Goal: Task Accomplishment & Management: Complete application form

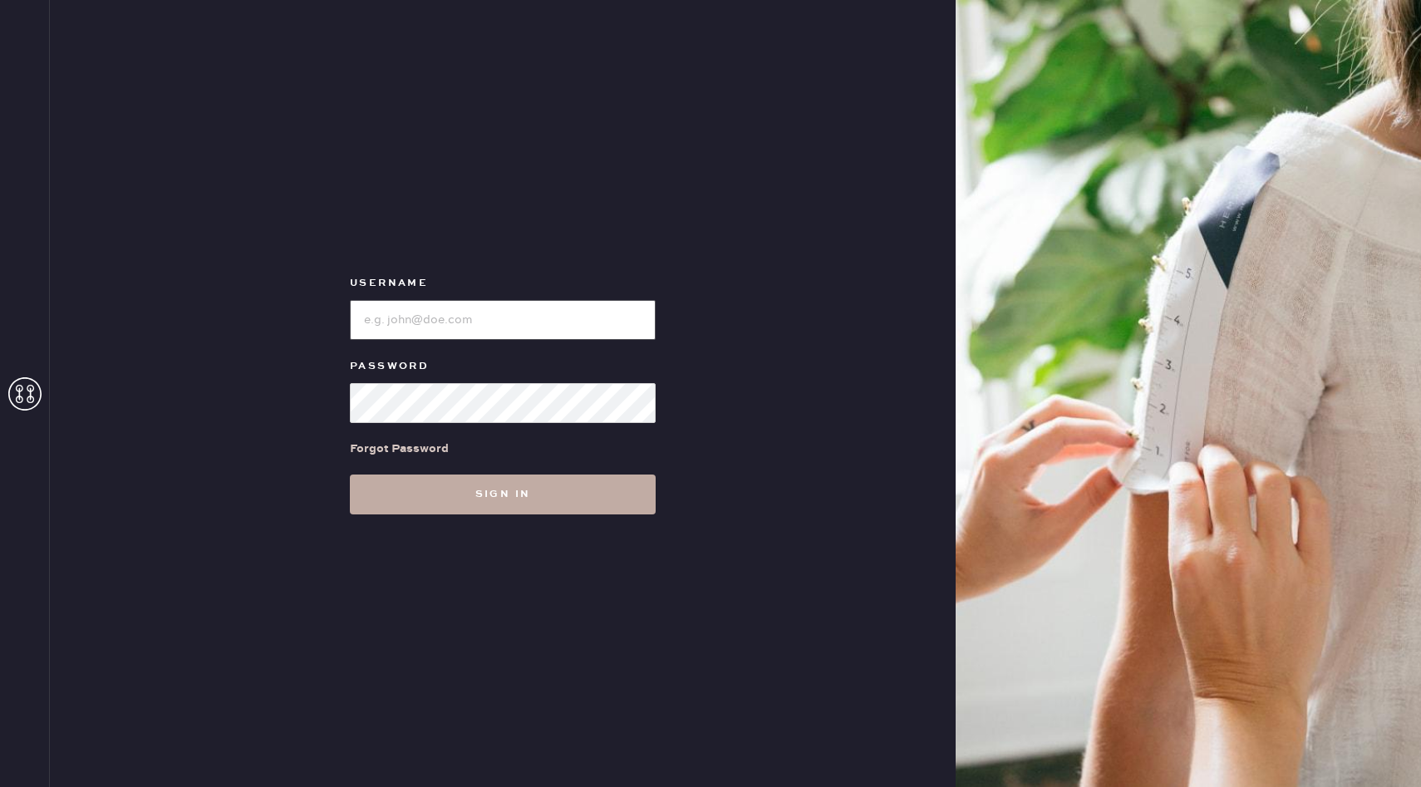
type input "reformationbellevue"
click at [570, 503] on button "Sign in" at bounding box center [503, 494] width 306 height 40
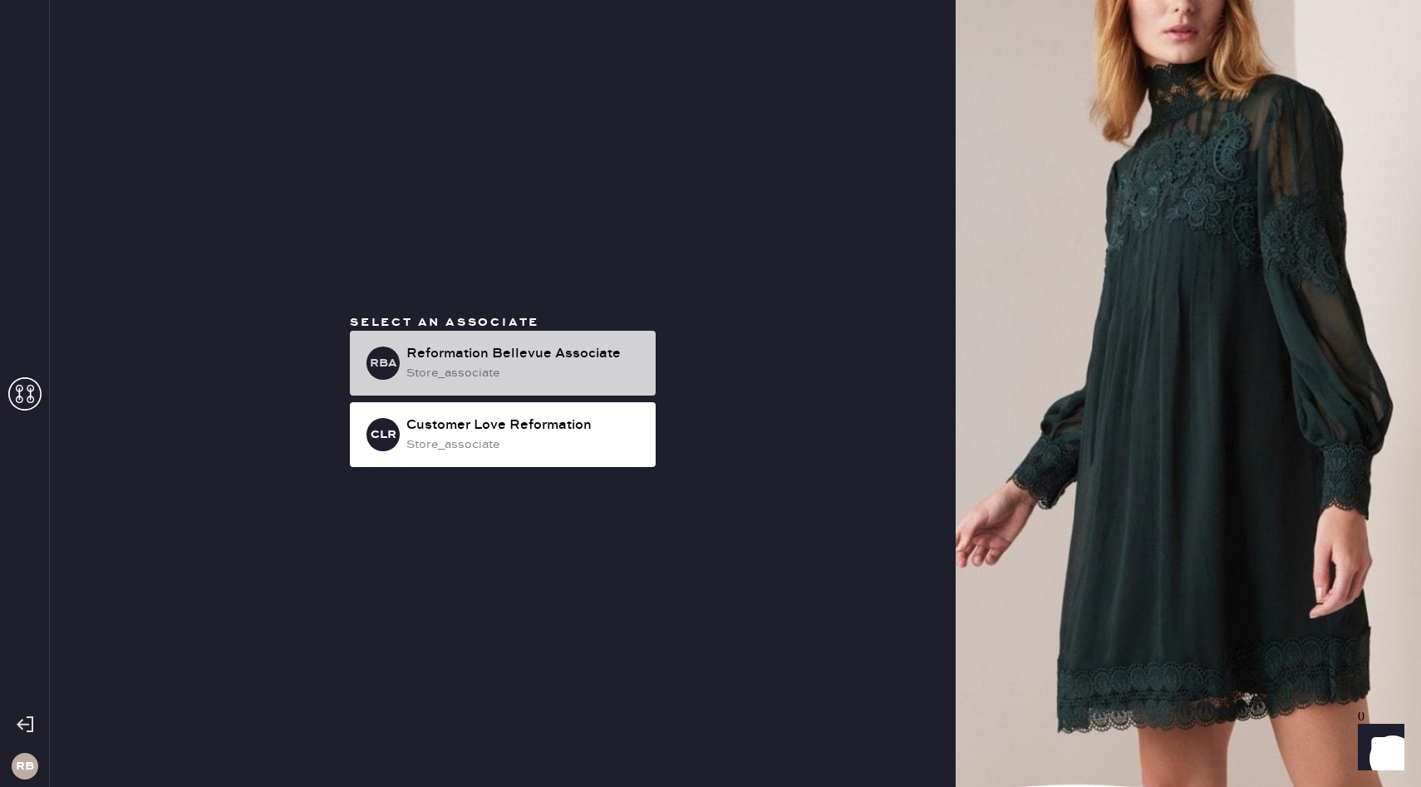
click at [554, 354] on div "Reformation Bellevue Associate" at bounding box center [524, 354] width 236 height 20
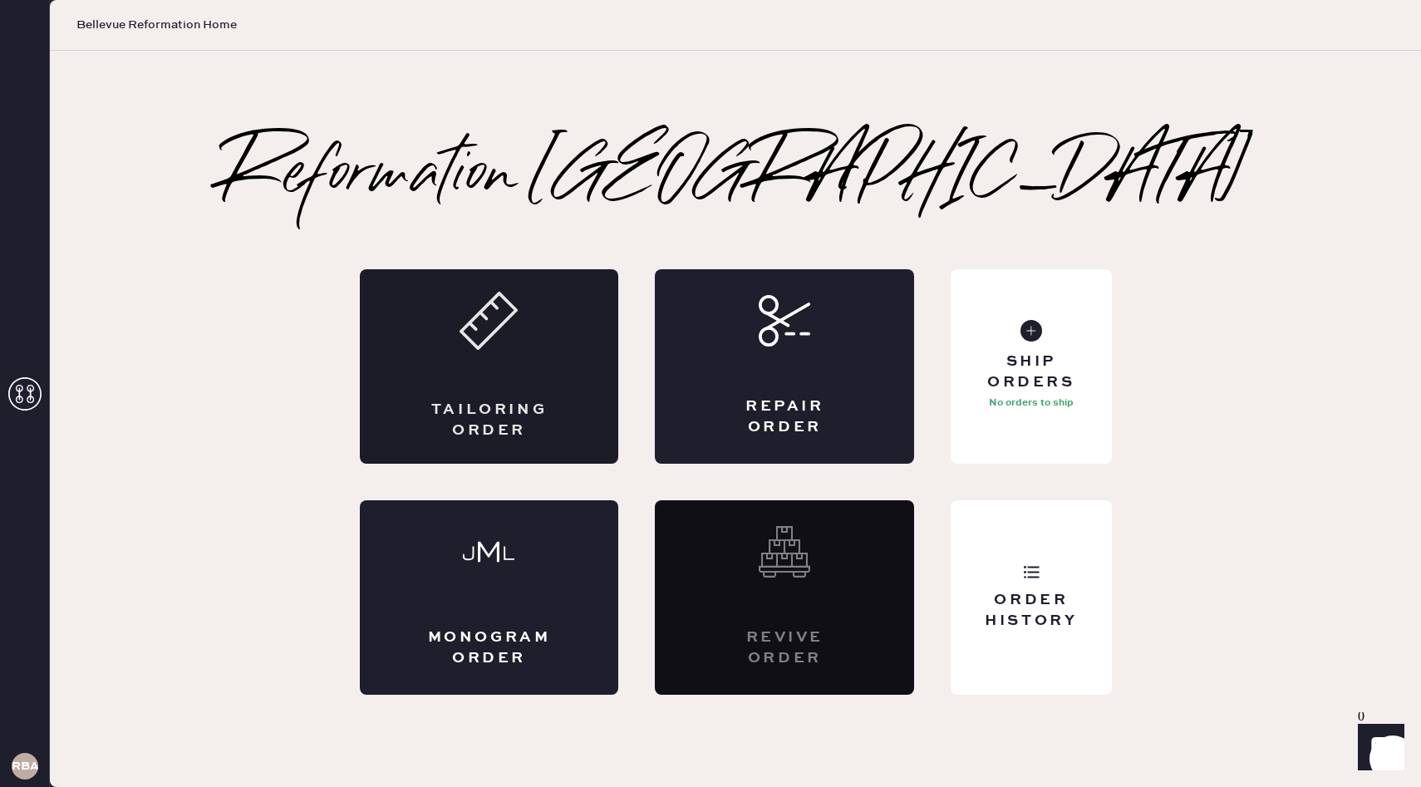
click at [492, 371] on div "Tailoring Order" at bounding box center [489, 366] width 259 height 194
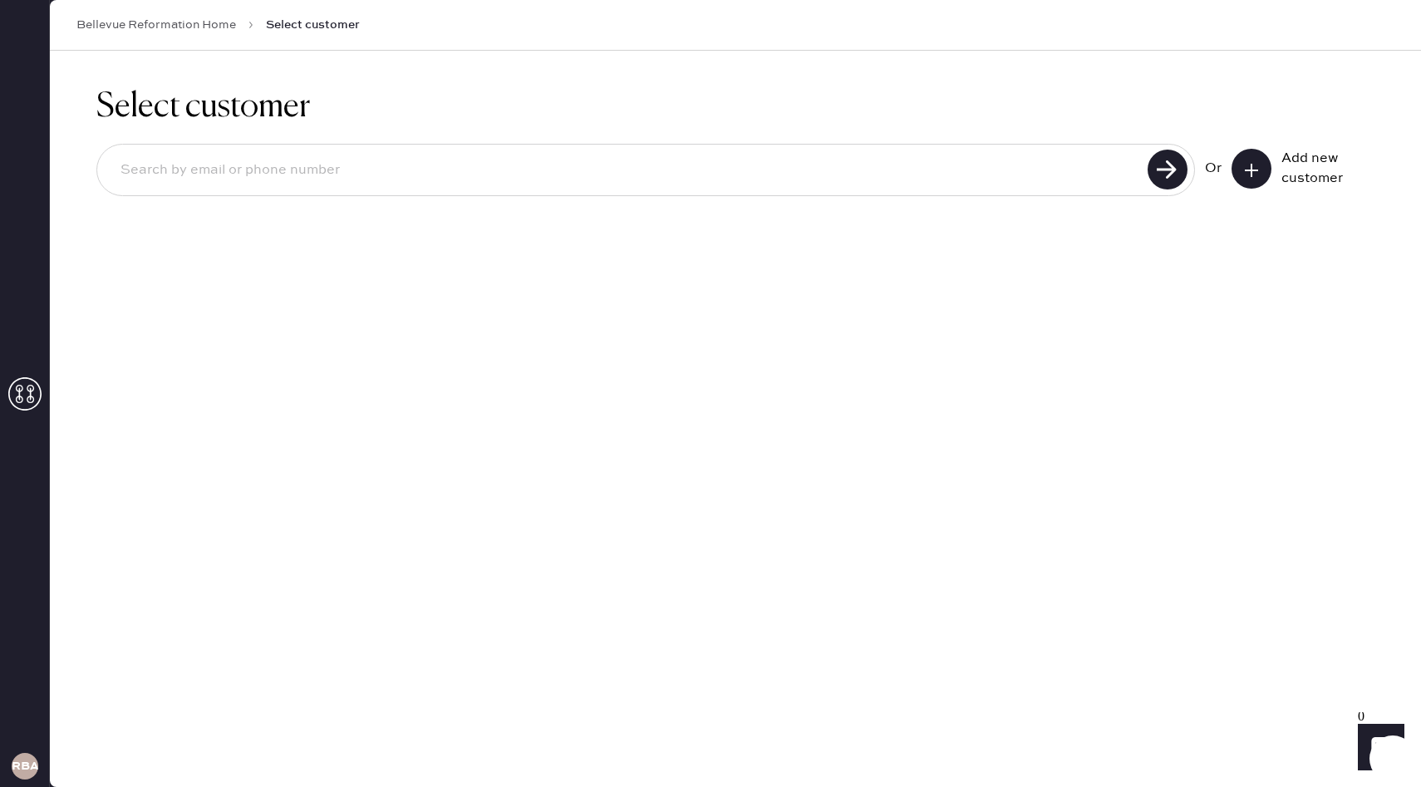
click at [822, 176] on input at bounding box center [624, 170] width 1035 height 38
click at [1256, 176] on icon at bounding box center [1251, 170] width 17 height 17
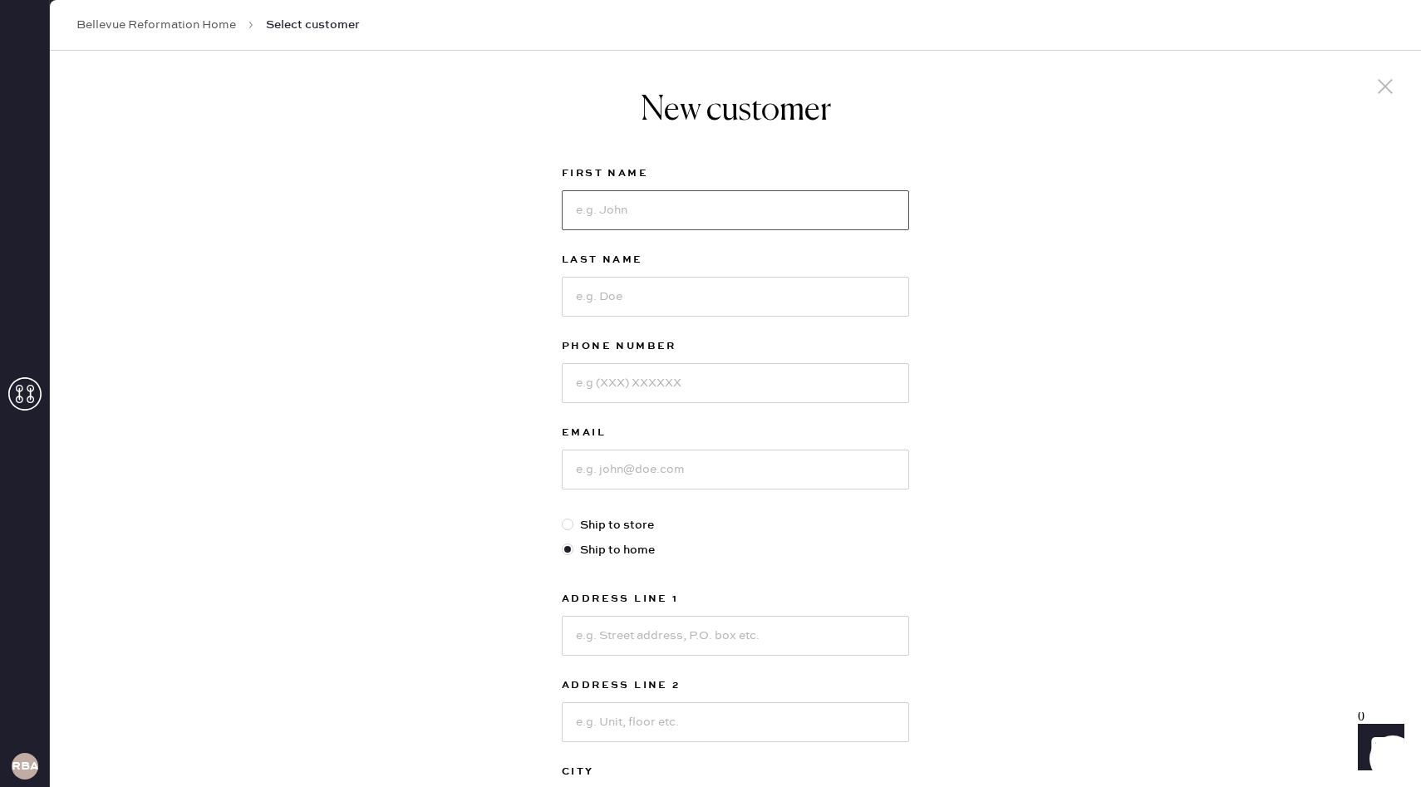
click at [755, 223] on input at bounding box center [735, 210] width 347 height 40
type input "[PERSON_NAME]"
type input "2063135857"
click at [660, 470] on input at bounding box center [735, 469] width 347 height 40
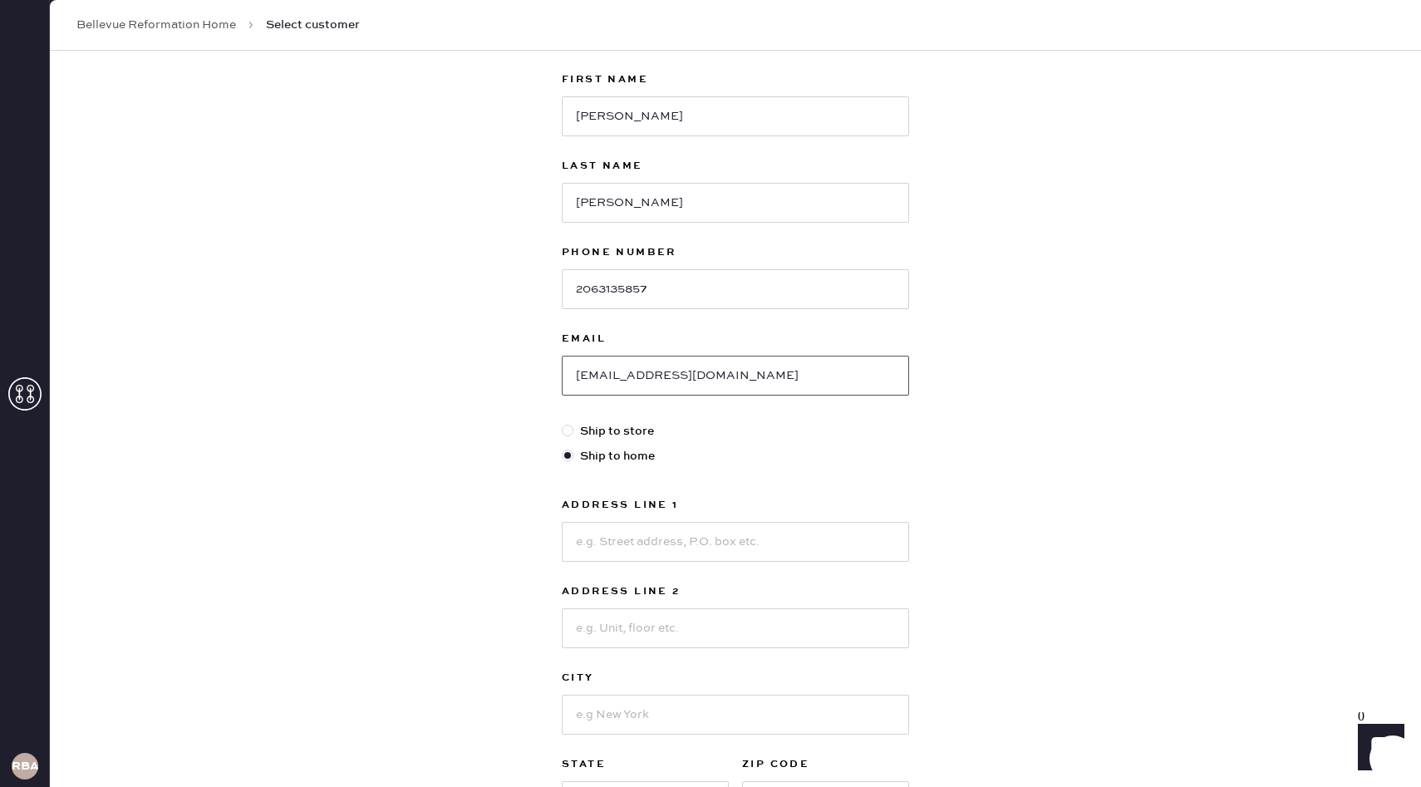
scroll to position [97, 0]
type input "[EMAIL_ADDRESS][DOMAIN_NAME]"
click at [574, 429] on div at bounding box center [571, 428] width 18 height 18
click at [562, 420] on input "Ship to store" at bounding box center [562, 419] width 1 height 1
radio input "true"
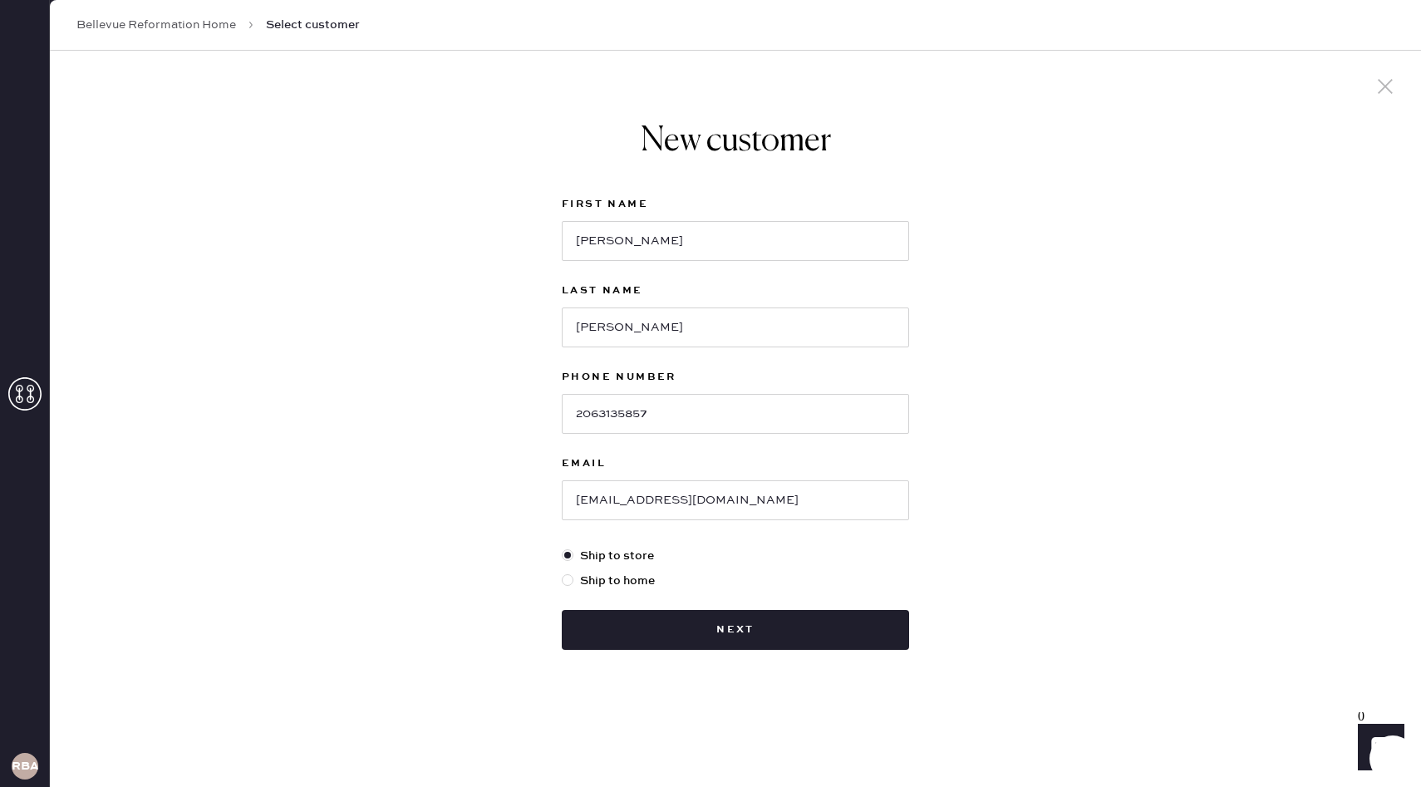
scroll to position [0, 0]
click at [745, 629] on button "Next" at bounding box center [735, 630] width 347 height 40
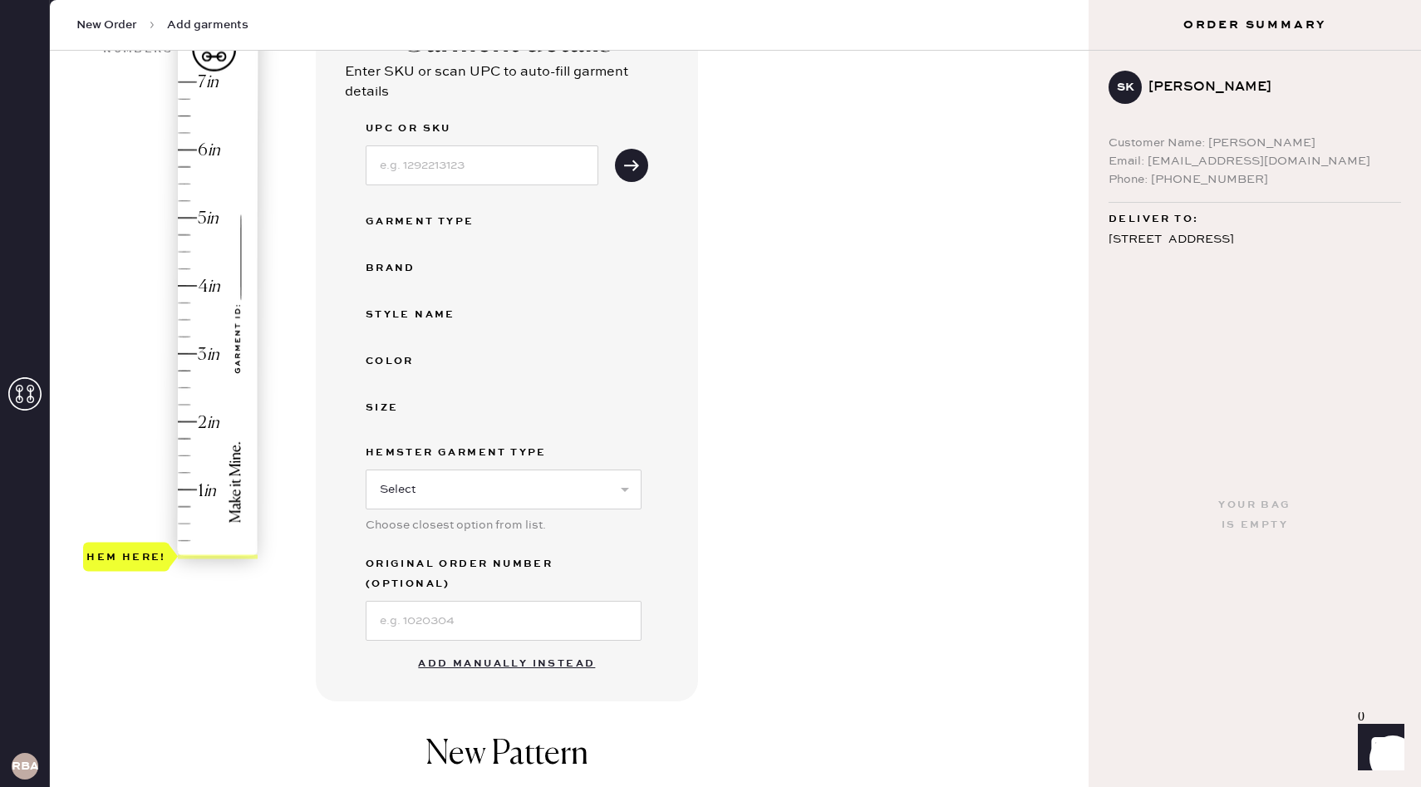
scroll to position [194, 0]
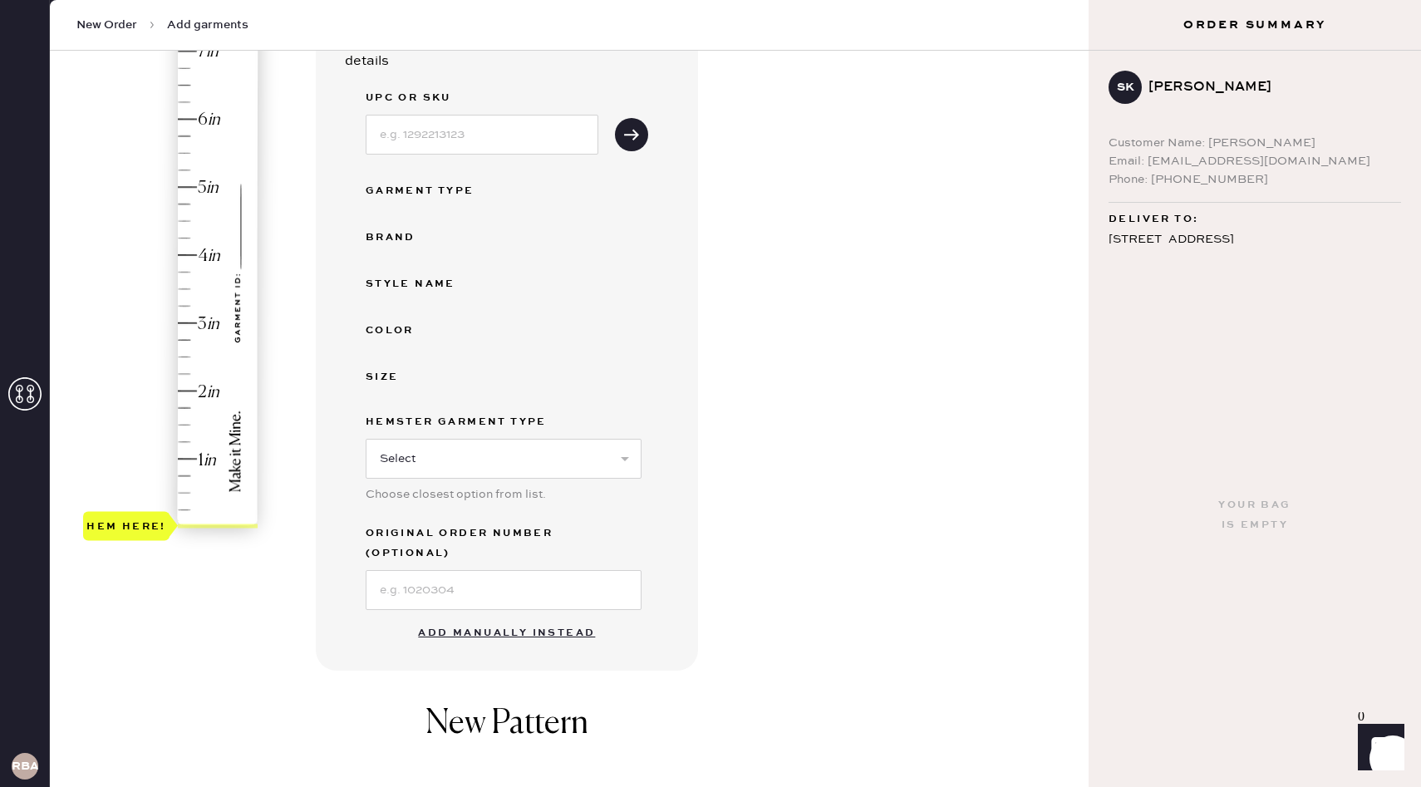
click at [526, 616] on button "Add manually instead" at bounding box center [506, 632] width 197 height 33
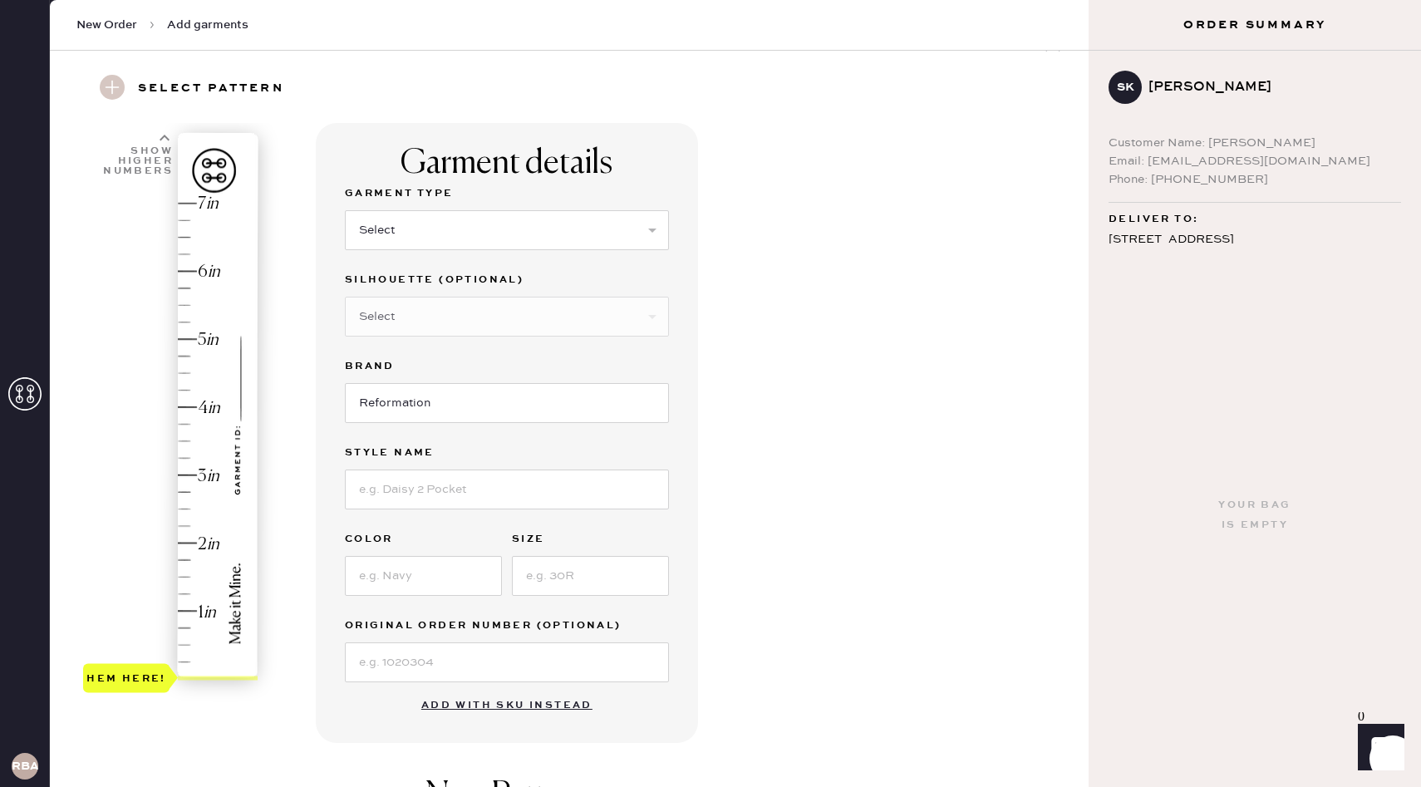
scroll to position [36, 0]
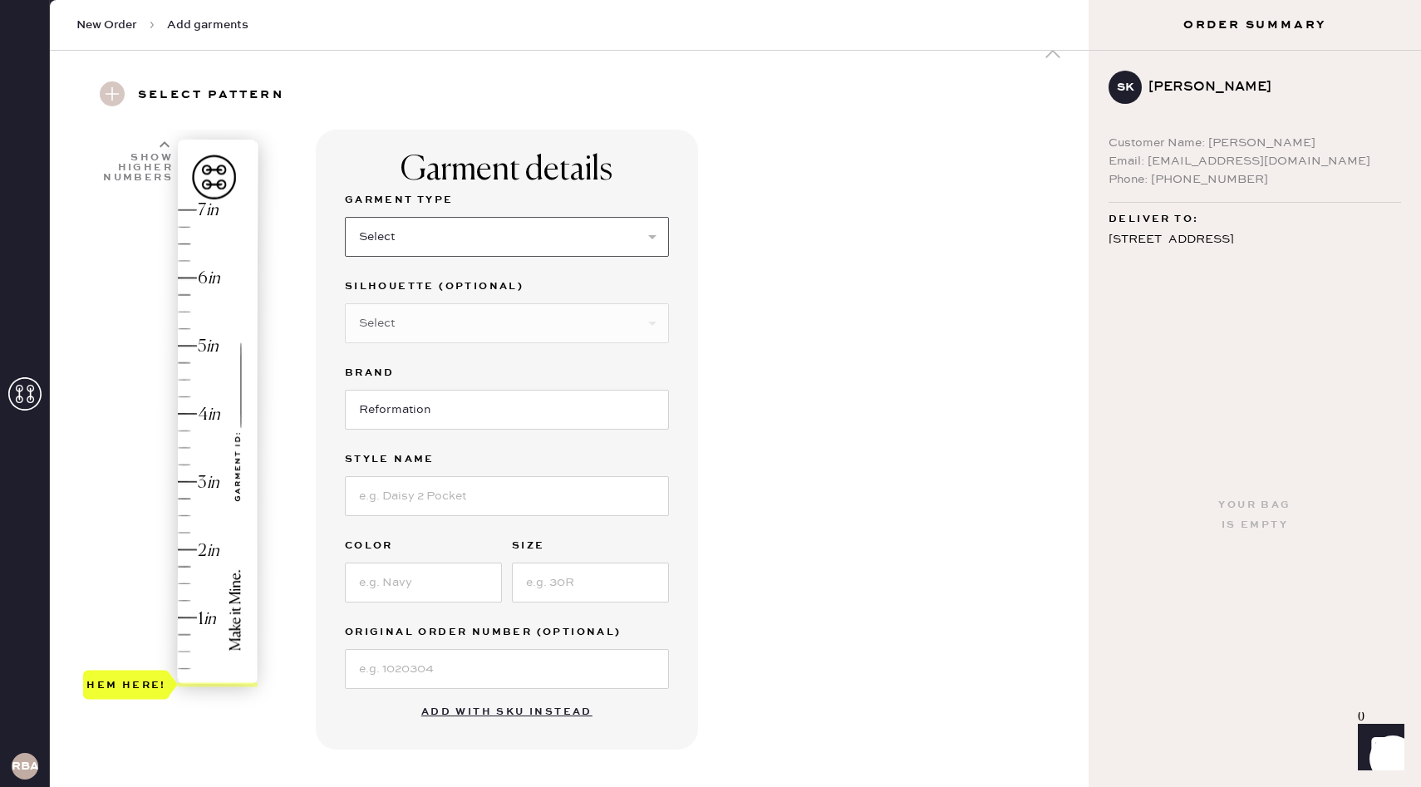
click at [452, 242] on select "Select Basic Skirt Jeans Leggings Pants Shorts Basic Sleeved Dress Basic Sleeve…" at bounding box center [507, 237] width 324 height 40
select select "8"
click at [345, 217] on select "Select Basic Skirt Jeans Leggings Pants Shorts Basic Sleeved Dress Basic Sleeve…" at bounding box center [507, 237] width 324 height 40
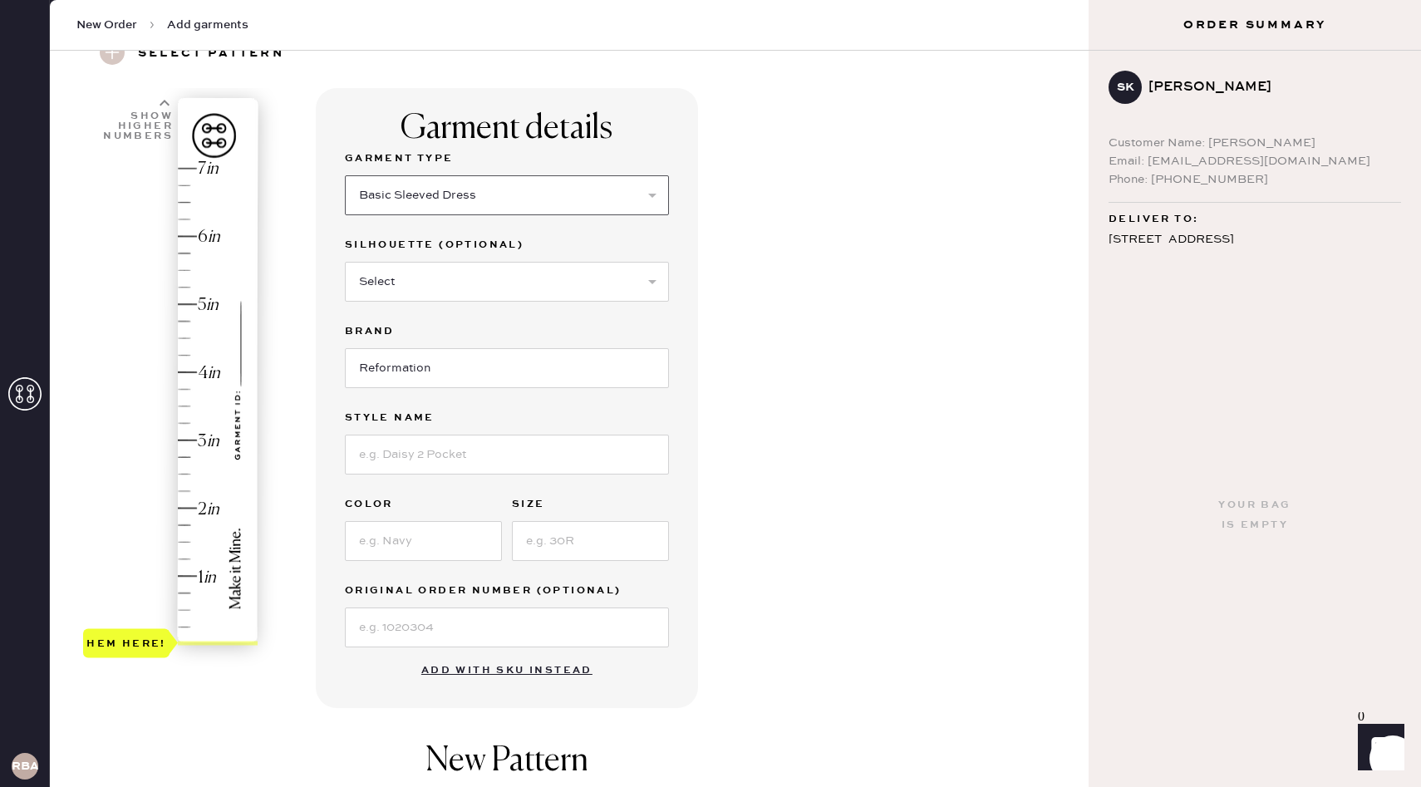
scroll to position [85, 0]
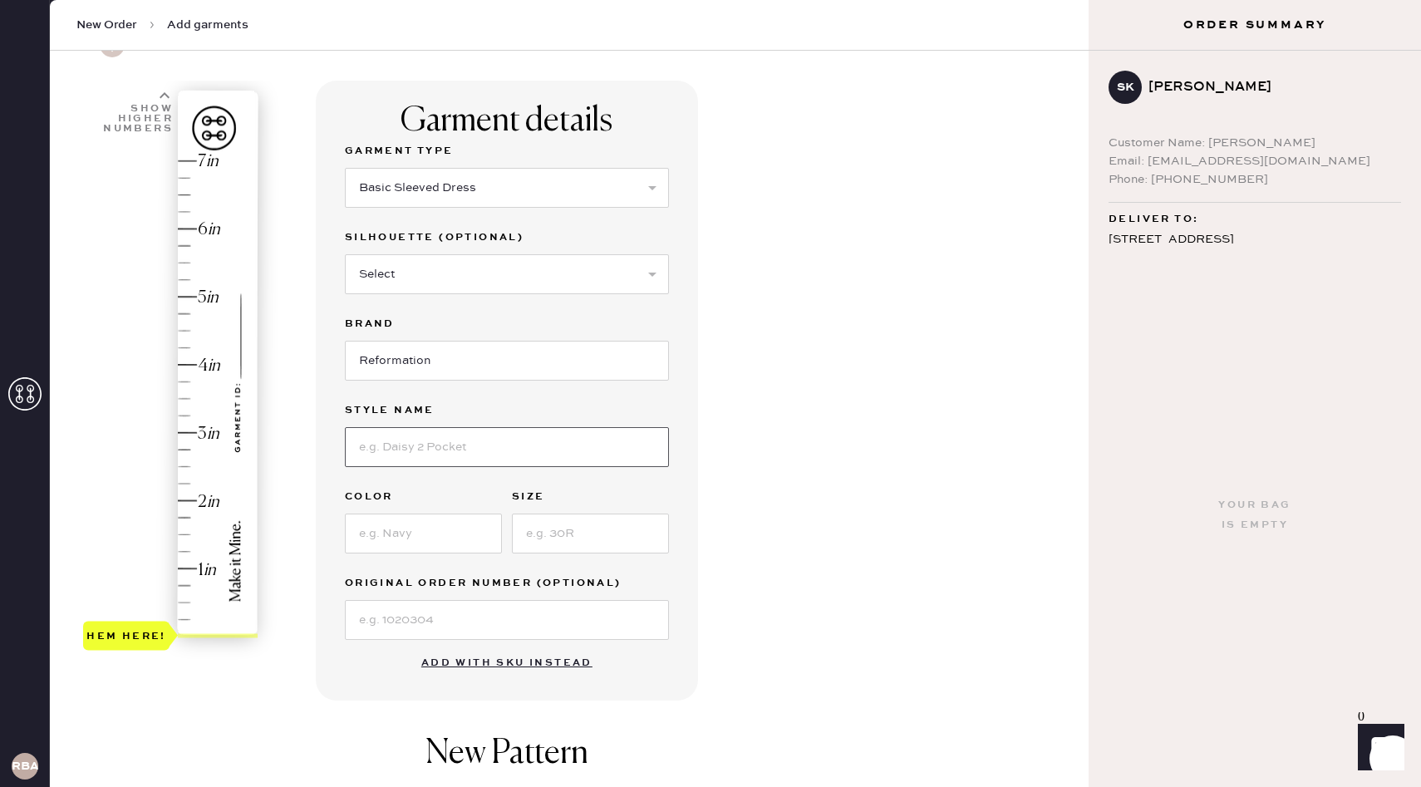
click at [458, 442] on input at bounding box center [507, 447] width 324 height 40
type input "Cream maxi dress with flowers"
click at [418, 536] on input at bounding box center [423, 533] width 157 height 40
type input "cream floral"
click at [567, 537] on input at bounding box center [590, 533] width 157 height 40
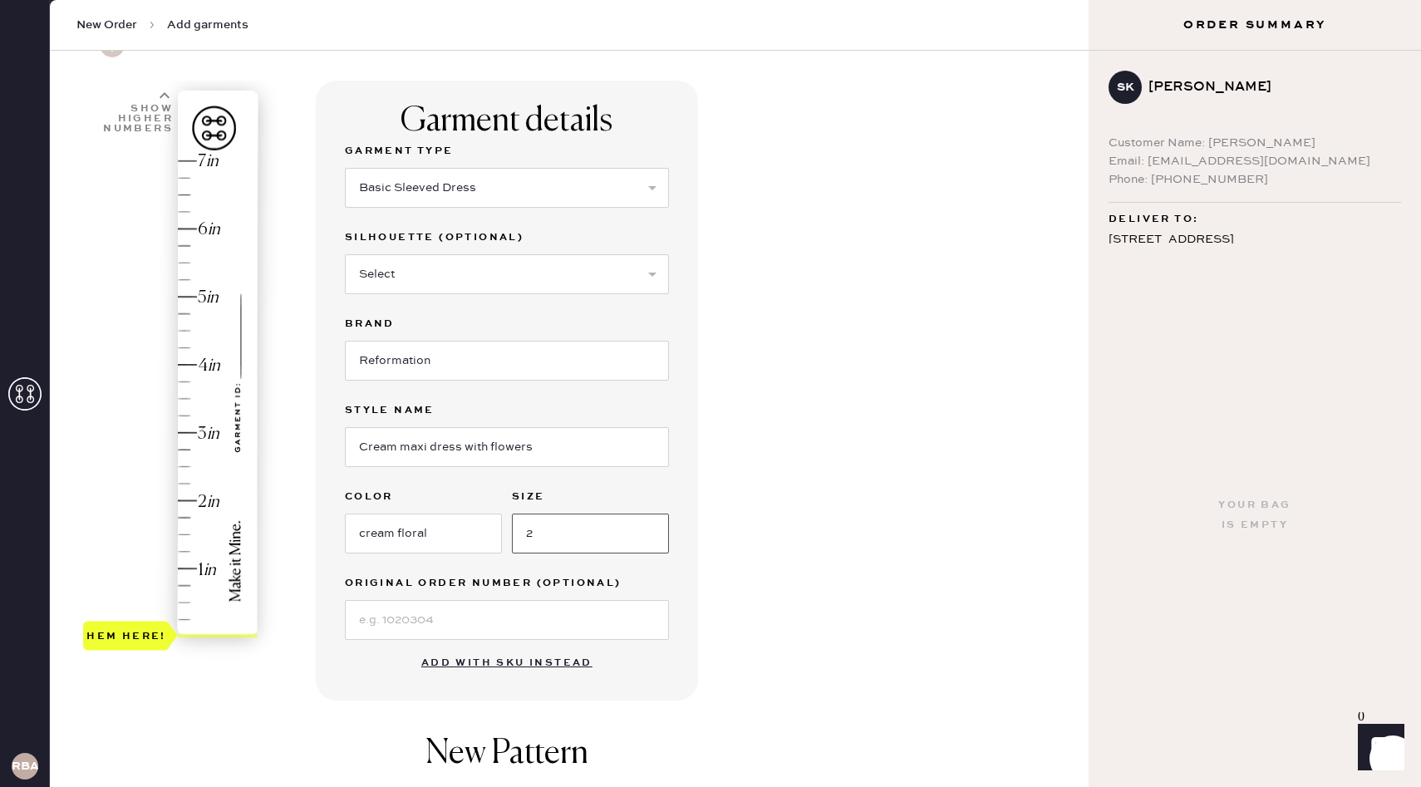
type input "2"
click at [818, 569] on div "Garment details Garment Type Select Basic Skirt Jeans Leggings Pants Shorts Bas…" at bounding box center [695, 576] width 759 height 990
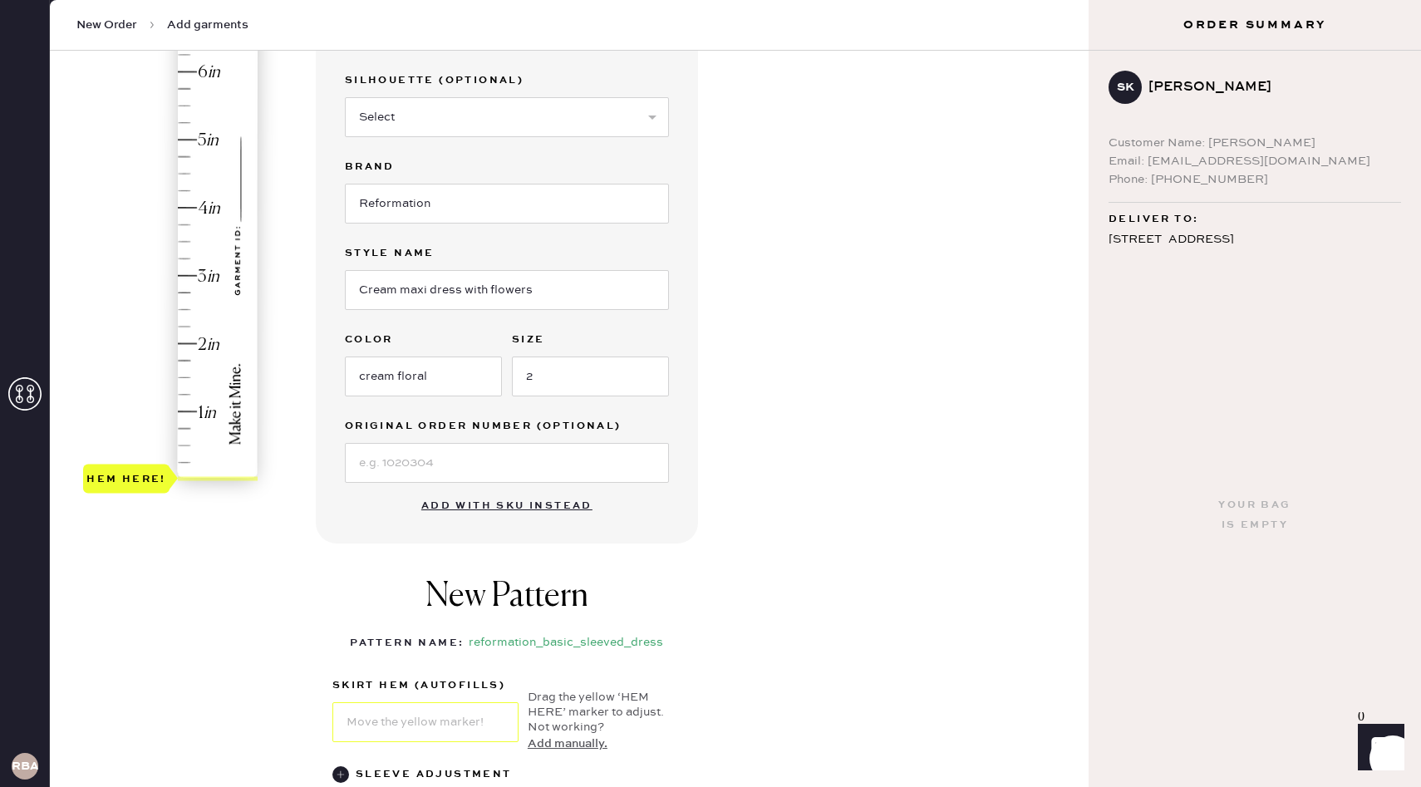
scroll to position [243, 0]
type input "3"
click at [190, 273] on div "Hem here!" at bounding box center [171, 240] width 177 height 490
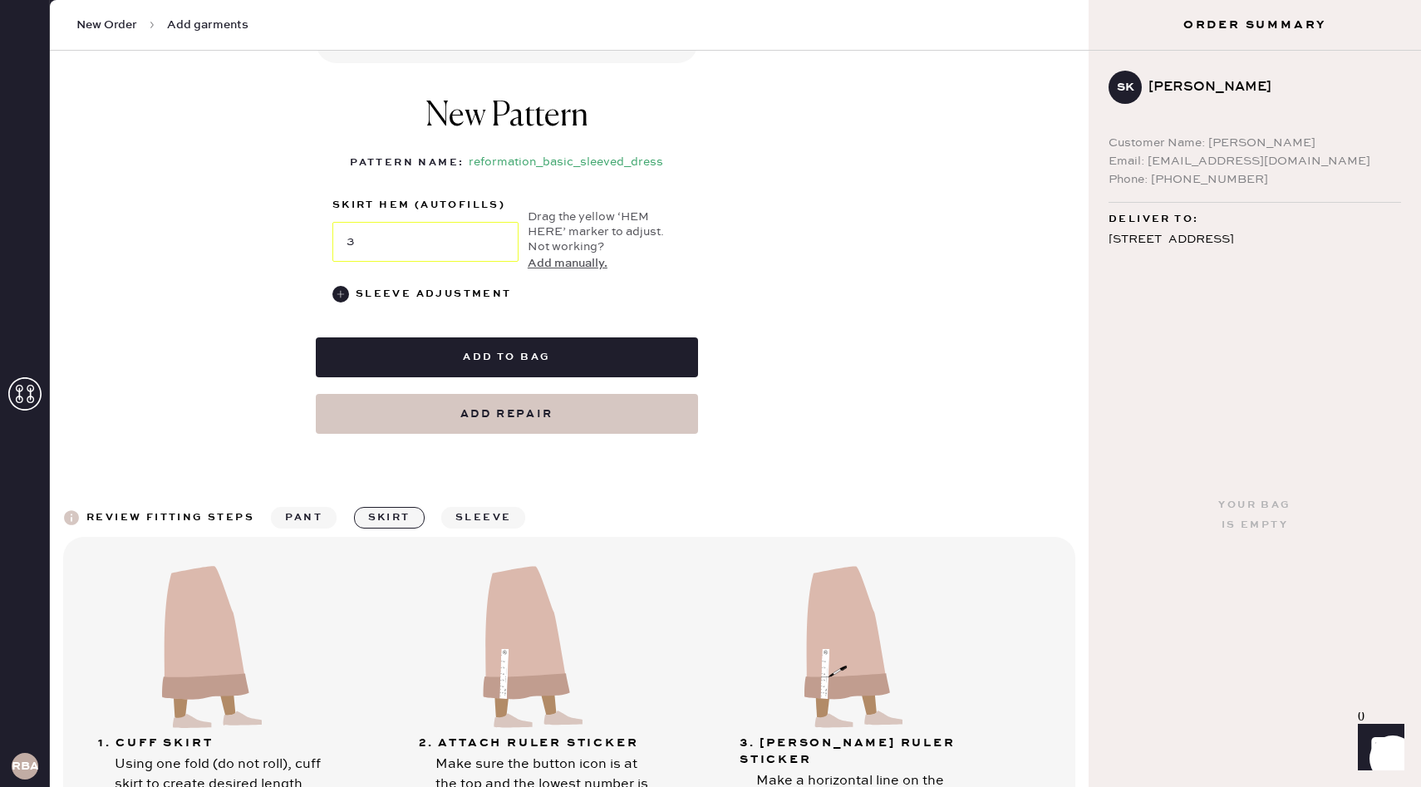
scroll to position [719, 0]
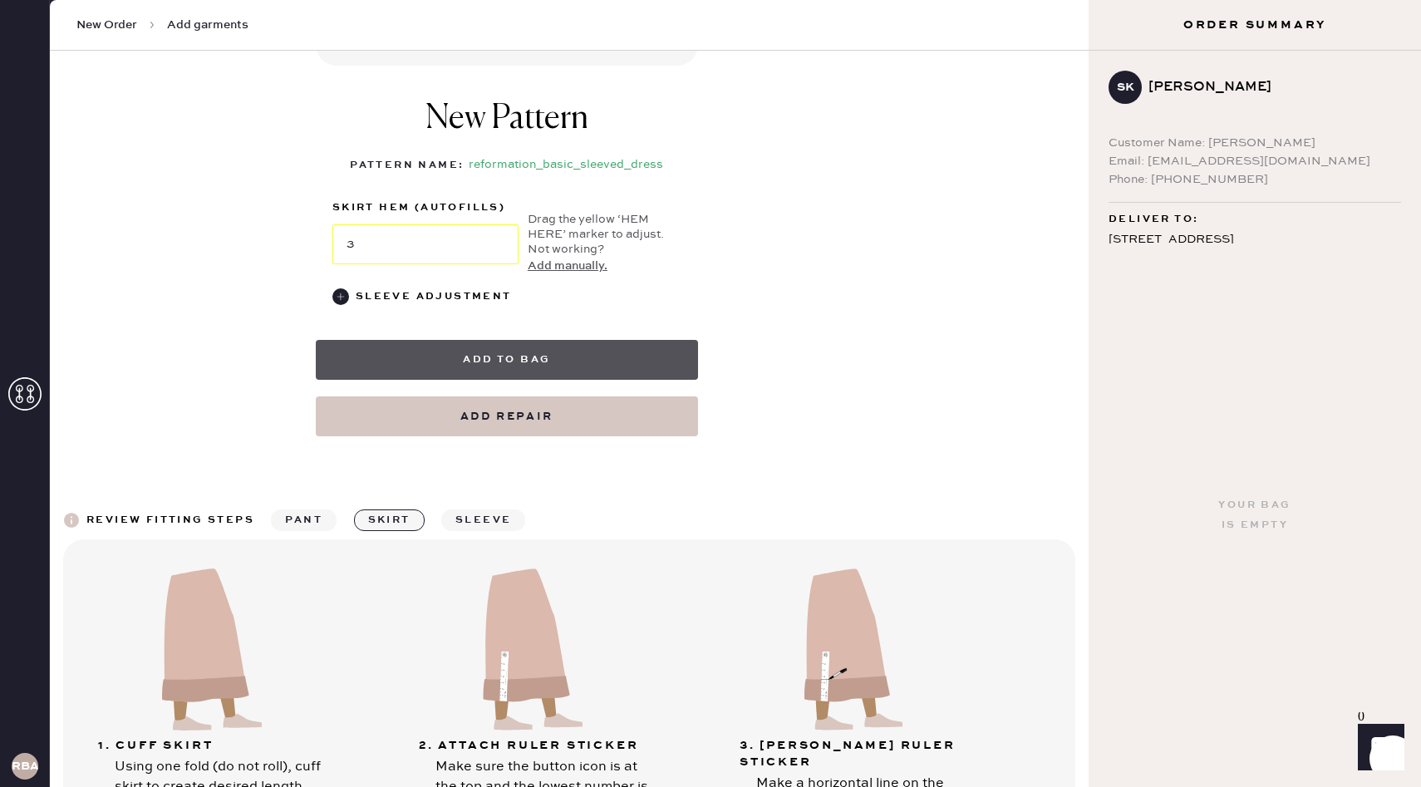
click at [525, 356] on button "Add to bag" at bounding box center [507, 360] width 382 height 40
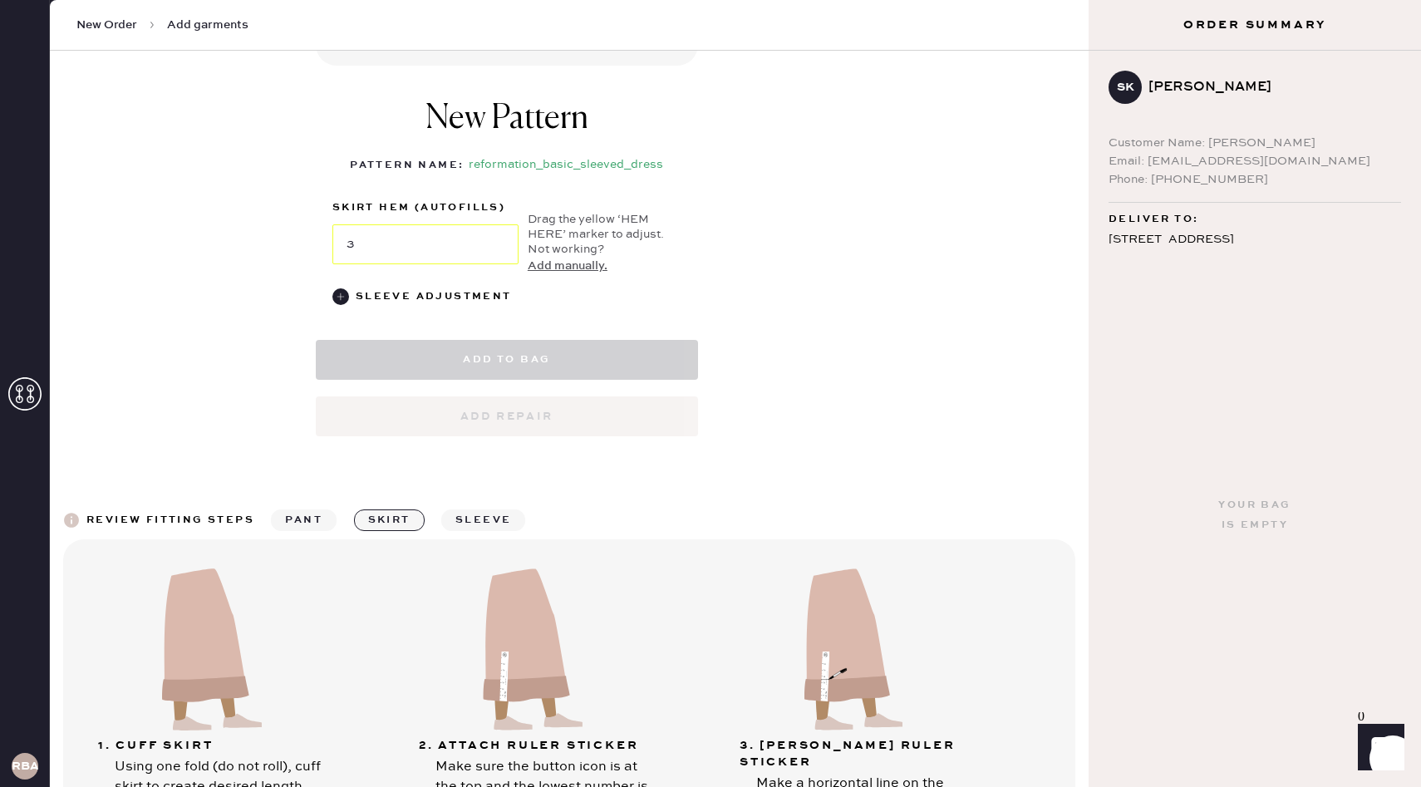
select select "8"
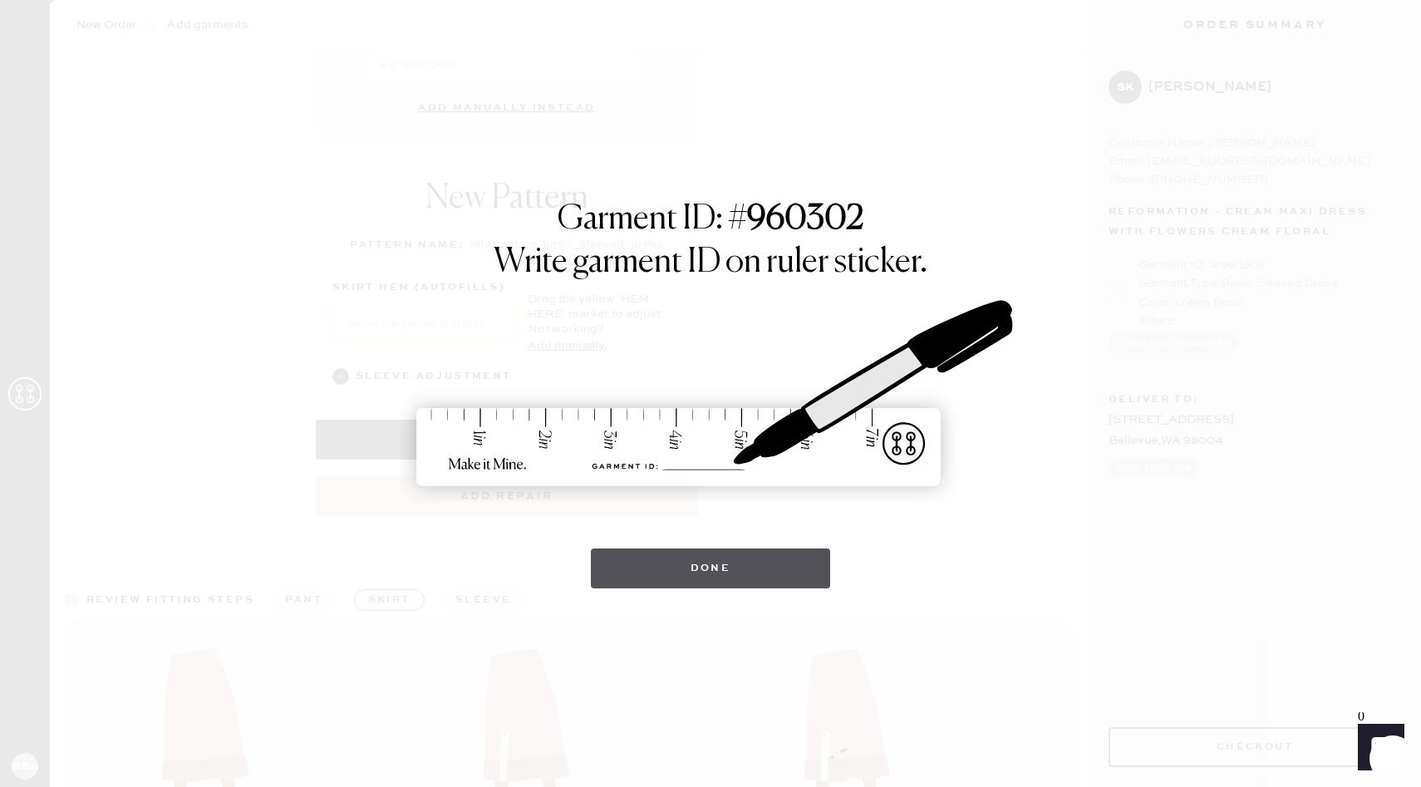
click at [704, 566] on button "Done" at bounding box center [711, 568] width 240 height 40
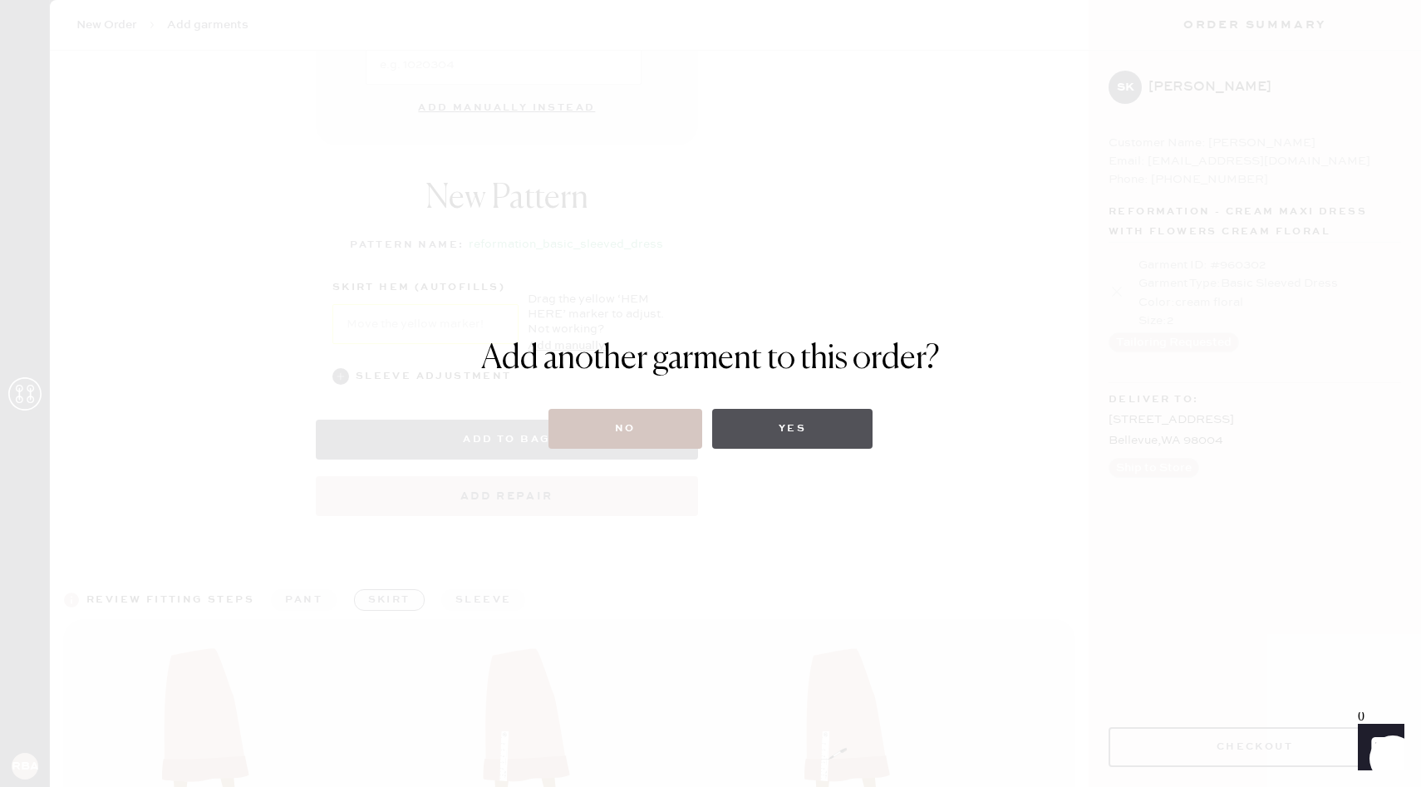
click at [822, 424] on button "Yes" at bounding box center [792, 429] width 160 height 40
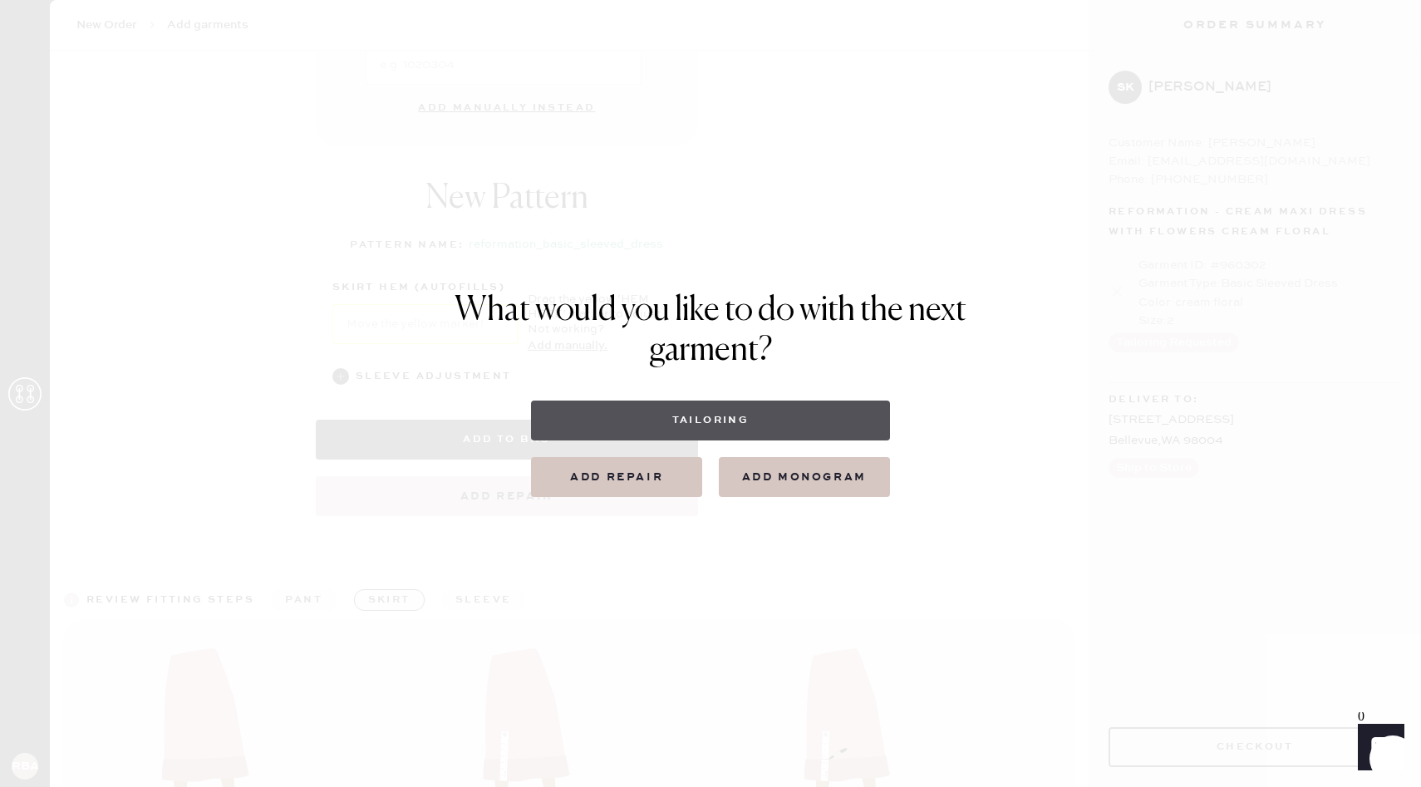
click at [744, 413] on button "Tailoring" at bounding box center [710, 420] width 358 height 40
select select
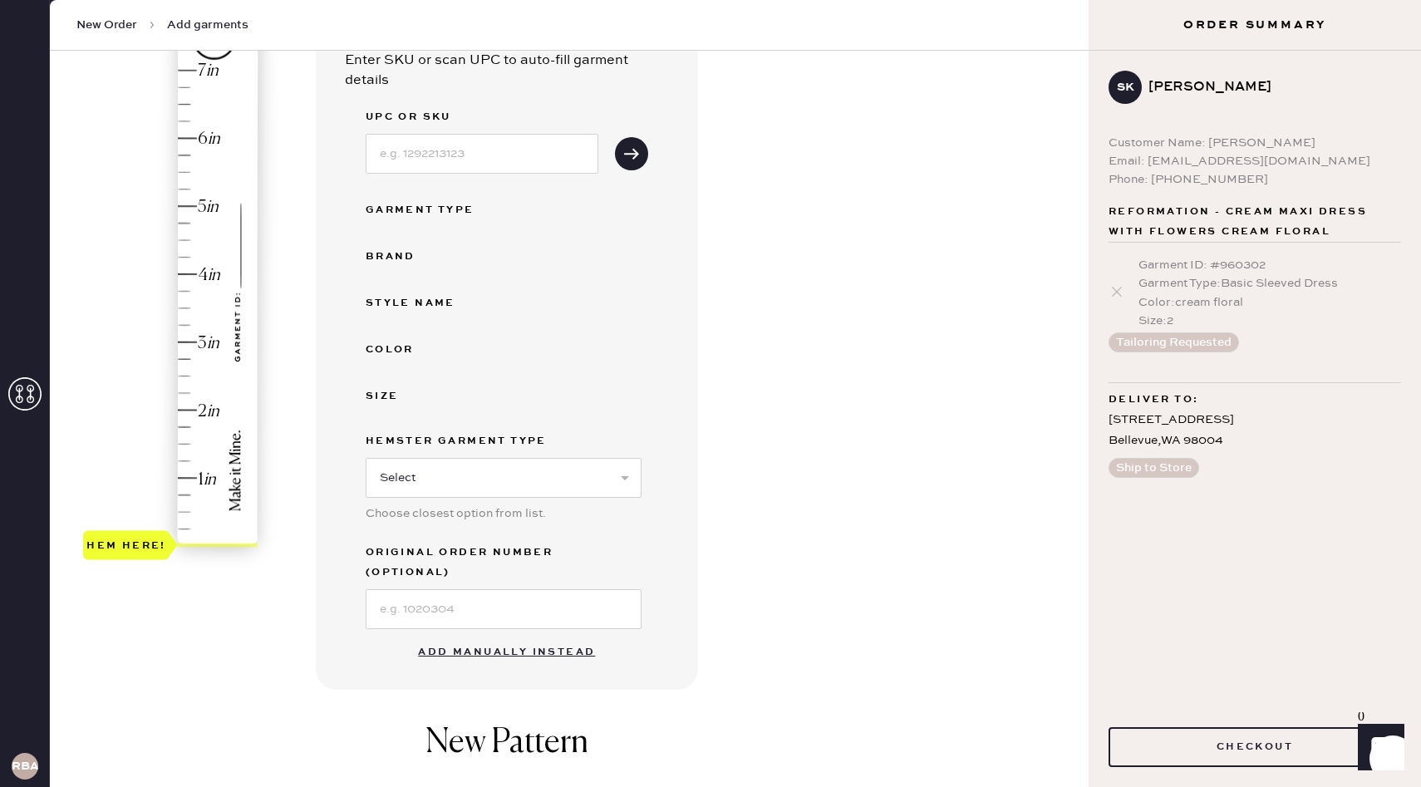
scroll to position [191, 0]
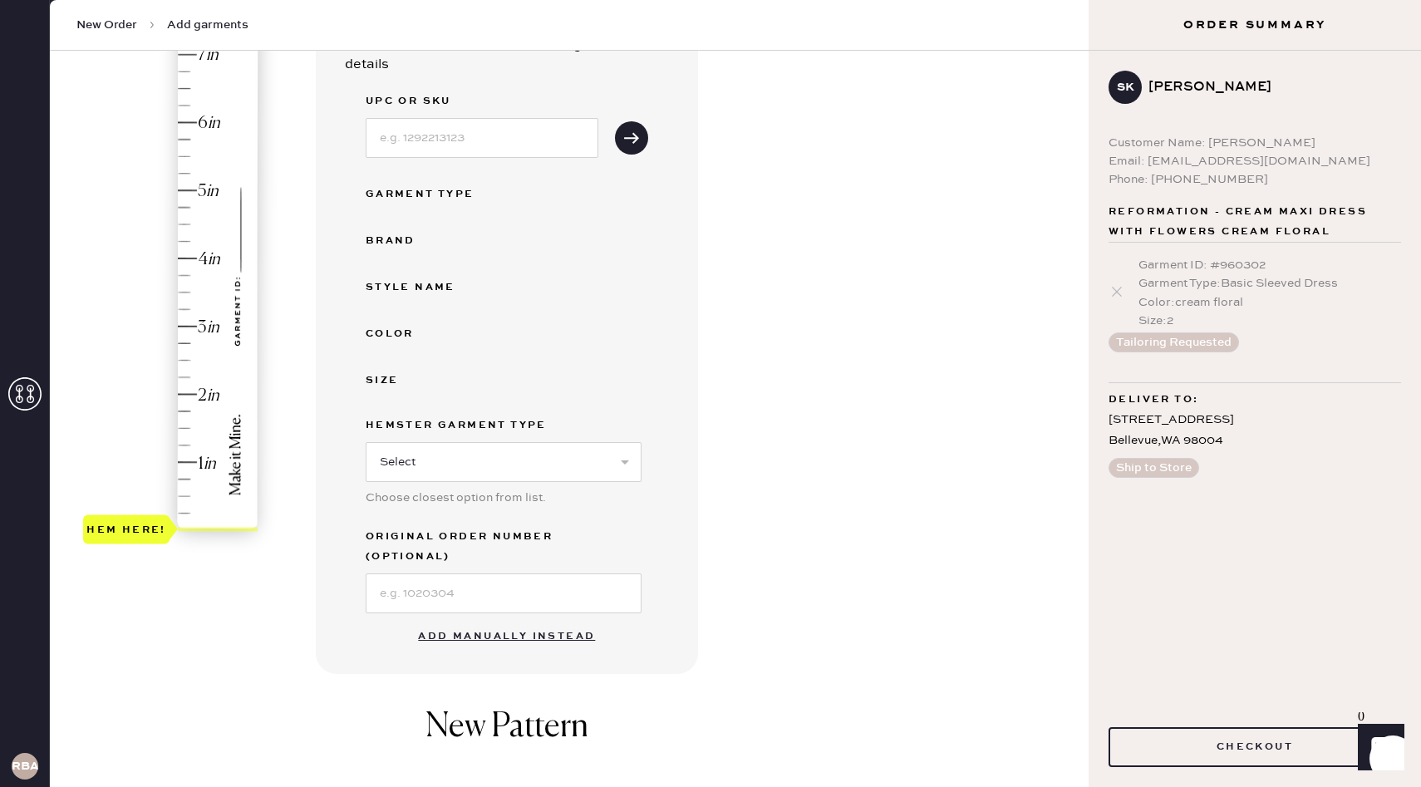
click at [475, 625] on button "Add manually instead" at bounding box center [506, 636] width 197 height 33
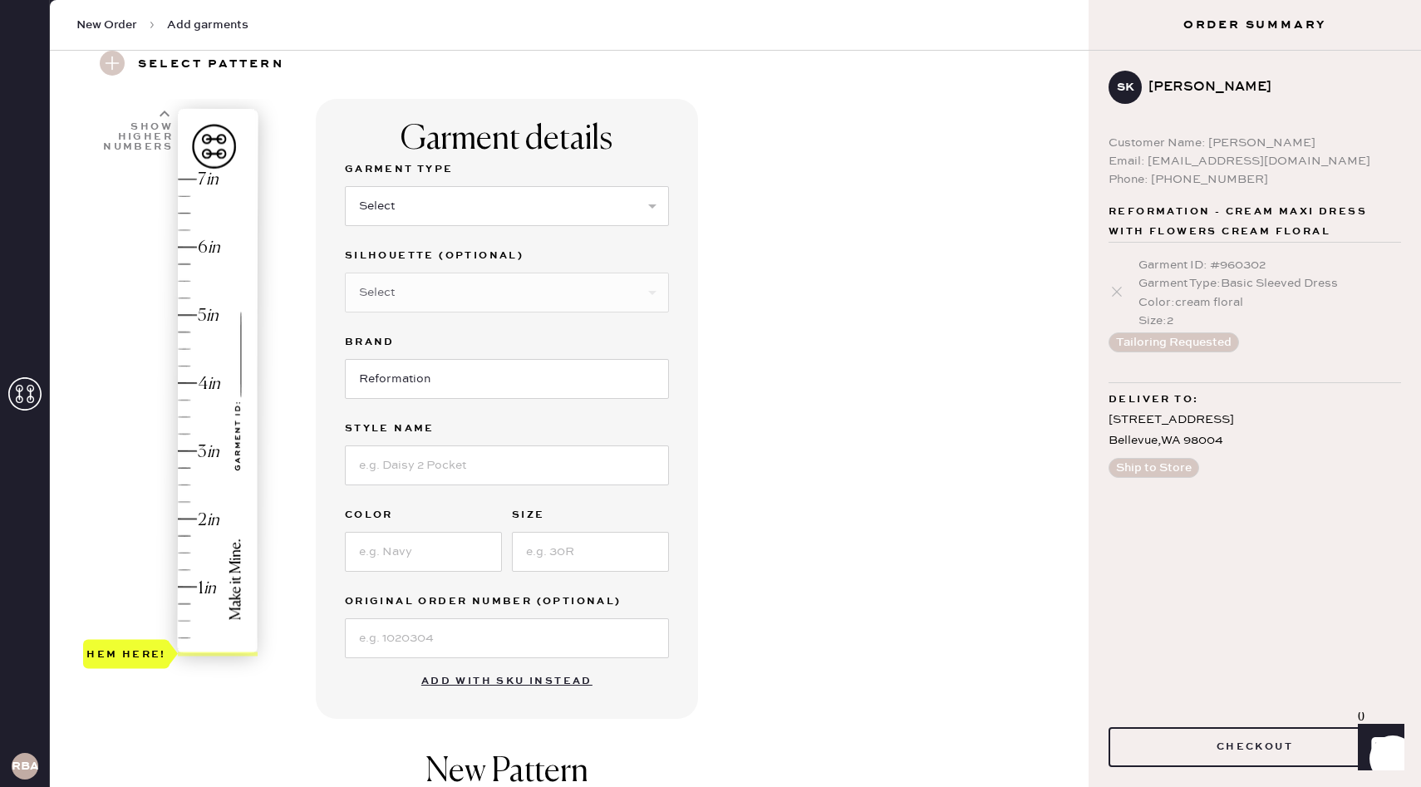
scroll to position [64, 0]
click at [448, 197] on select "Select Basic Skirt Jeans Leggings Pants Shorts Basic Sleeved Dress Basic Sleeve…" at bounding box center [507, 209] width 324 height 40
select select "6"
click at [345, 189] on select "Select Basic Skirt Jeans Leggings Pants Shorts Basic Sleeved Dress Basic Sleeve…" at bounding box center [507, 209] width 324 height 40
click at [434, 287] on select "Select Maxi Dress Midi Dress Mini Dress Other" at bounding box center [507, 295] width 324 height 40
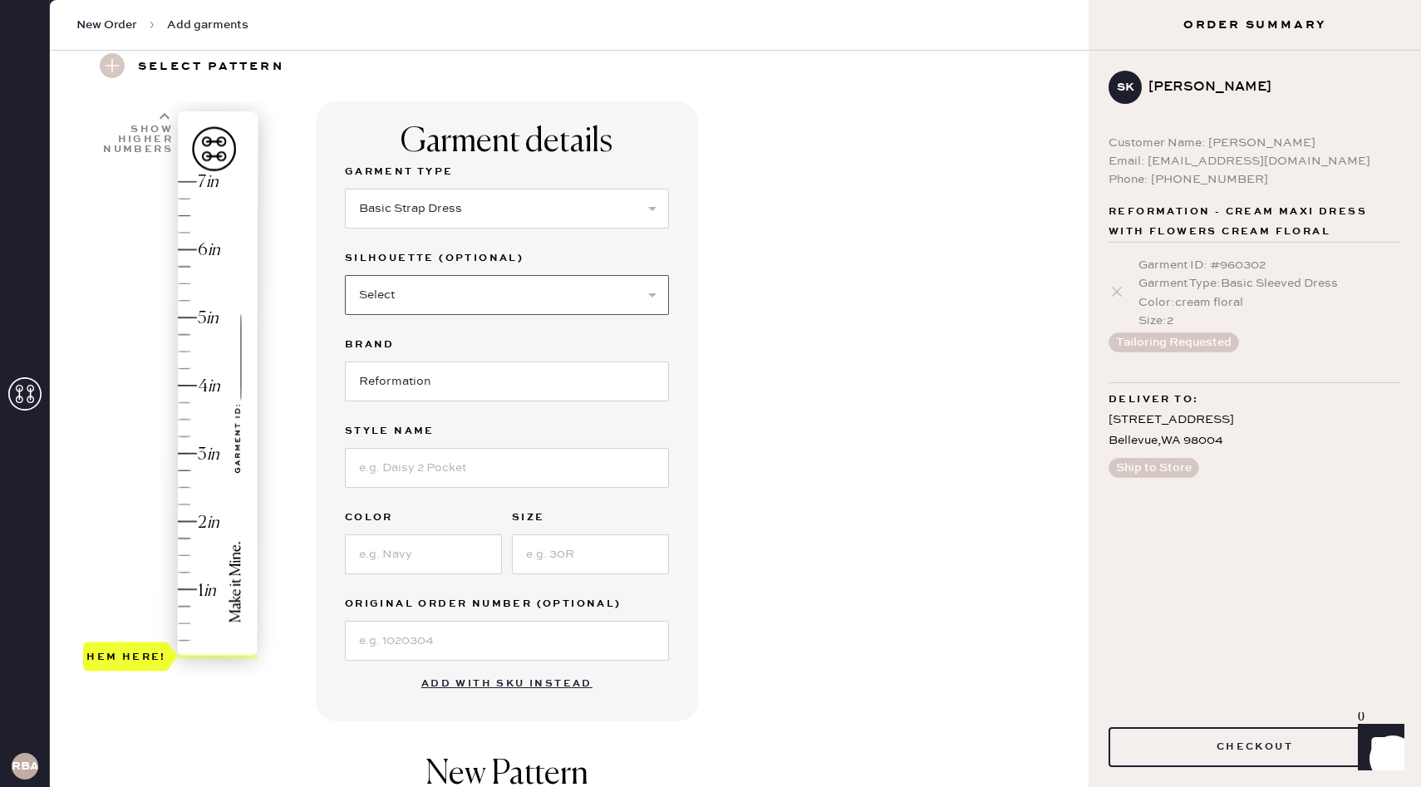
select select "39"
click at [345, 275] on select "Select Maxi Dress Midi Dress Mini Dress Other" at bounding box center [507, 295] width 324 height 40
click at [449, 380] on input "Reformation" at bounding box center [507, 381] width 324 height 40
click at [449, 446] on div at bounding box center [507, 465] width 324 height 43
click at [449, 449] on input at bounding box center [507, 468] width 324 height 40
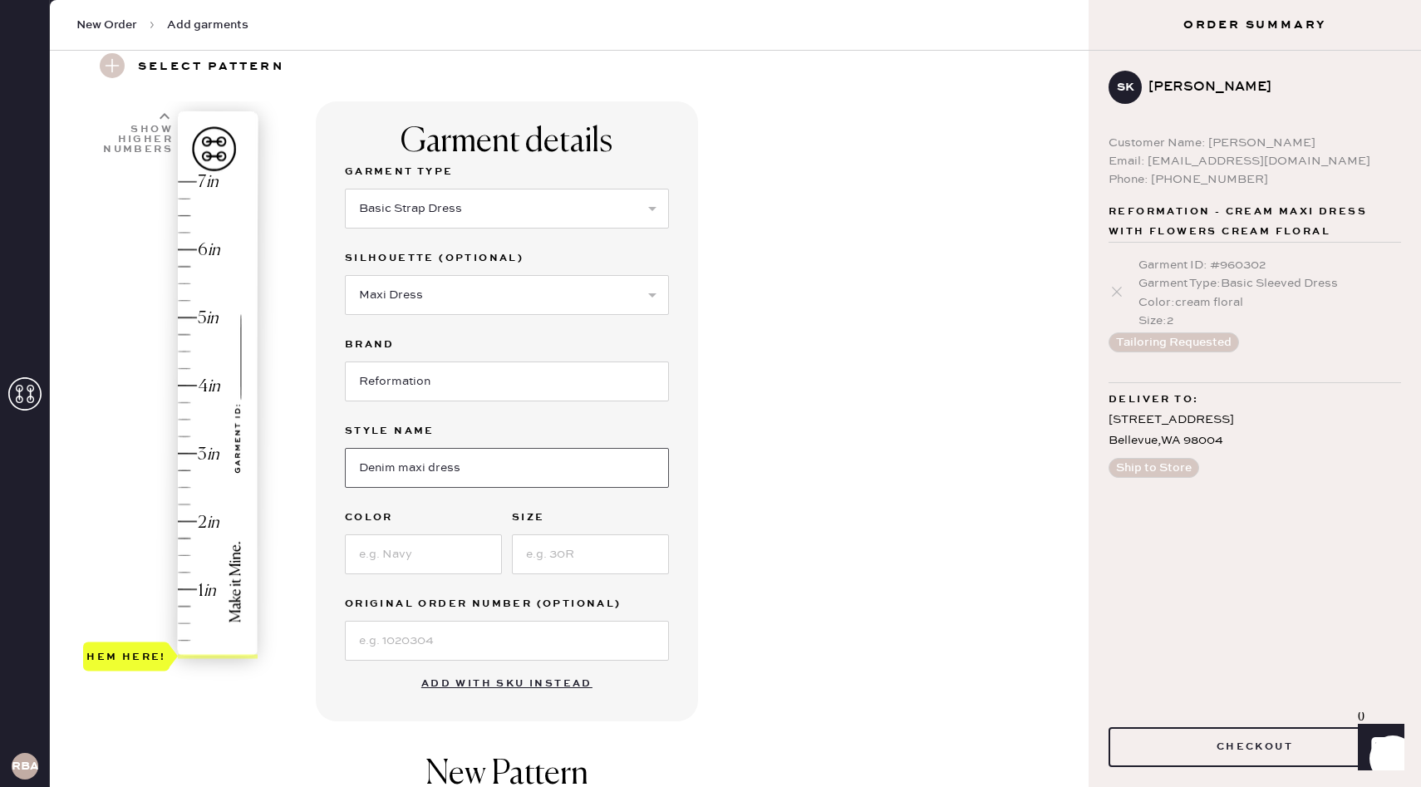
type input "Denim maxi dress"
click at [396, 553] on input at bounding box center [423, 554] width 157 height 40
type input "denim"
click at [547, 549] on input at bounding box center [590, 554] width 157 height 40
type input "2"
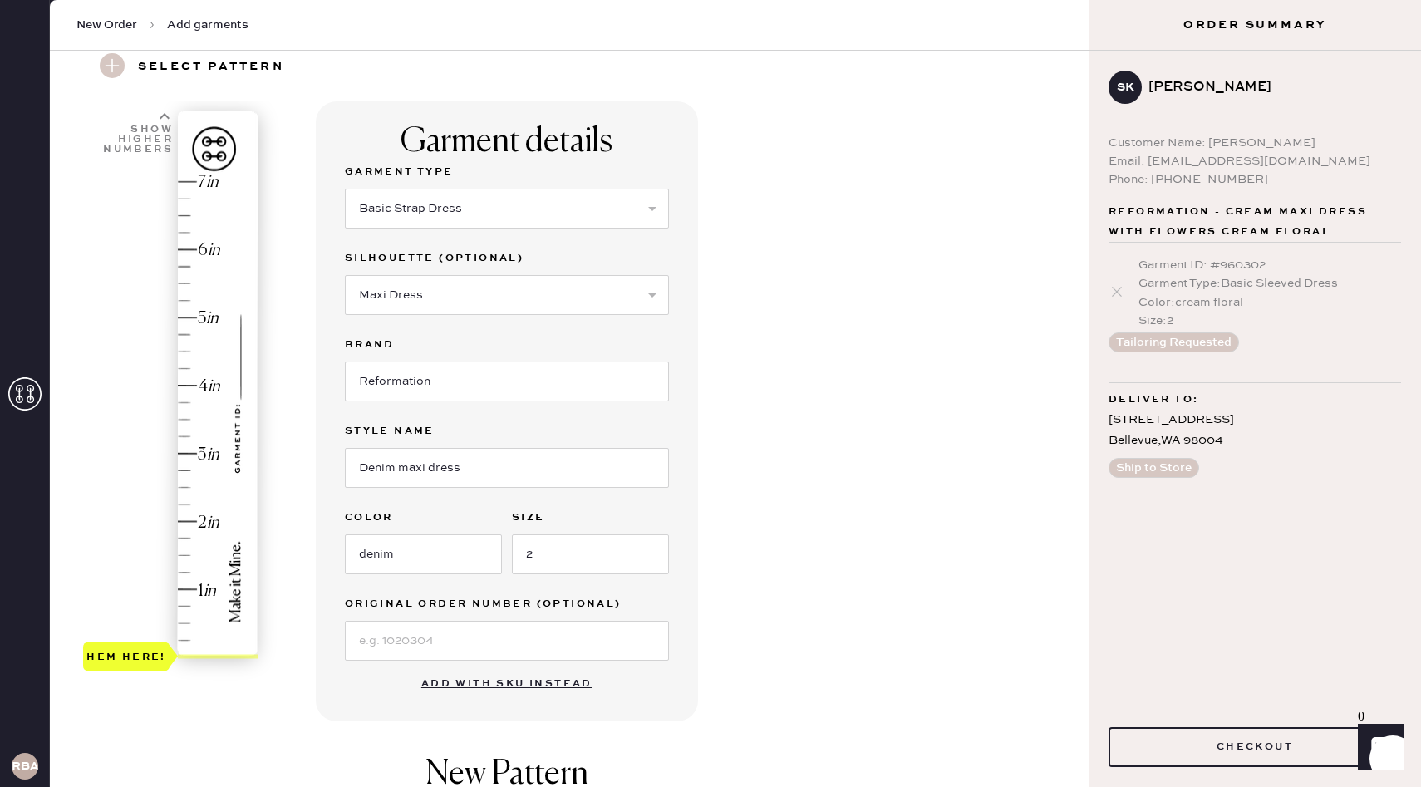
click at [841, 557] on div "Garment details Garment Type Select Basic Skirt Jeans Leggings Pants Shorts Bas…" at bounding box center [695, 596] width 759 height 990
type input "3"
click at [189, 453] on div "Hem here!" at bounding box center [171, 419] width 177 height 490
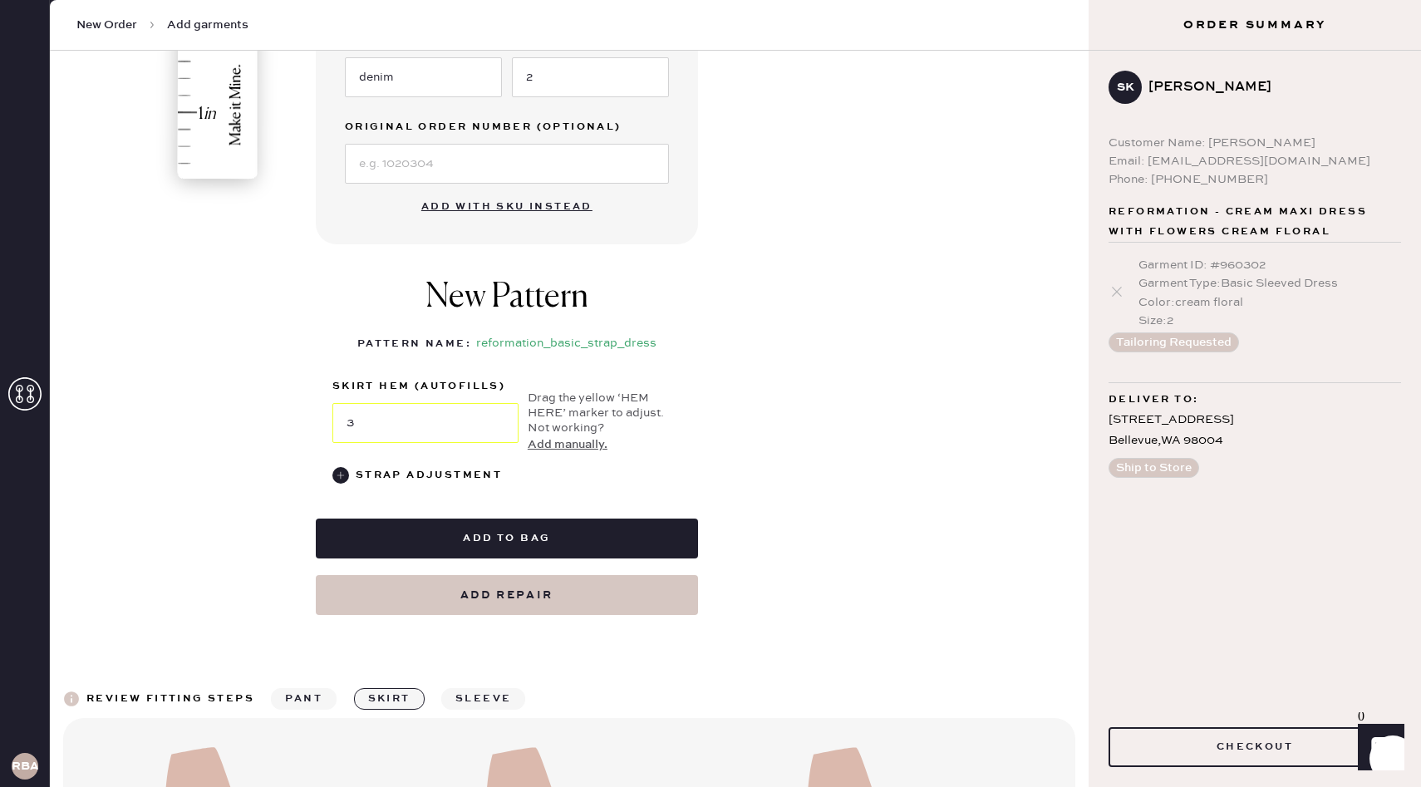
scroll to position [544, 0]
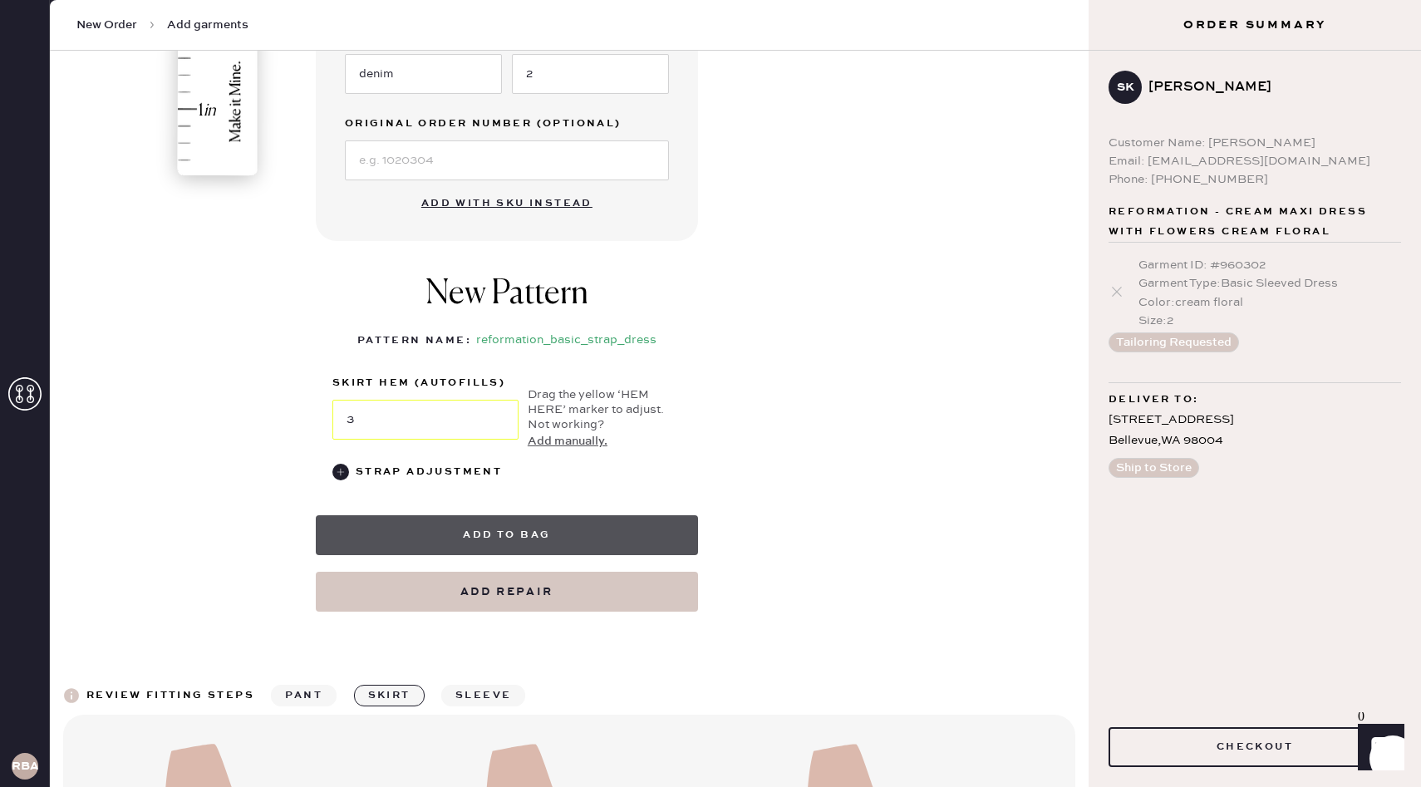
click at [528, 534] on button "Add to bag" at bounding box center [507, 535] width 382 height 40
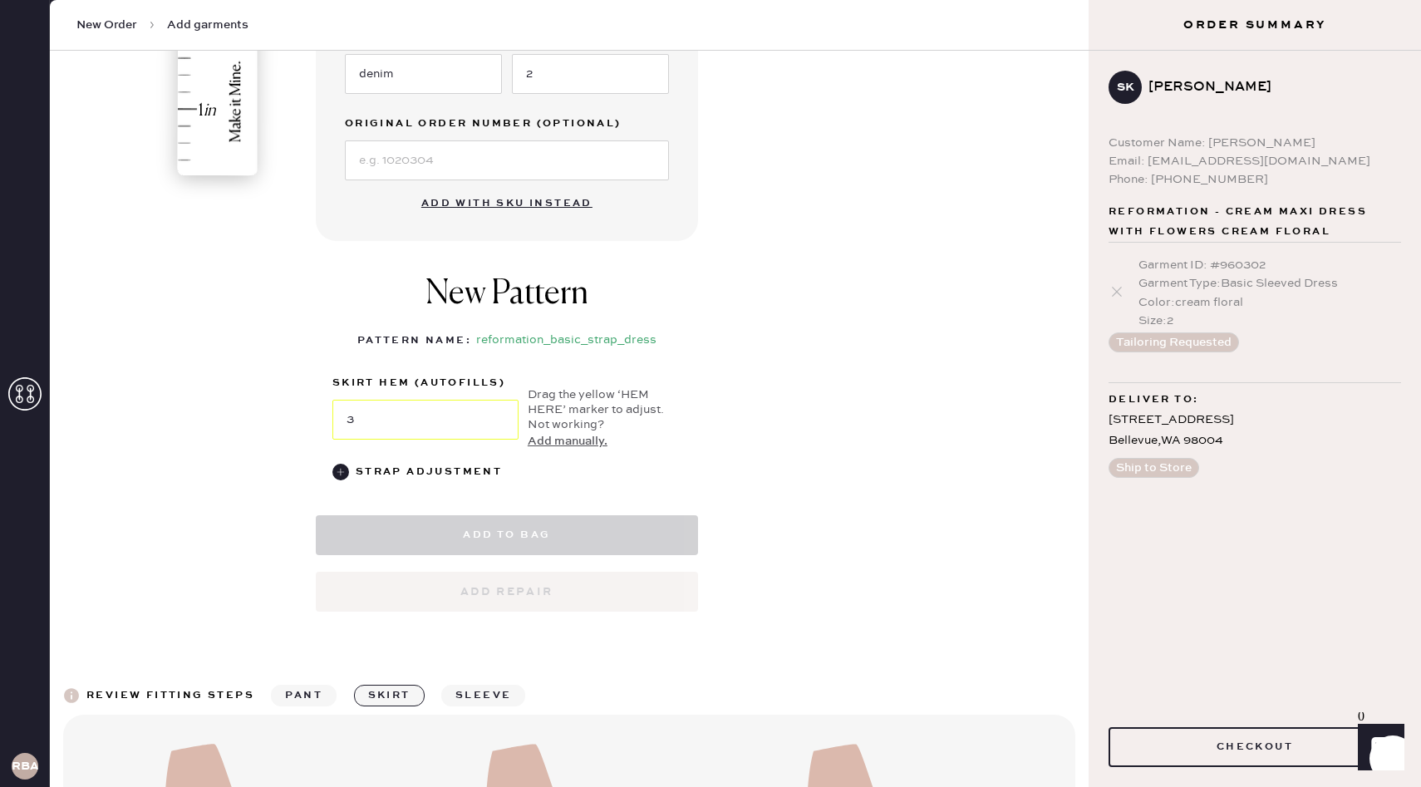
select select "6"
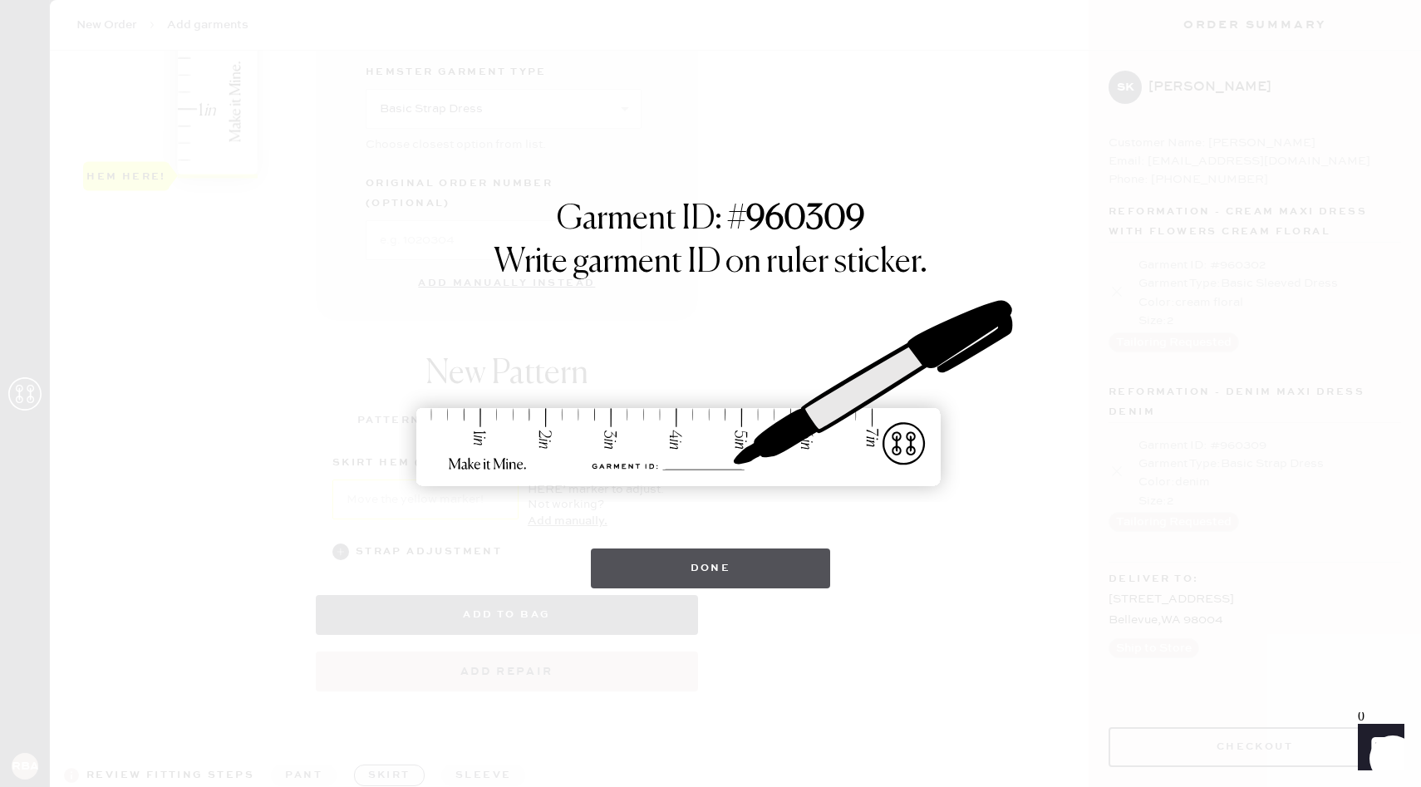
click at [731, 570] on button "Done" at bounding box center [711, 568] width 240 height 40
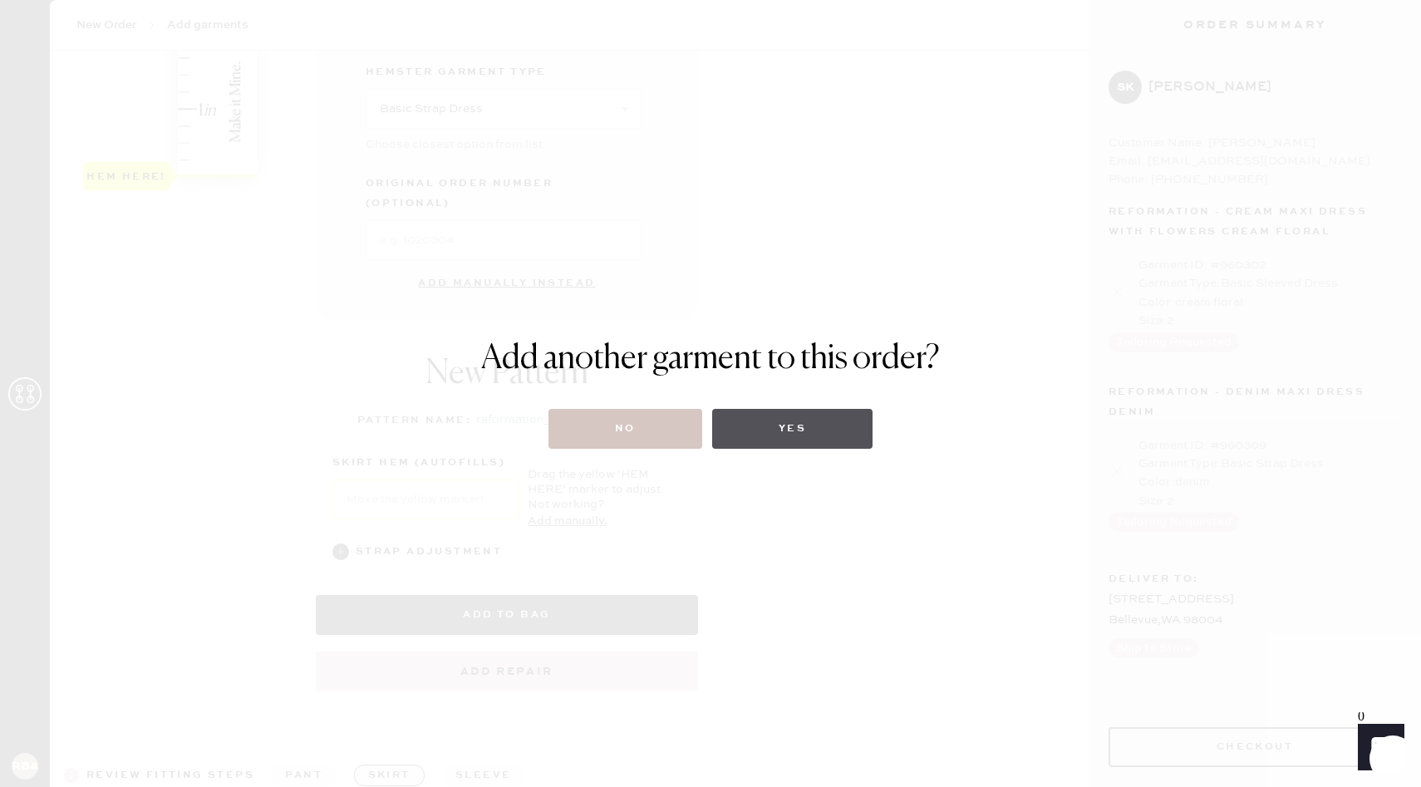
click at [821, 425] on button "Yes" at bounding box center [792, 429] width 160 height 40
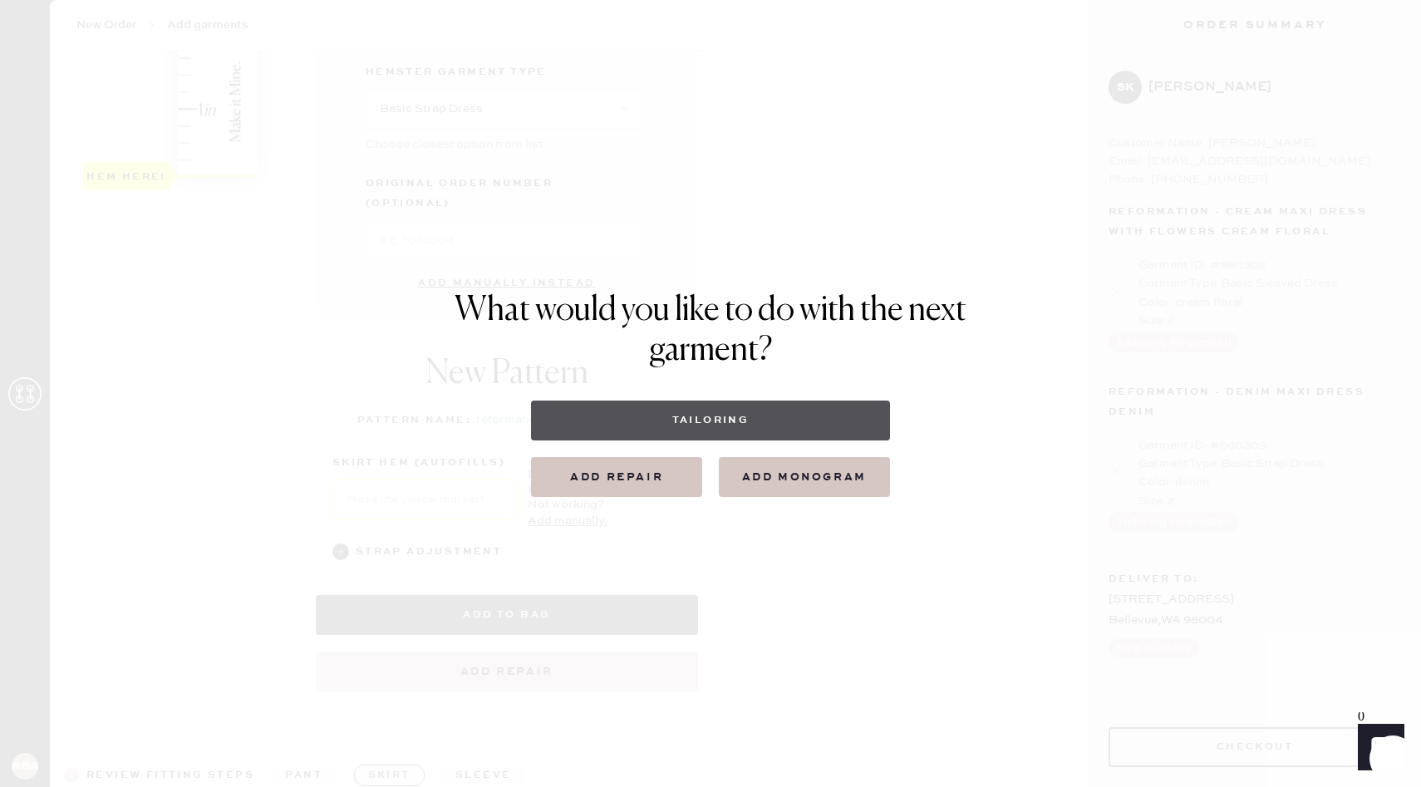
click at [703, 419] on button "Tailoring" at bounding box center [710, 420] width 358 height 40
select select
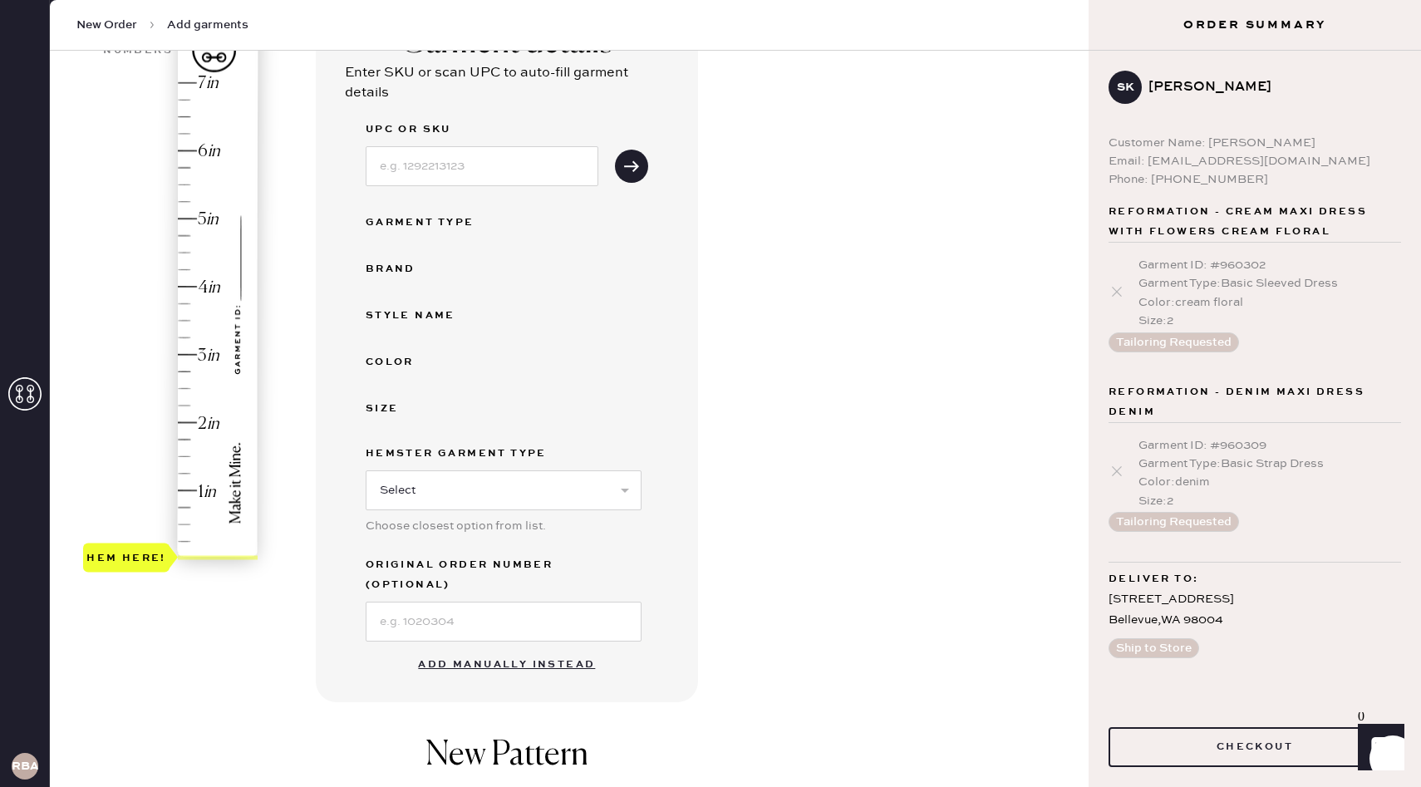
scroll to position [167, 0]
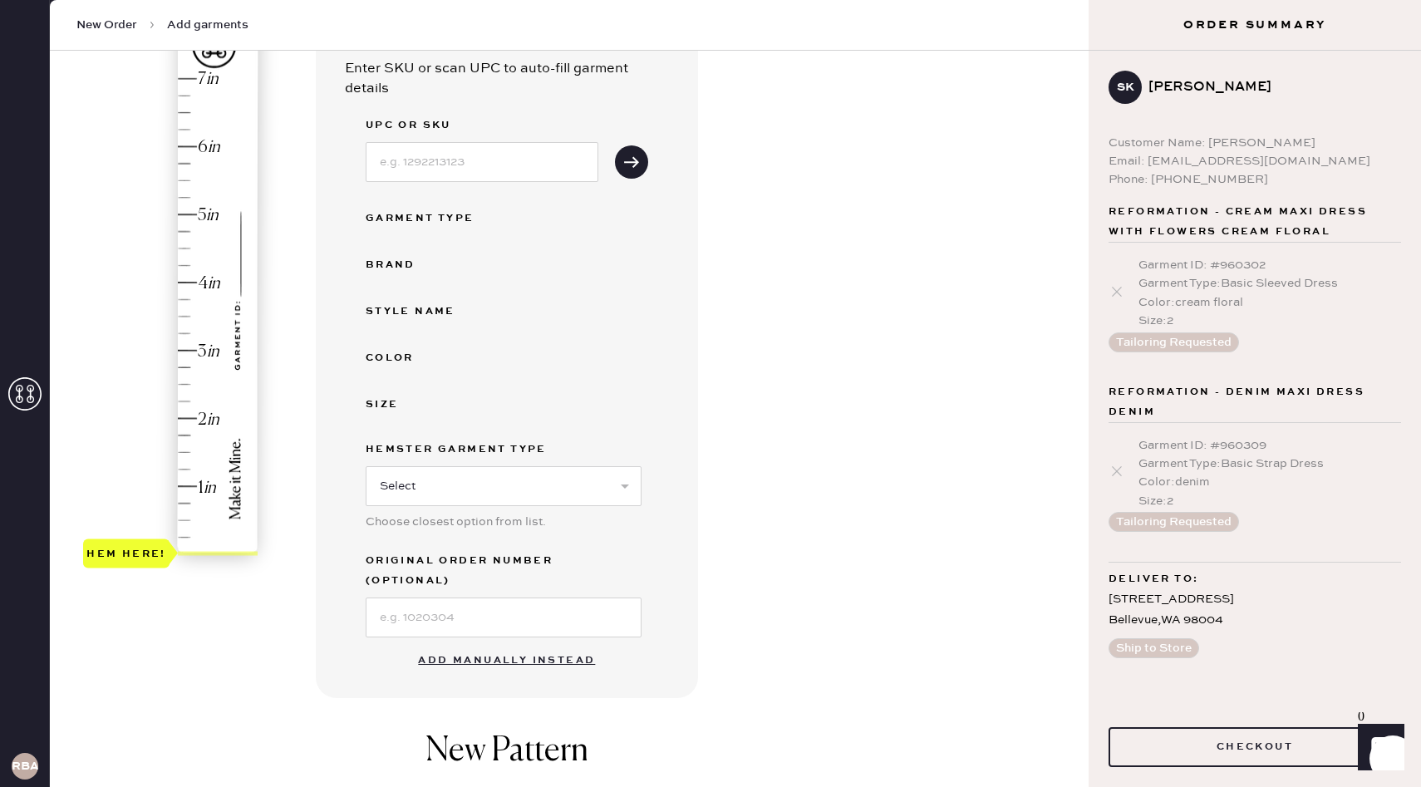
click at [512, 644] on button "Add manually instead" at bounding box center [506, 660] width 197 height 33
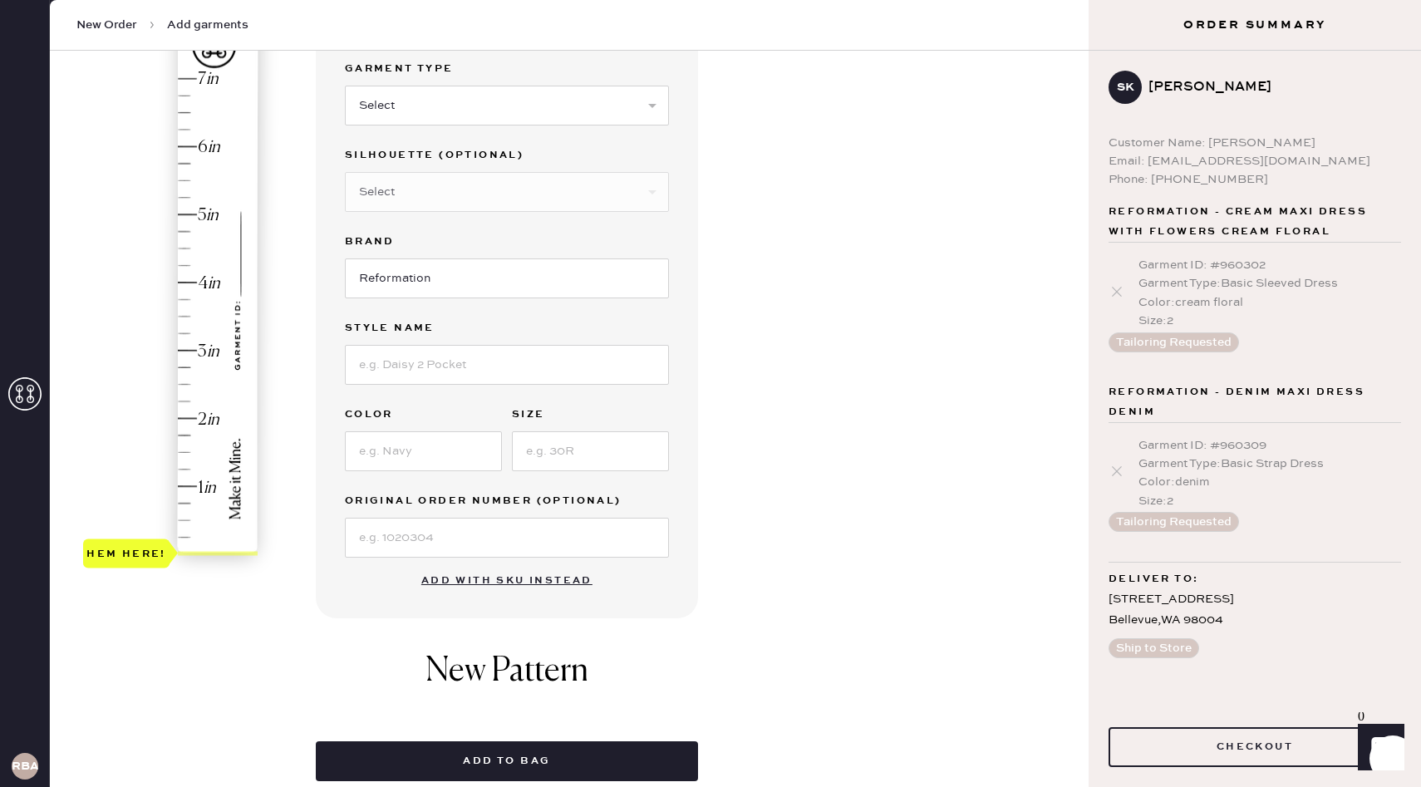
scroll to position [101, 0]
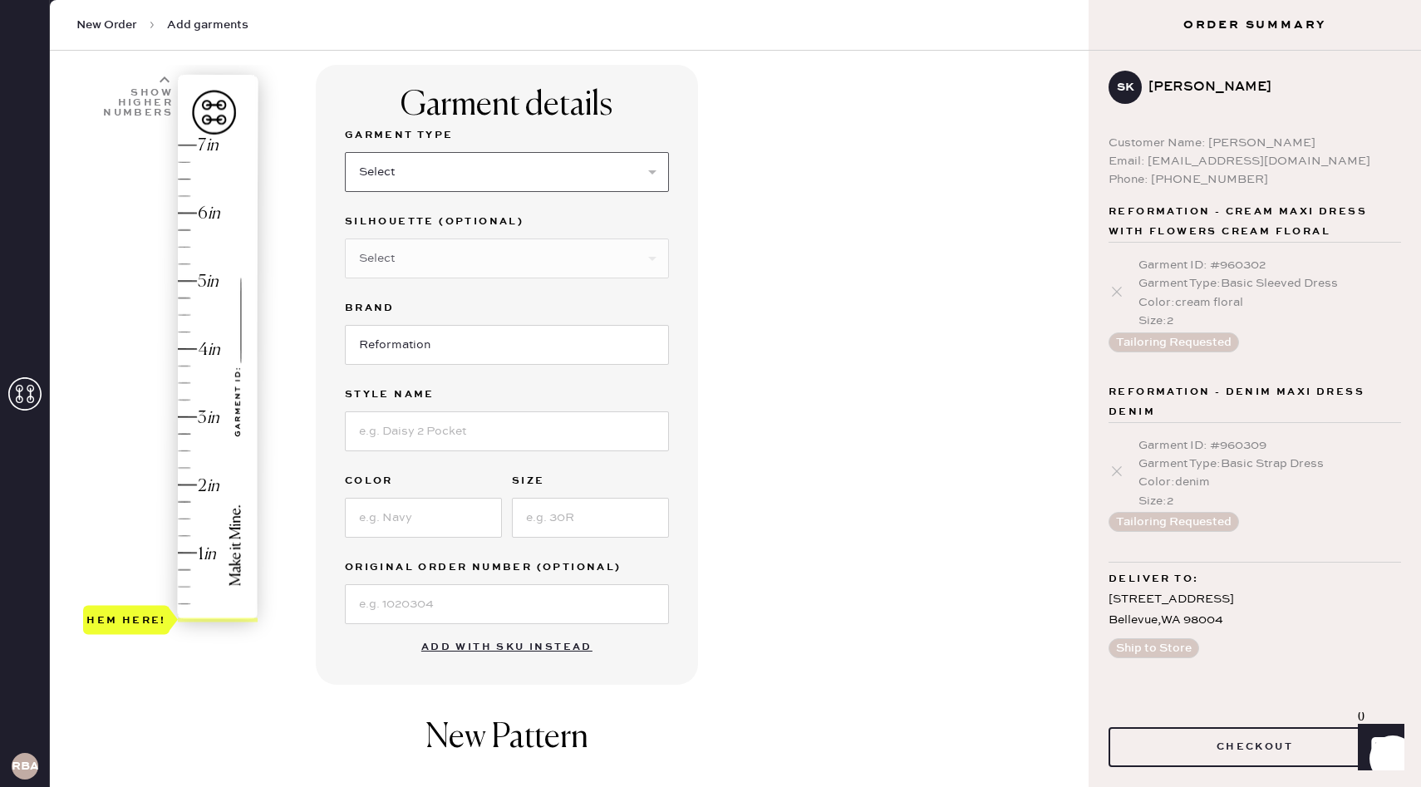
click at [467, 181] on select "Select Basic Skirt Jeans Leggings Pants Shorts Basic Sleeved Dress Basic Sleeve…" at bounding box center [507, 172] width 324 height 40
select select "8"
click at [345, 152] on select "Select Basic Skirt Jeans Leggings Pants Shorts Basic Sleeved Dress Basic Sleeve…" at bounding box center [507, 172] width 324 height 40
click at [474, 260] on select "Select Maxi Dress Midi Dress Mini Dress Other" at bounding box center [507, 258] width 324 height 40
select select "27"
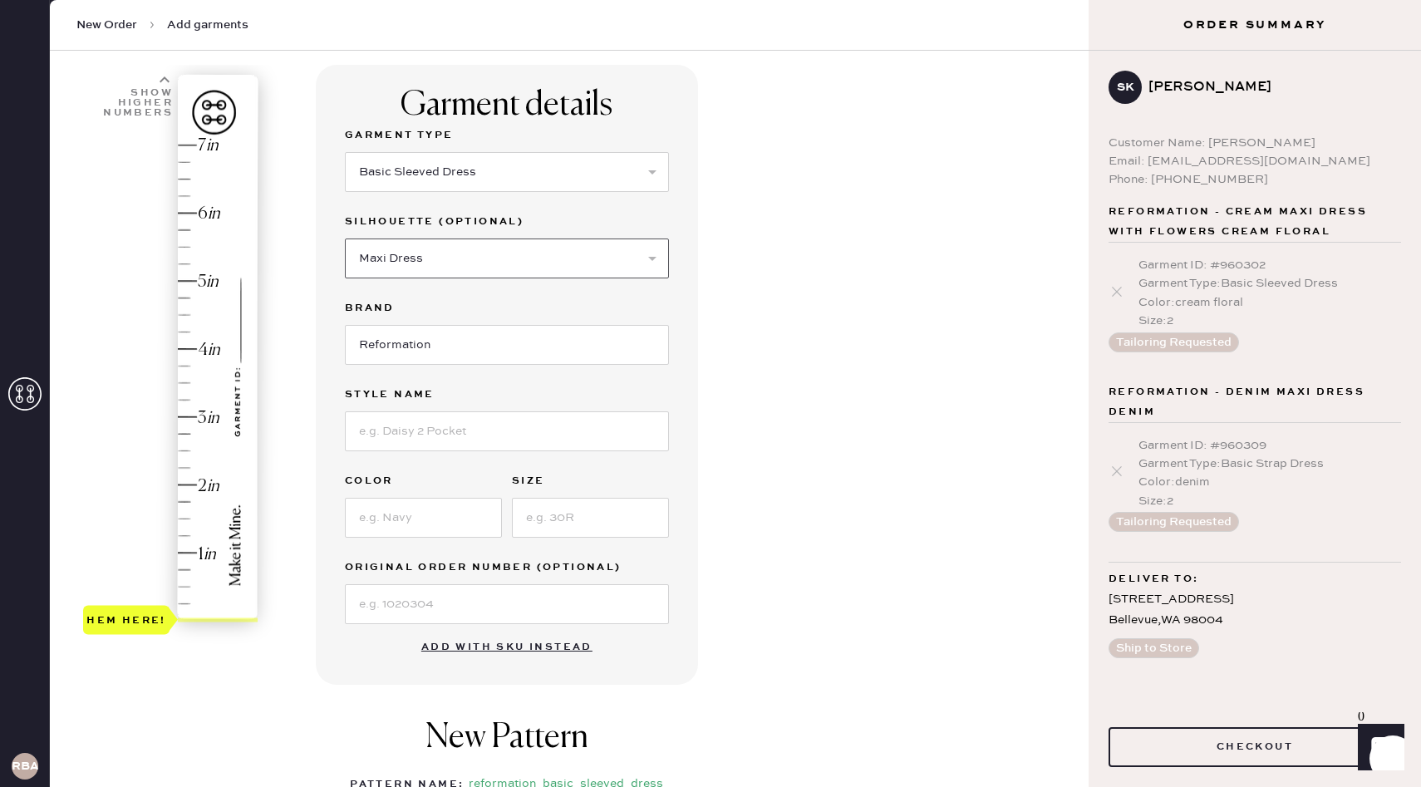
click at [345, 238] on select "Select Maxi Dress Midi Dress Mini Dress Other" at bounding box center [507, 258] width 324 height 40
click at [452, 425] on input at bounding box center [507, 431] width 324 height 40
type input "Puff sleeve linen"
click at [399, 514] on input at bounding box center [423, 518] width 157 height 40
type input "dark floral"
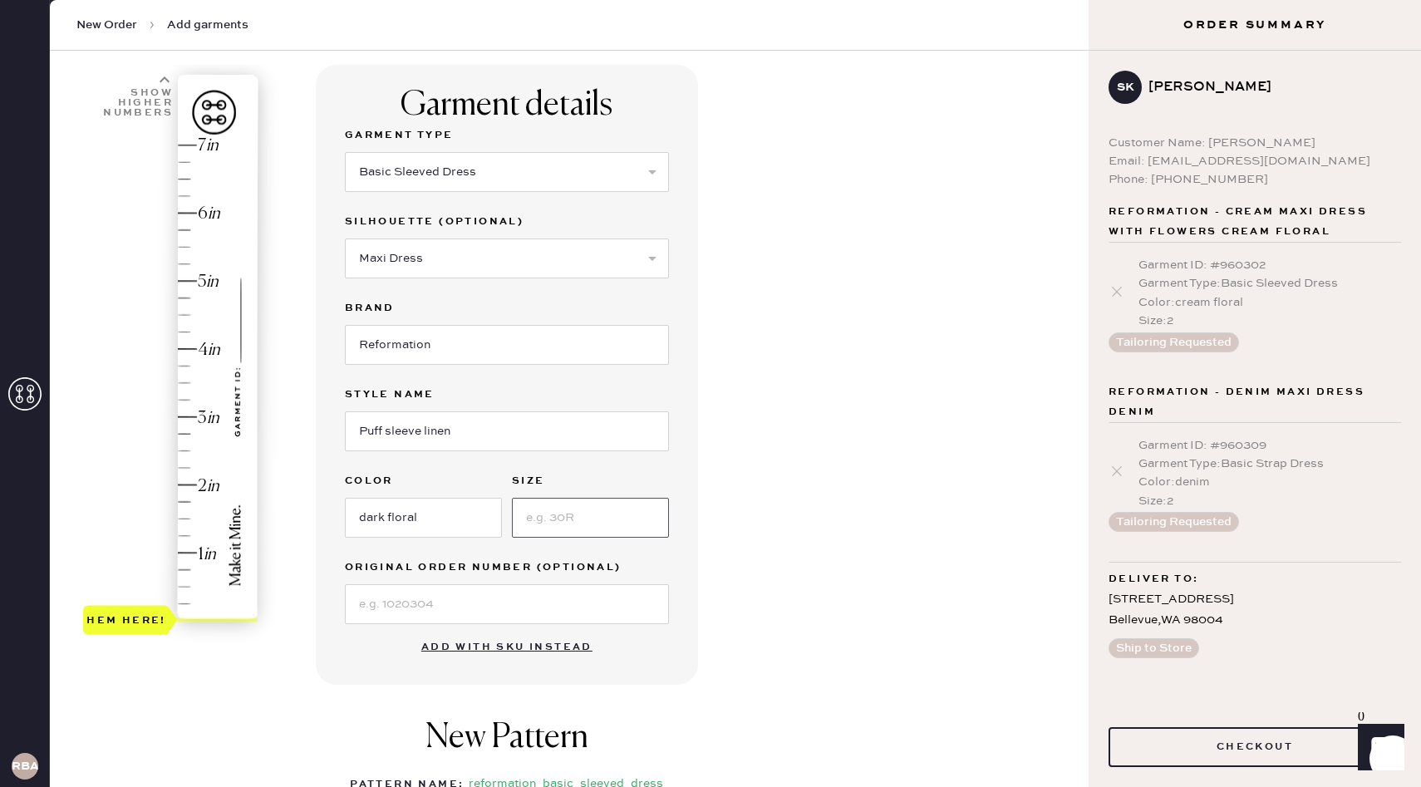
click at [547, 513] on input at bounding box center [590, 518] width 157 height 40
type input "2"
type input "3"
click at [189, 418] on div "Hem here!" at bounding box center [171, 383] width 177 height 490
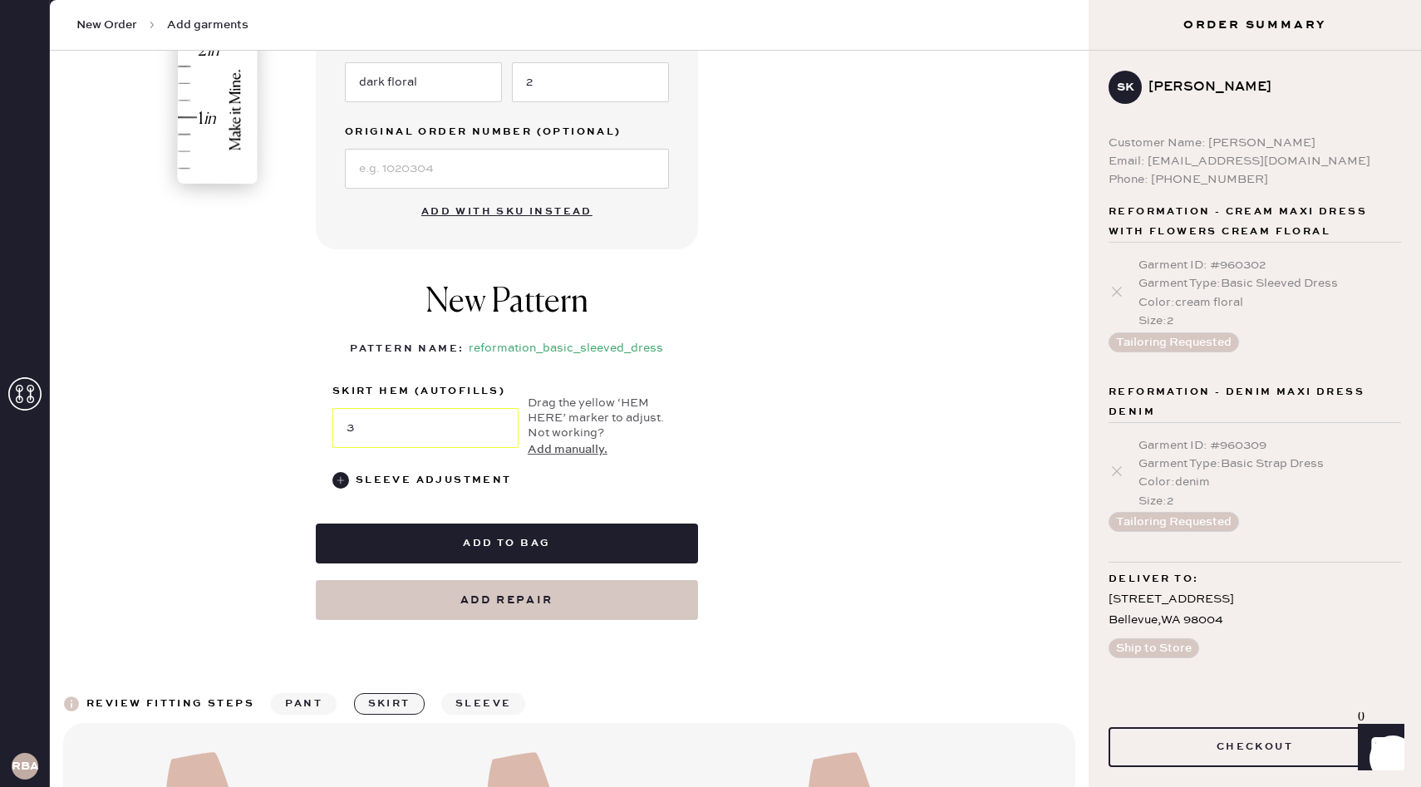
scroll to position [645, 0]
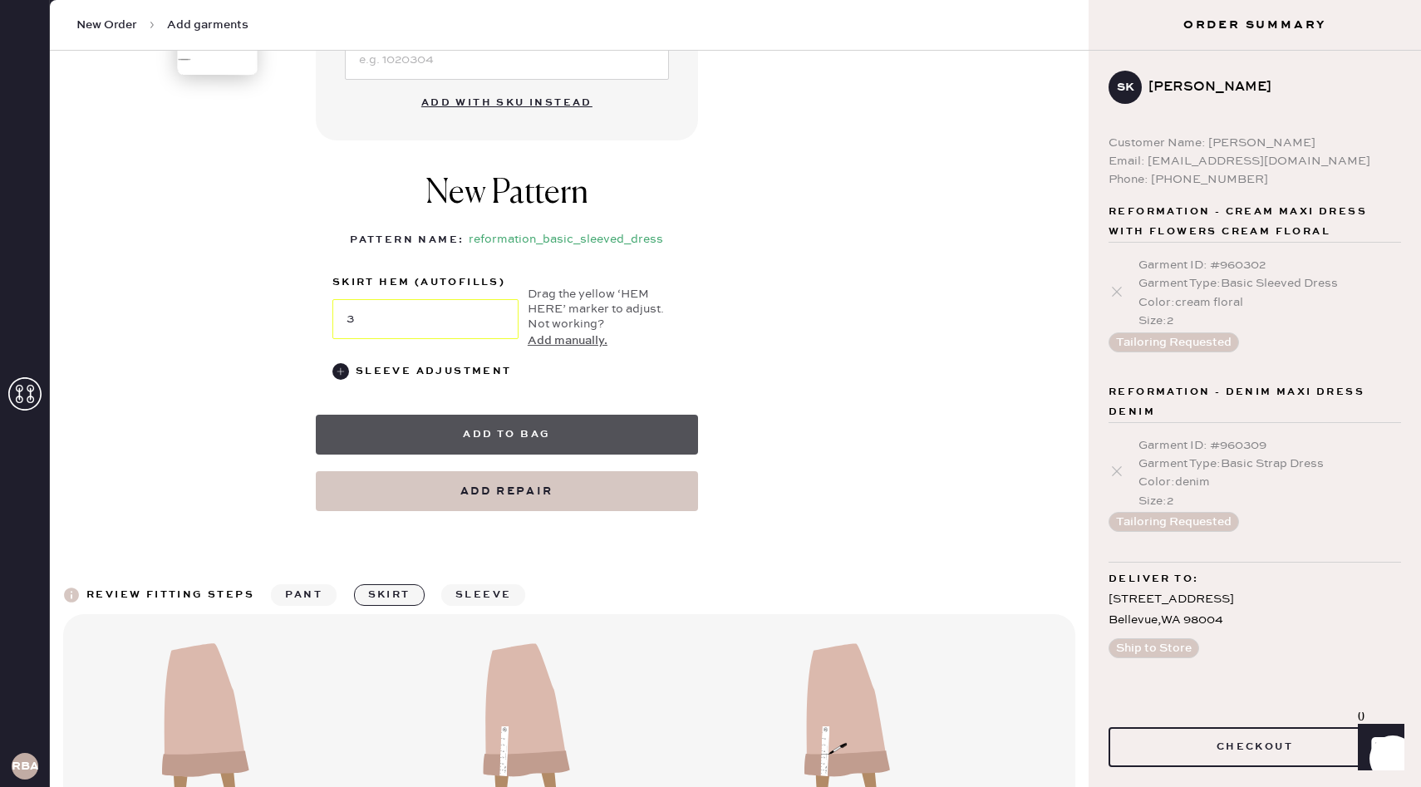
click at [496, 439] on button "Add to bag" at bounding box center [507, 435] width 382 height 40
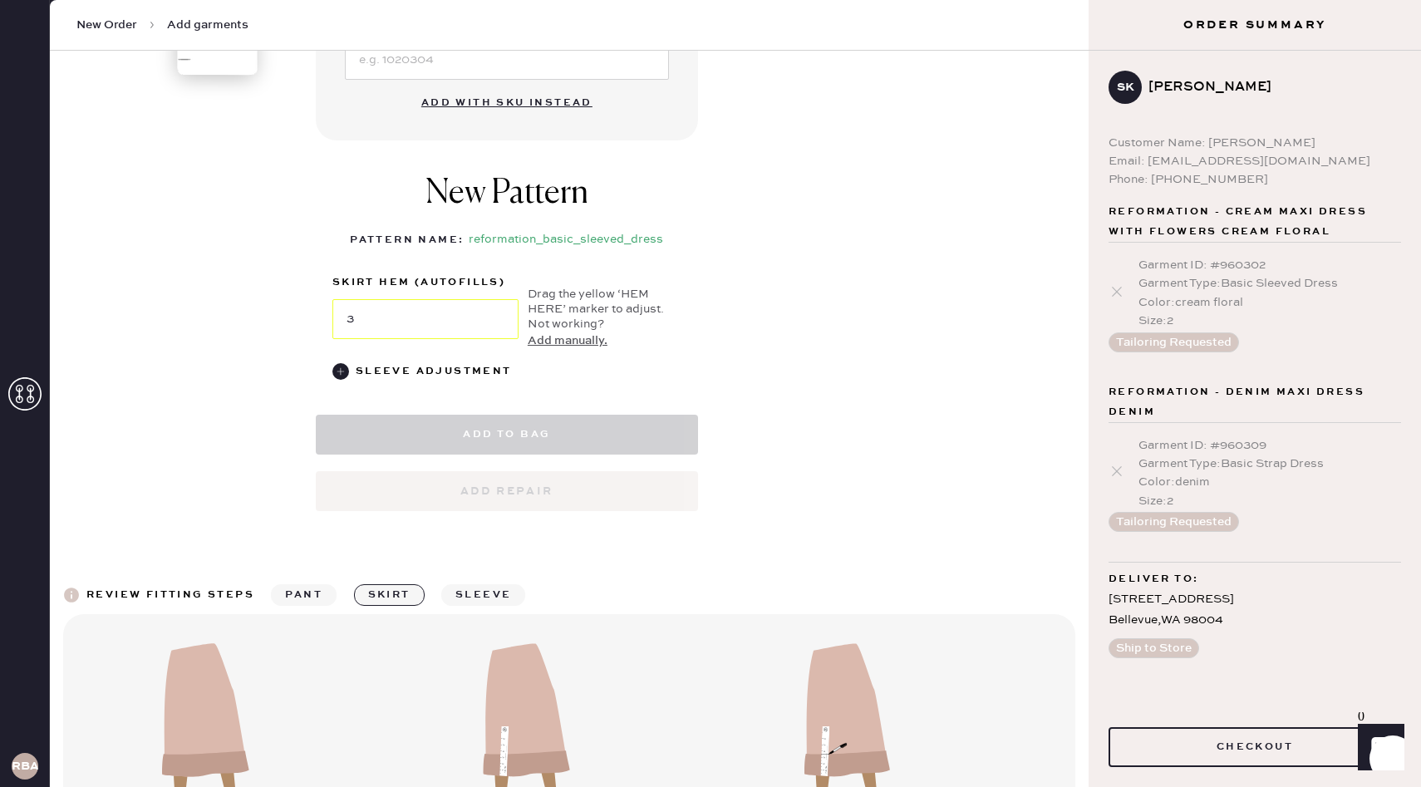
select select "8"
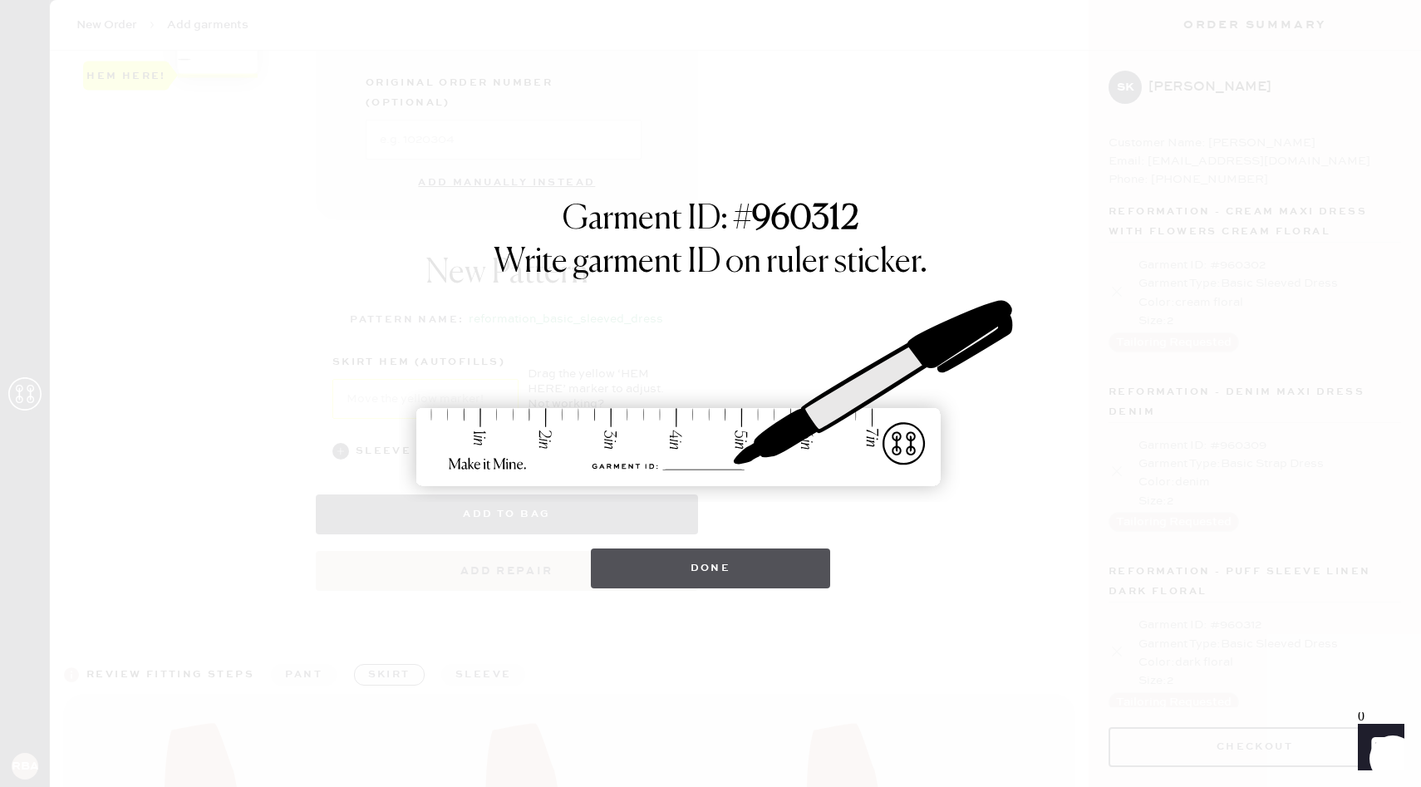
click at [722, 567] on button "Done" at bounding box center [711, 568] width 240 height 40
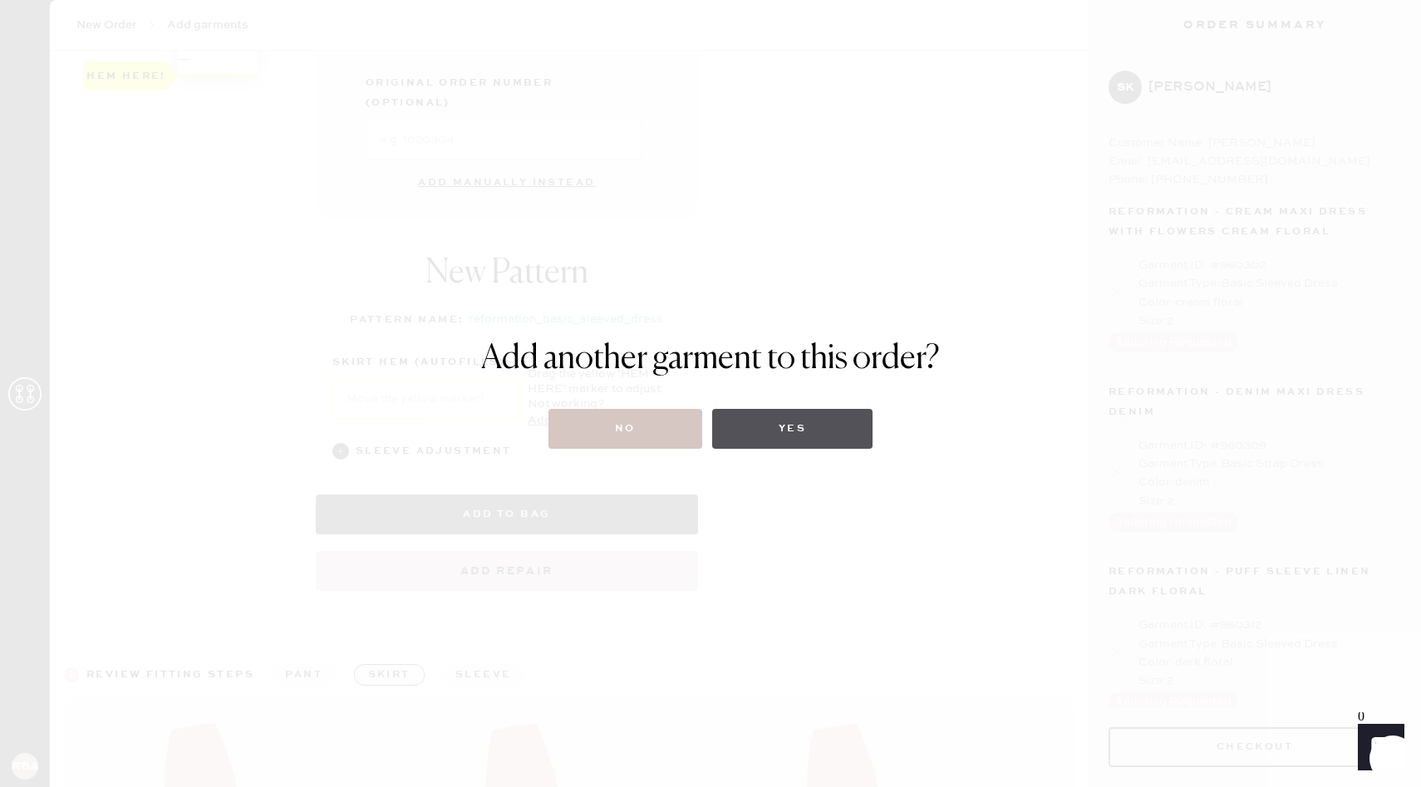
click at [837, 420] on button "Yes" at bounding box center [792, 429] width 160 height 40
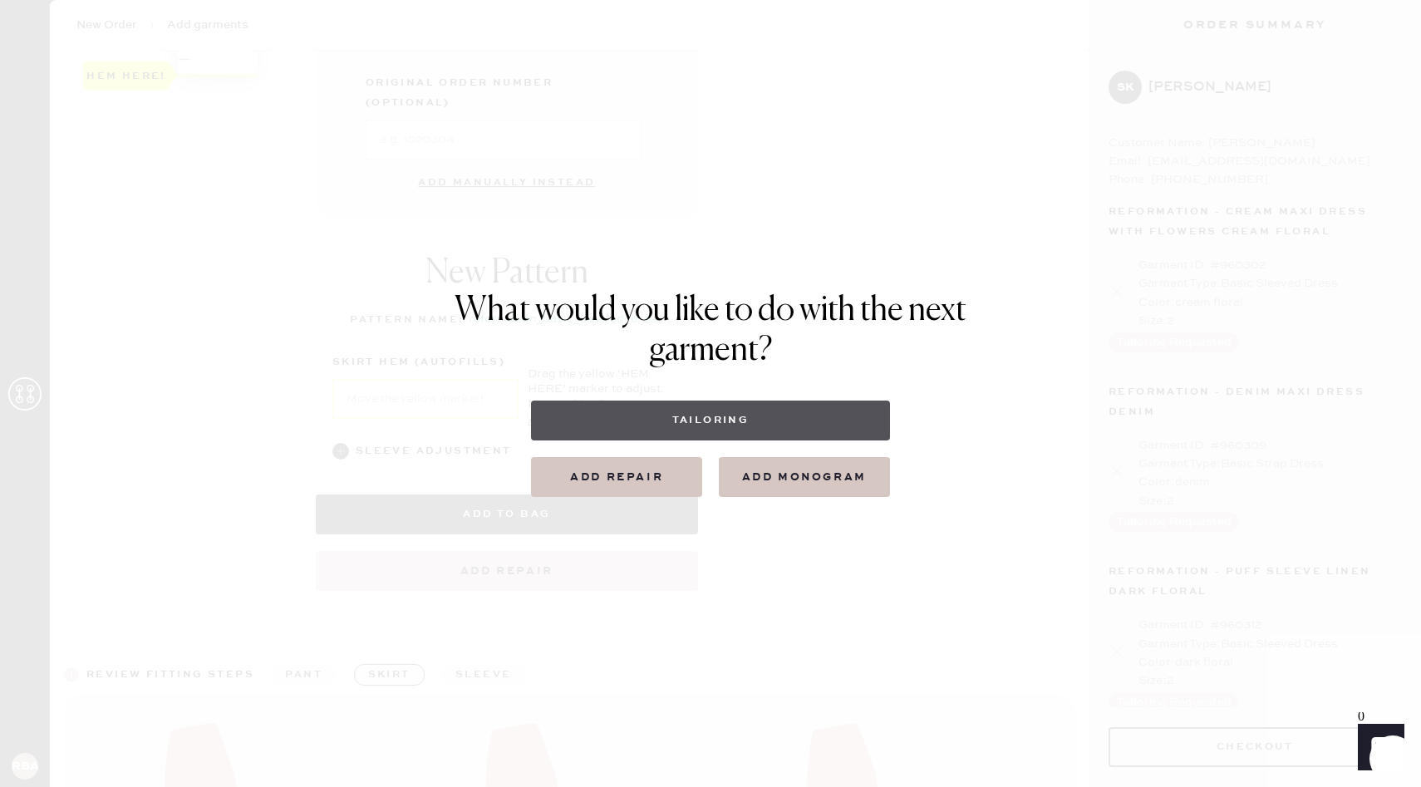
click at [776, 425] on button "Tailoring" at bounding box center [710, 420] width 358 height 40
select select
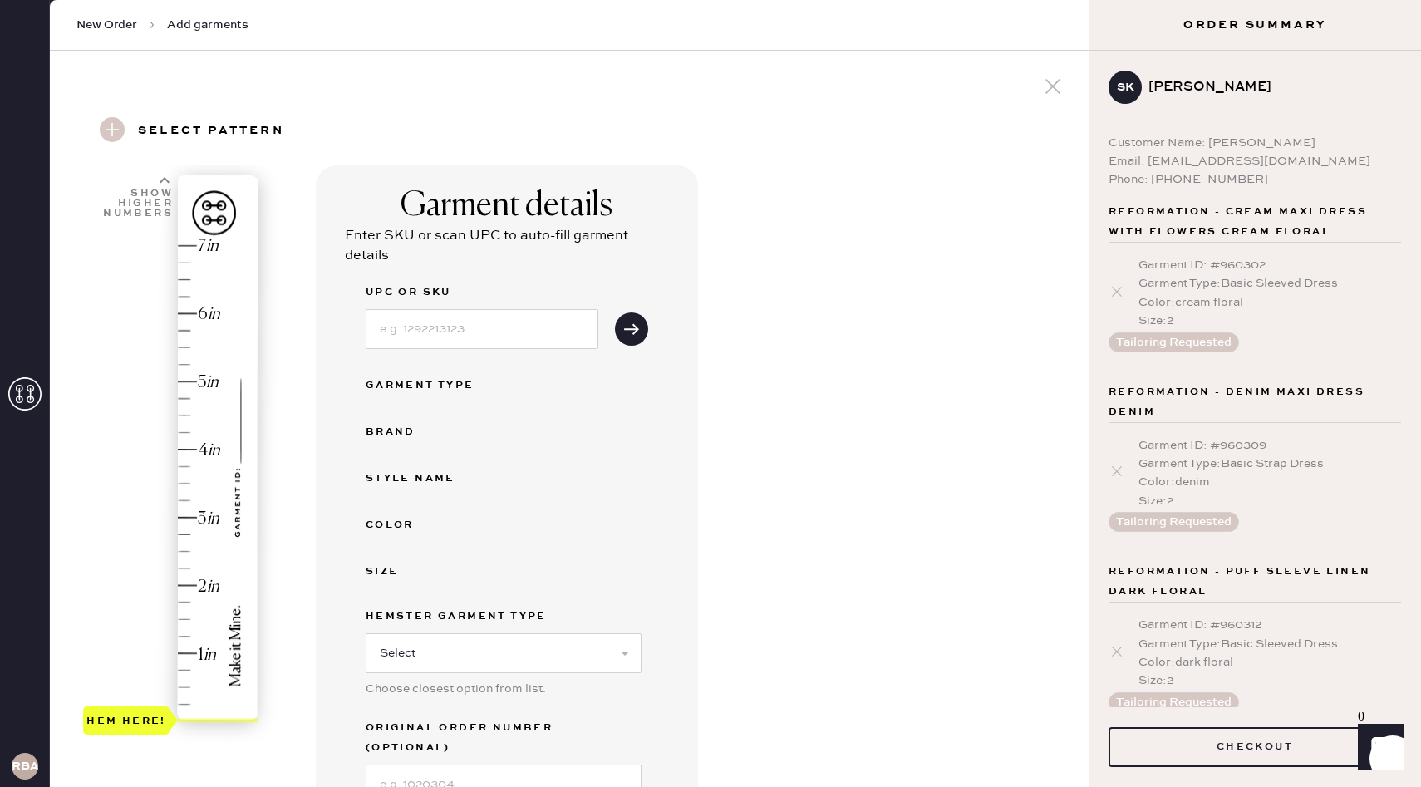
scroll to position [192, 0]
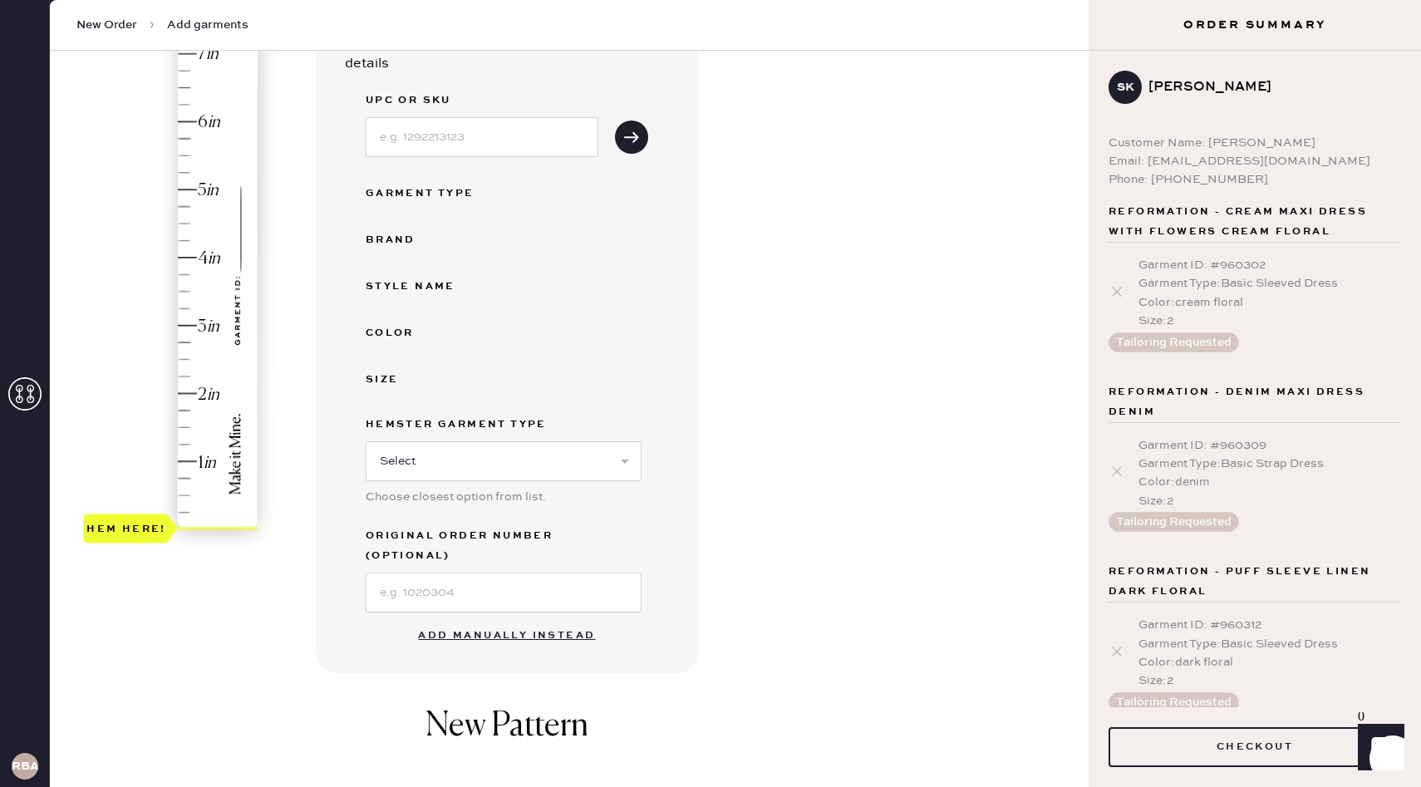
click at [524, 619] on button "Add manually instead" at bounding box center [506, 635] width 197 height 33
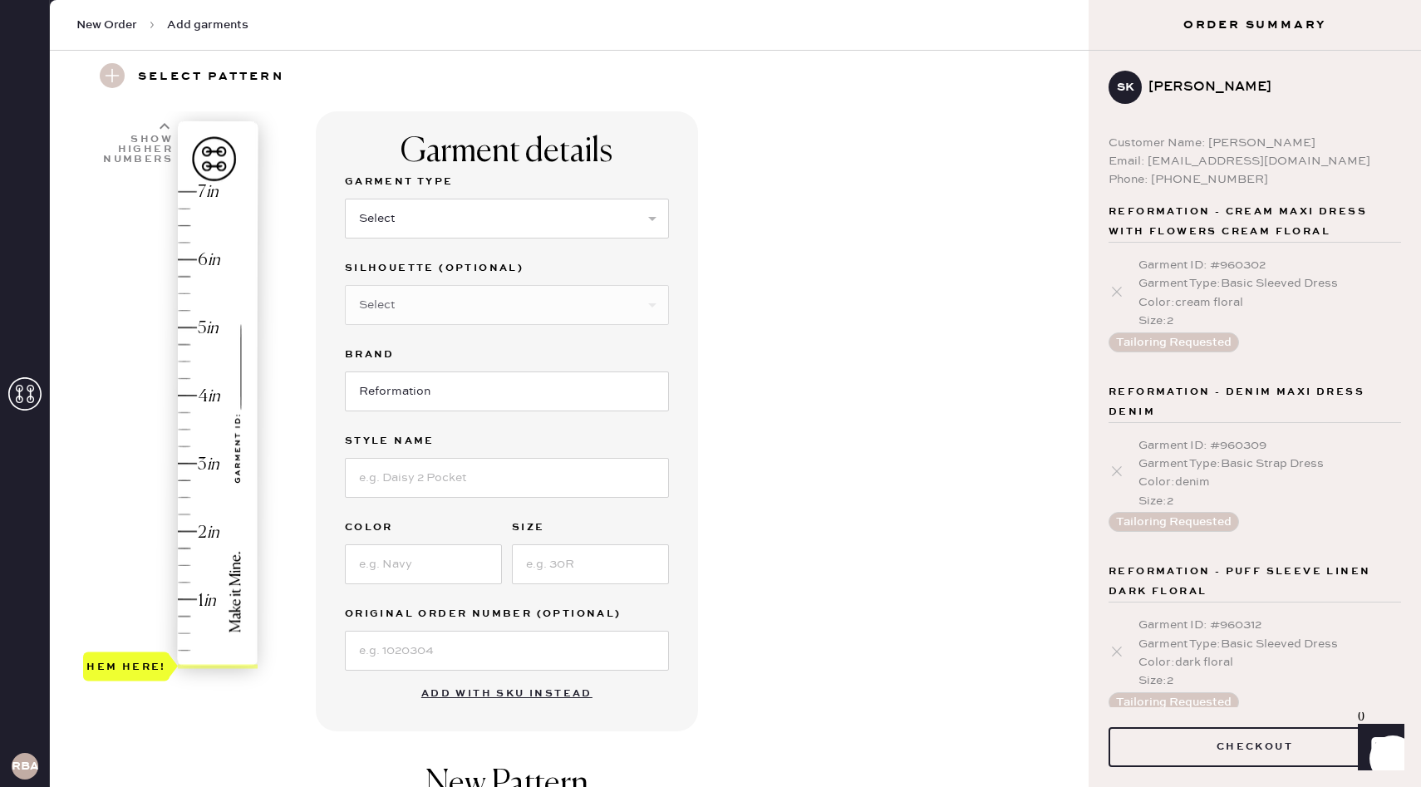
scroll to position [53, 0]
click at [497, 228] on select "Select Basic Skirt Jeans Leggings Pants Shorts Basic Sleeved Dress Basic Sleeve…" at bounding box center [507, 219] width 324 height 40
select select "6"
click at [345, 199] on select "Select Basic Skirt Jeans Leggings Pants Shorts Basic Sleeved Dress Basic Sleeve…" at bounding box center [507, 219] width 324 height 40
click at [479, 302] on select "Select Maxi Dress Midi Dress Mini Dress Other" at bounding box center [507, 306] width 324 height 40
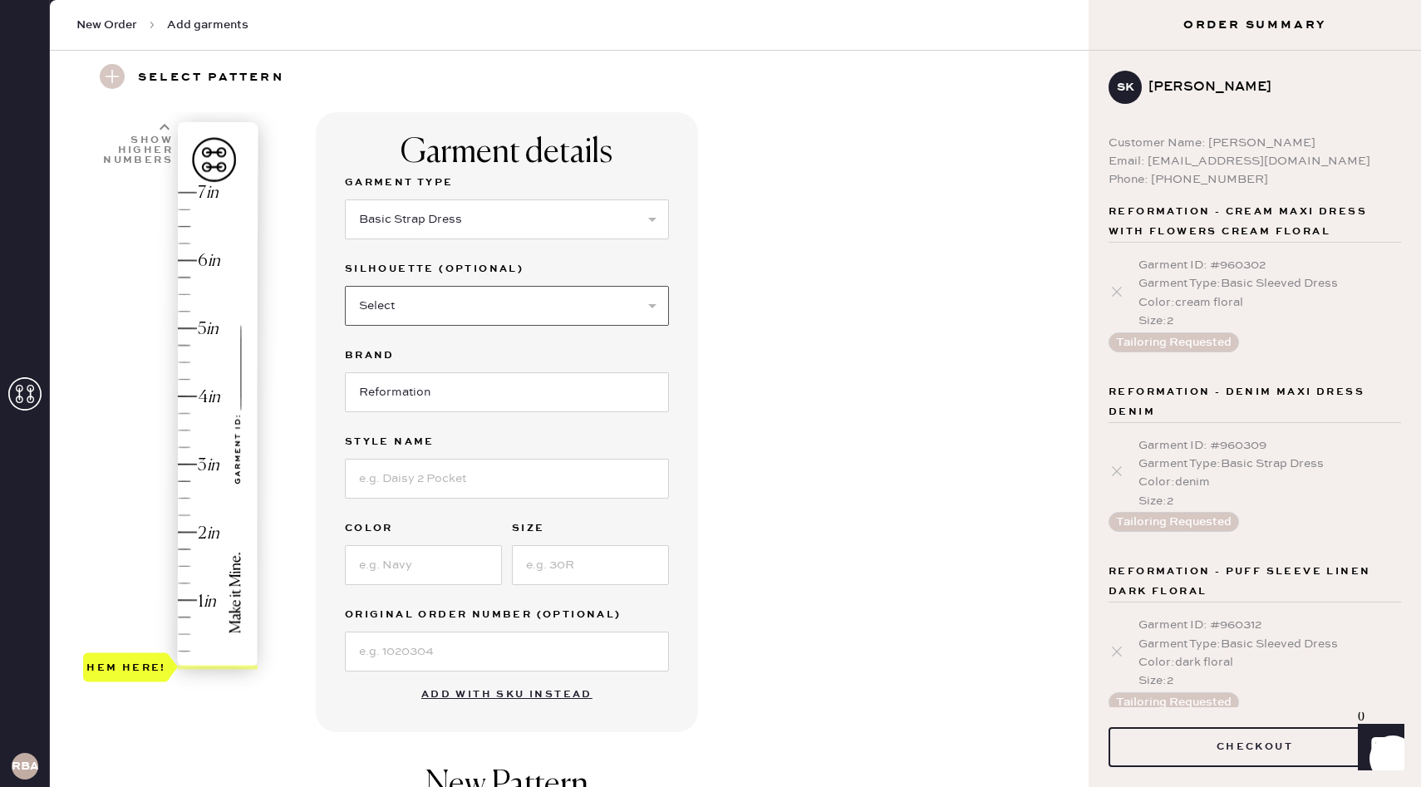
select select "38"
click at [345, 286] on select "Select Maxi Dress Midi Dress Mini Dress Other" at bounding box center [507, 306] width 324 height 40
click at [468, 479] on input at bounding box center [507, 479] width 324 height 40
type input "Black midi dress"
click at [444, 558] on input at bounding box center [423, 565] width 157 height 40
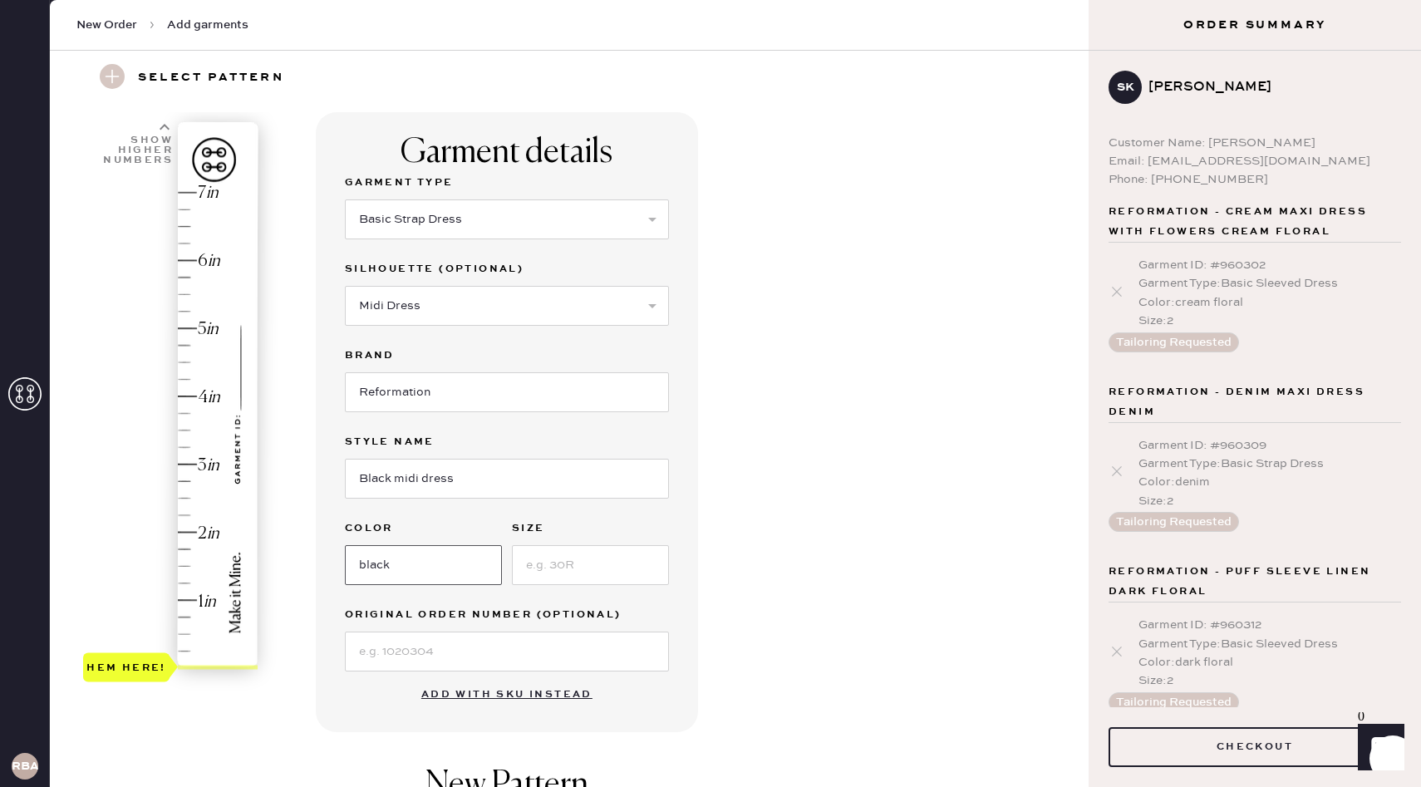
type input "black"
click at [612, 568] on input at bounding box center [590, 565] width 157 height 40
type input "XS"
type input "2"
click at [184, 531] on div "Hem here!" at bounding box center [171, 430] width 177 height 490
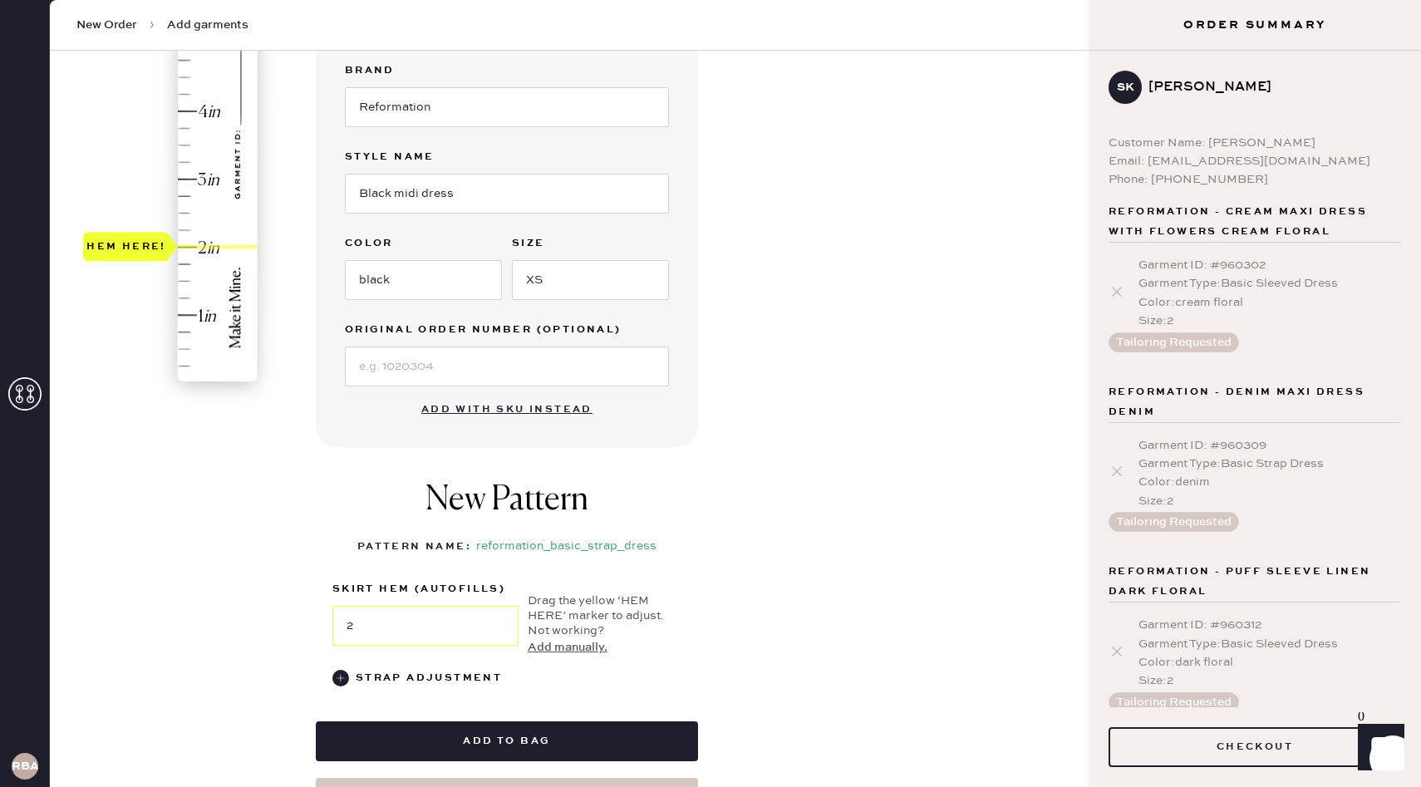
scroll to position [591, 0]
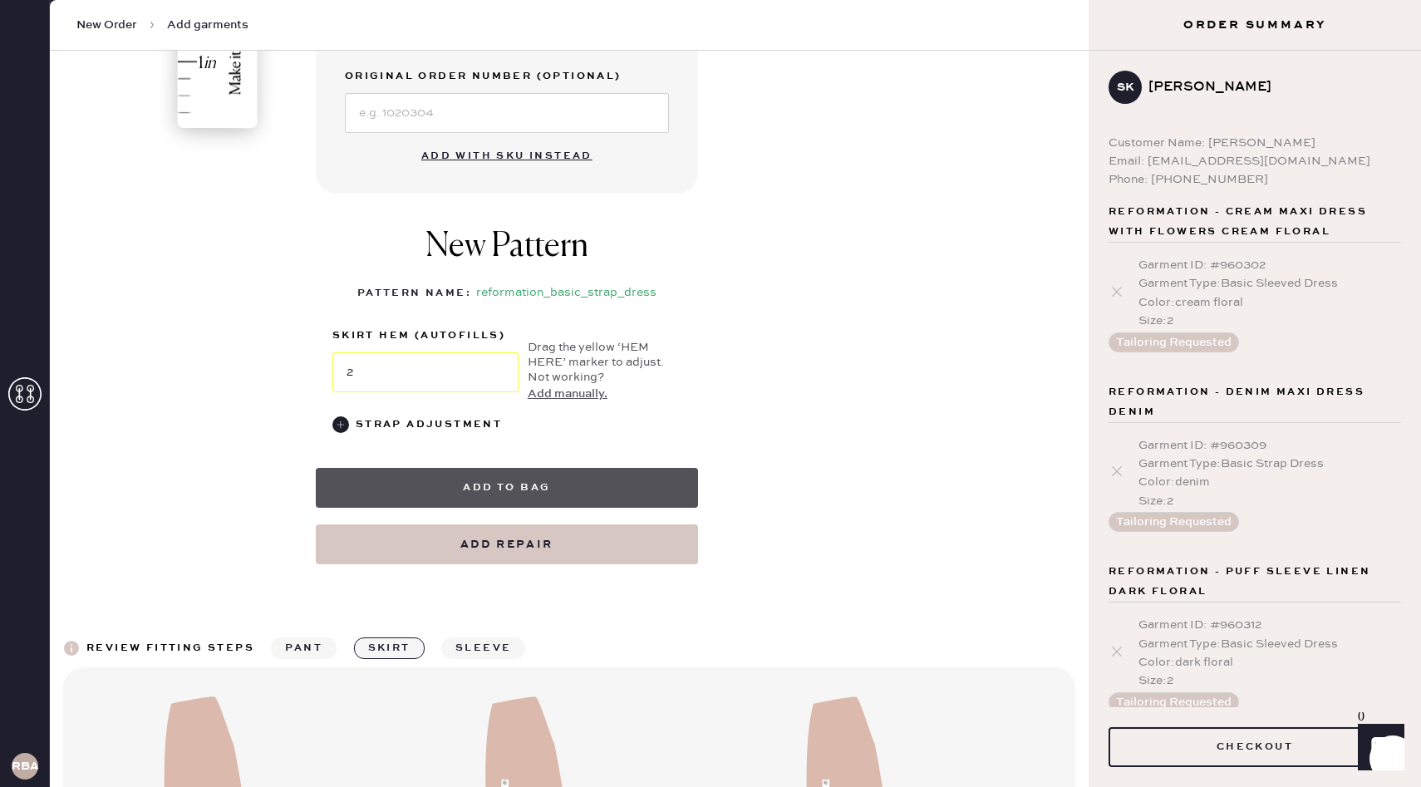
click at [541, 488] on button "Add to bag" at bounding box center [507, 488] width 382 height 40
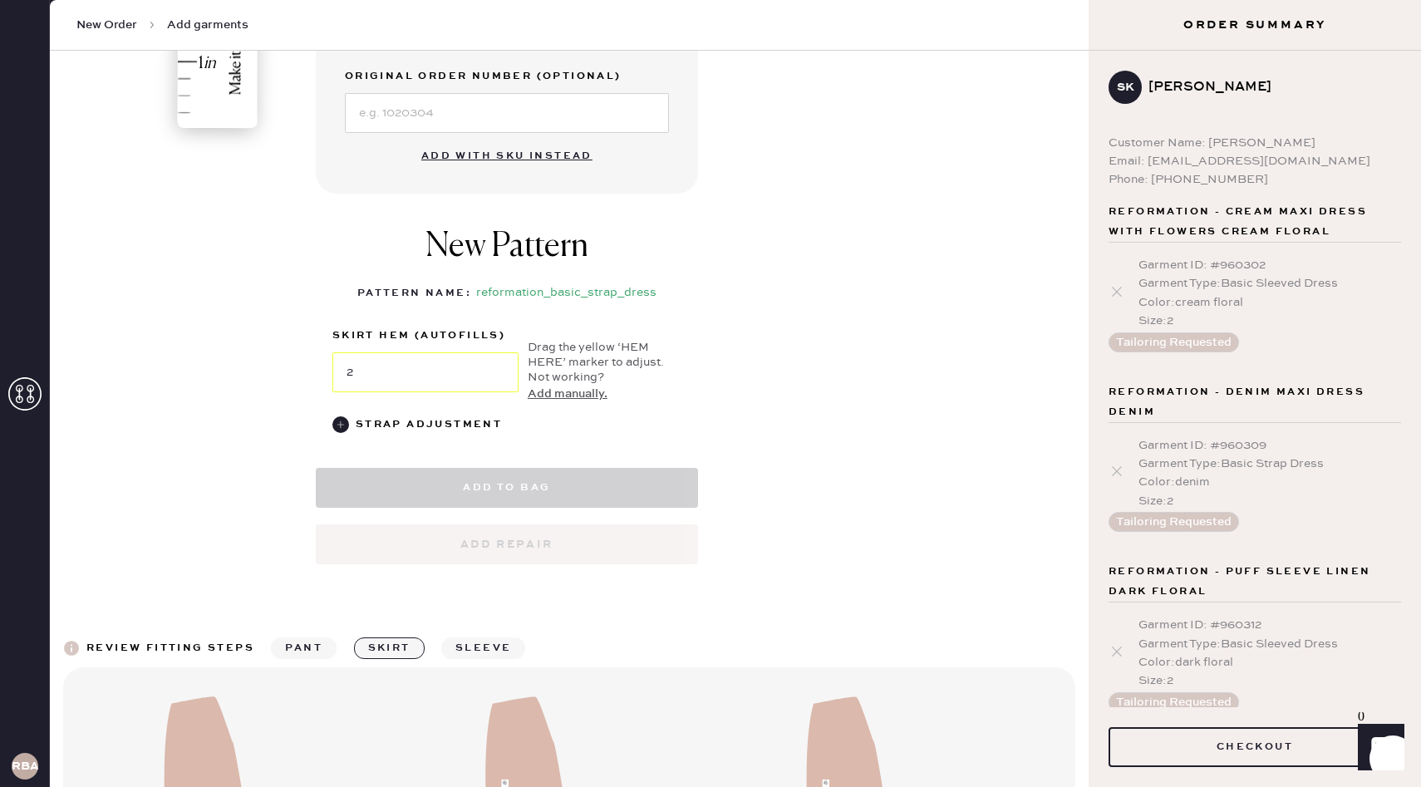
select select "6"
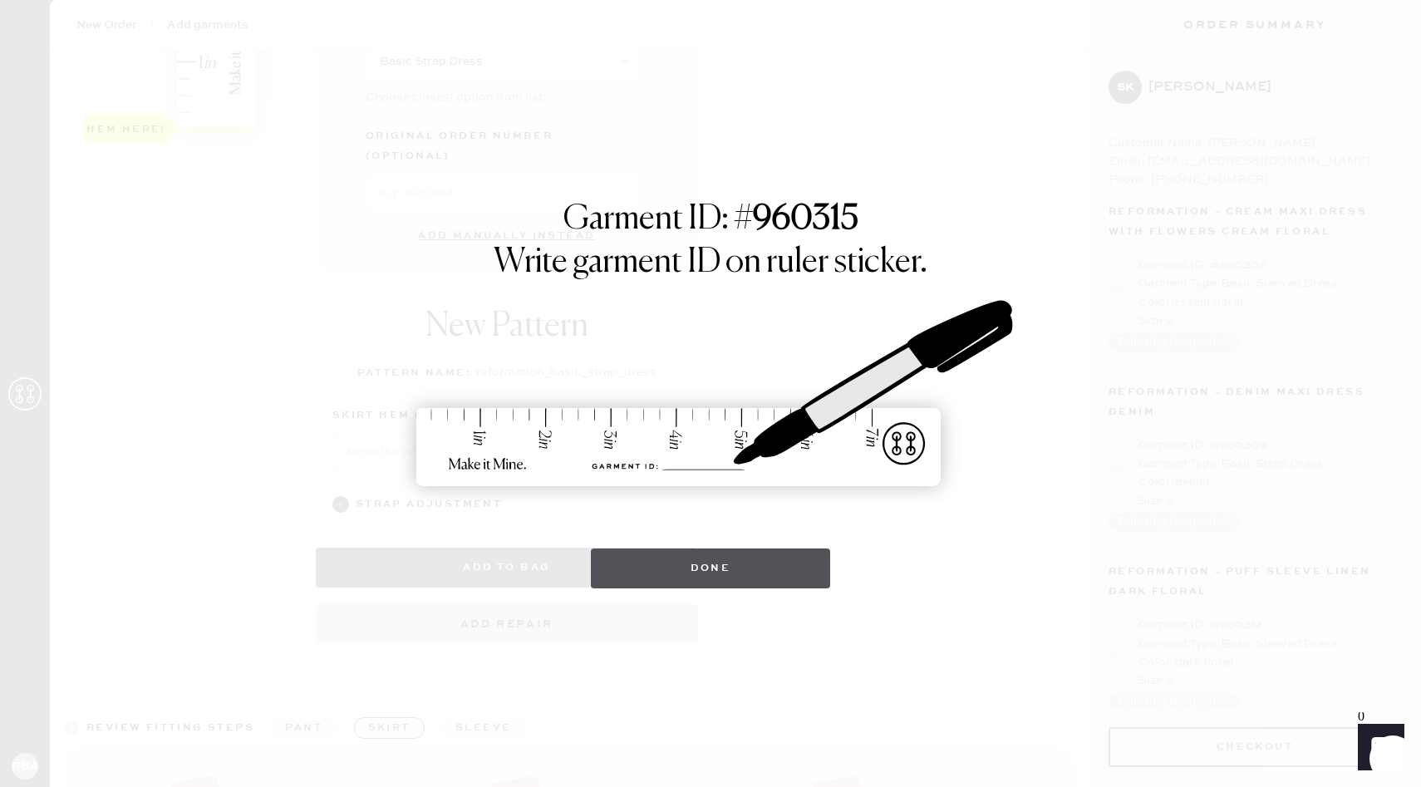
click at [729, 564] on button "Done" at bounding box center [711, 568] width 240 height 40
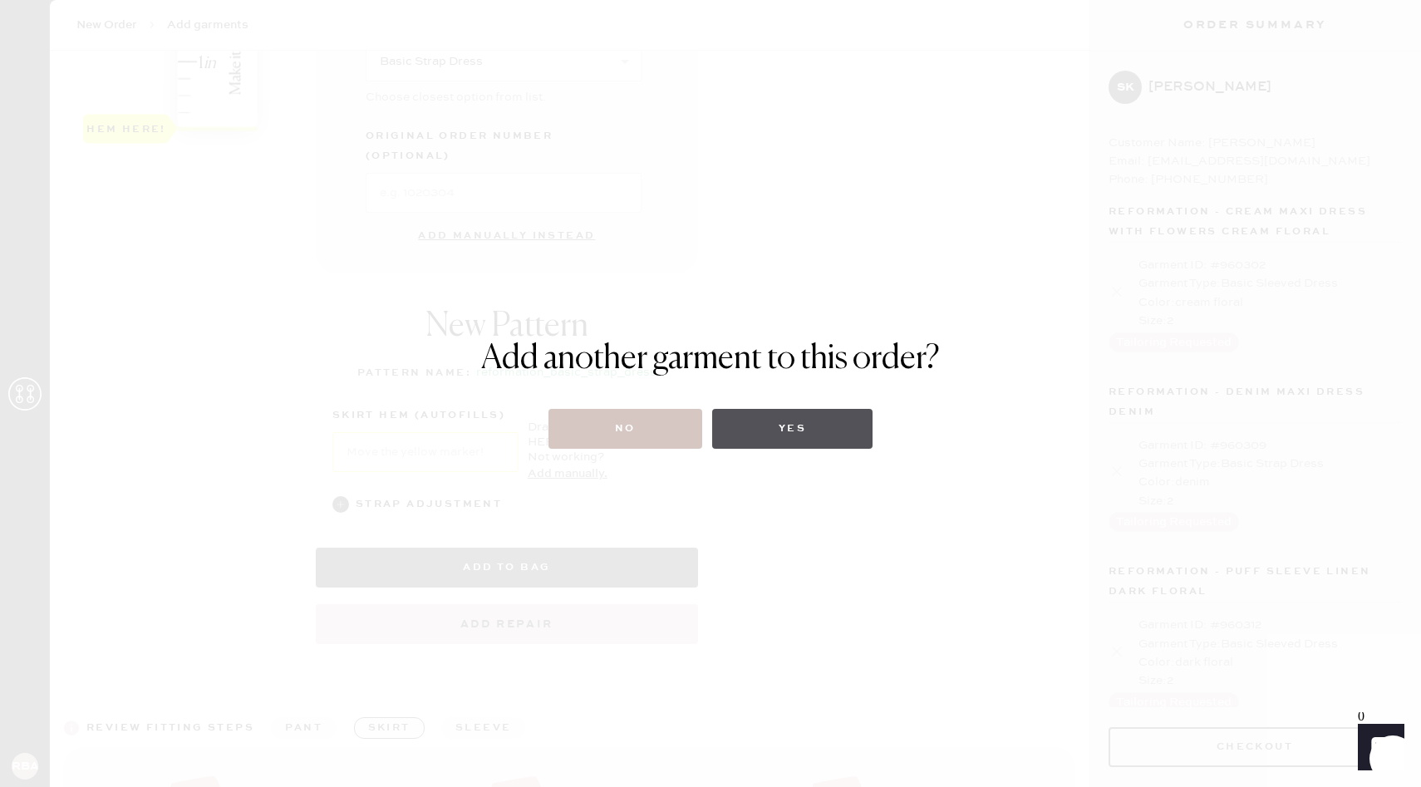
click at [802, 416] on button "Yes" at bounding box center [792, 429] width 160 height 40
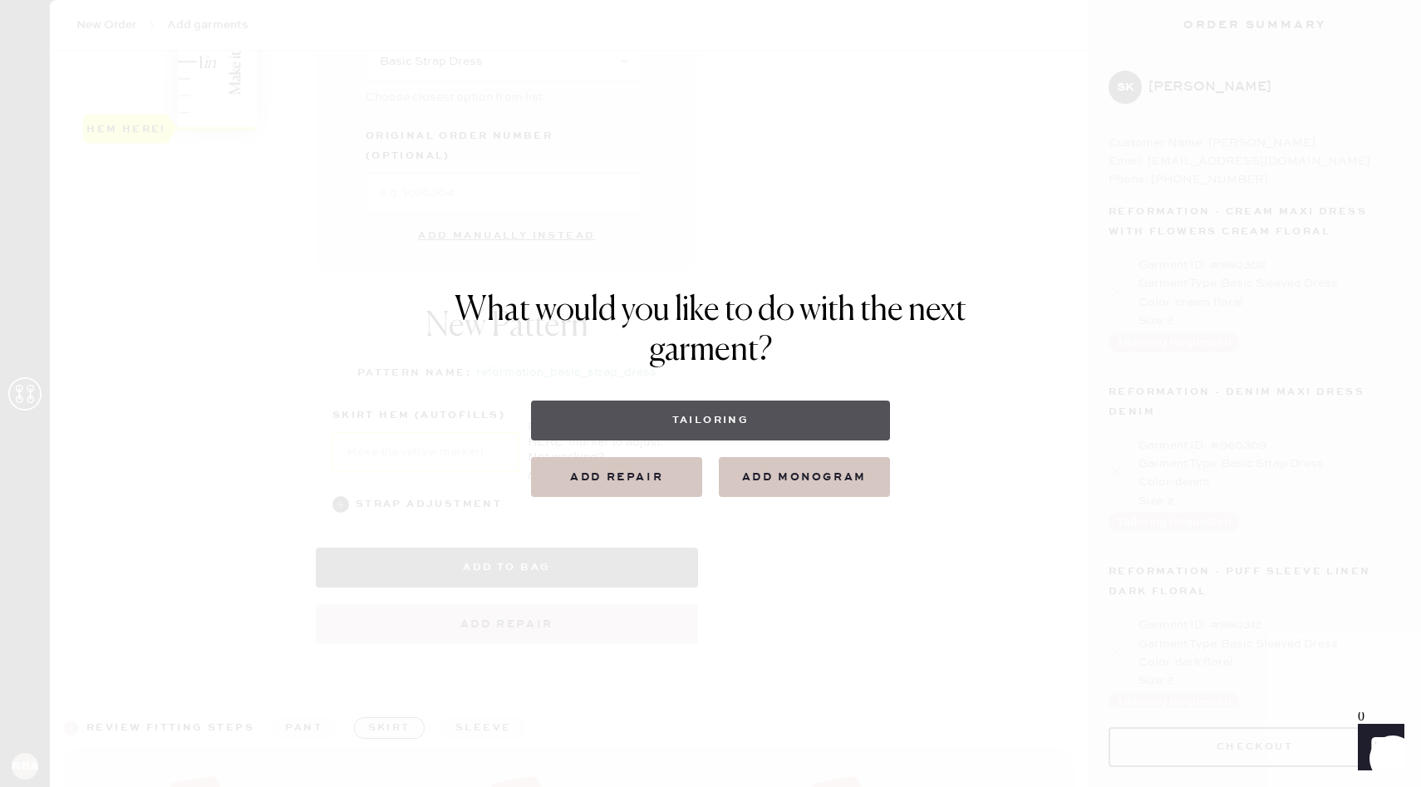
click at [770, 422] on button "Tailoring" at bounding box center [710, 420] width 358 height 40
select select
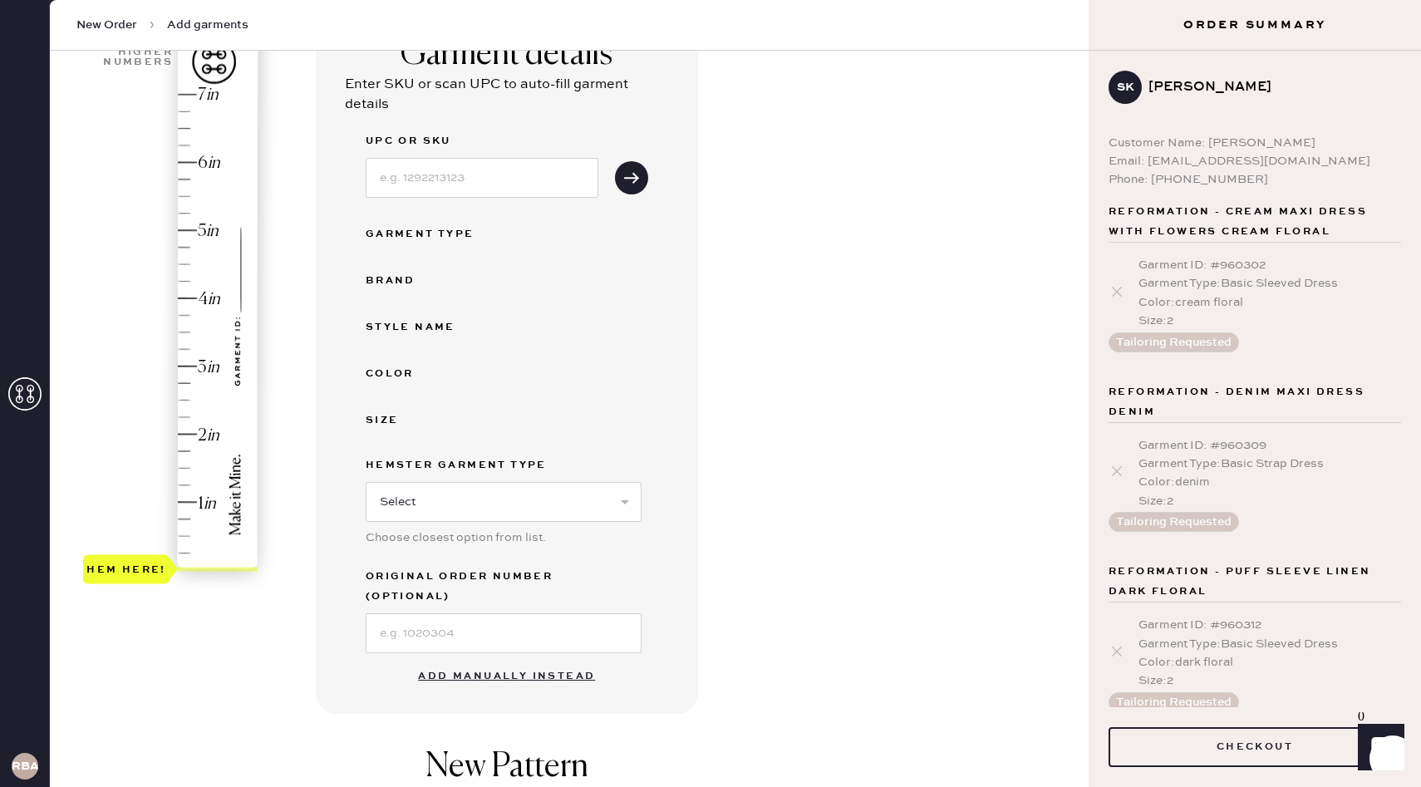
scroll to position [153, 0]
click at [533, 658] on button "Add manually instead" at bounding box center [506, 674] width 197 height 33
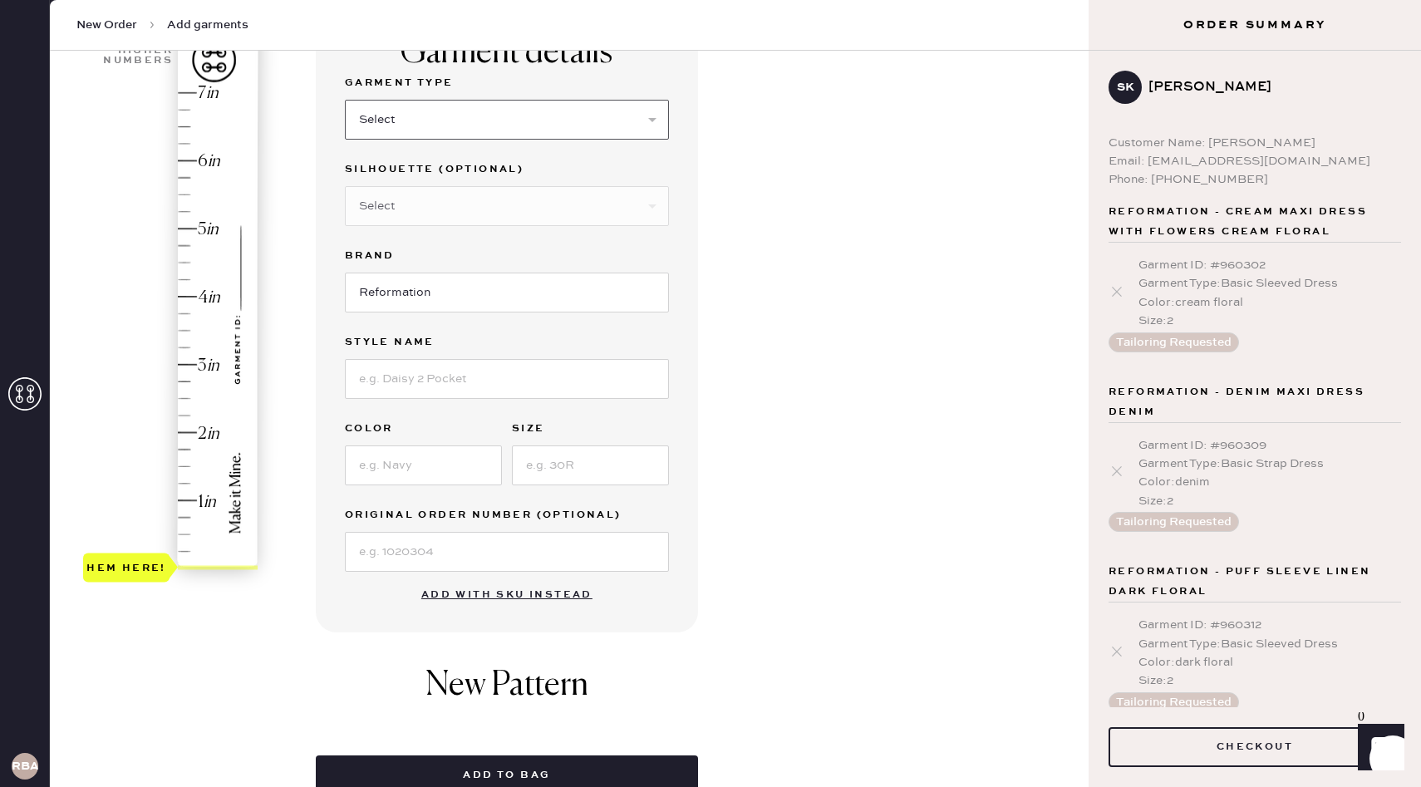
click at [517, 115] on select "Select Basic Skirt Jeans Leggings Pants Shorts Basic Sleeved Dress Basic Sleeve…" at bounding box center [507, 120] width 324 height 40
select select "8"
click at [345, 100] on select "Select Basic Skirt Jeans Leggings Pants Shorts Basic Sleeved Dress Basic Sleeve…" at bounding box center [507, 120] width 324 height 40
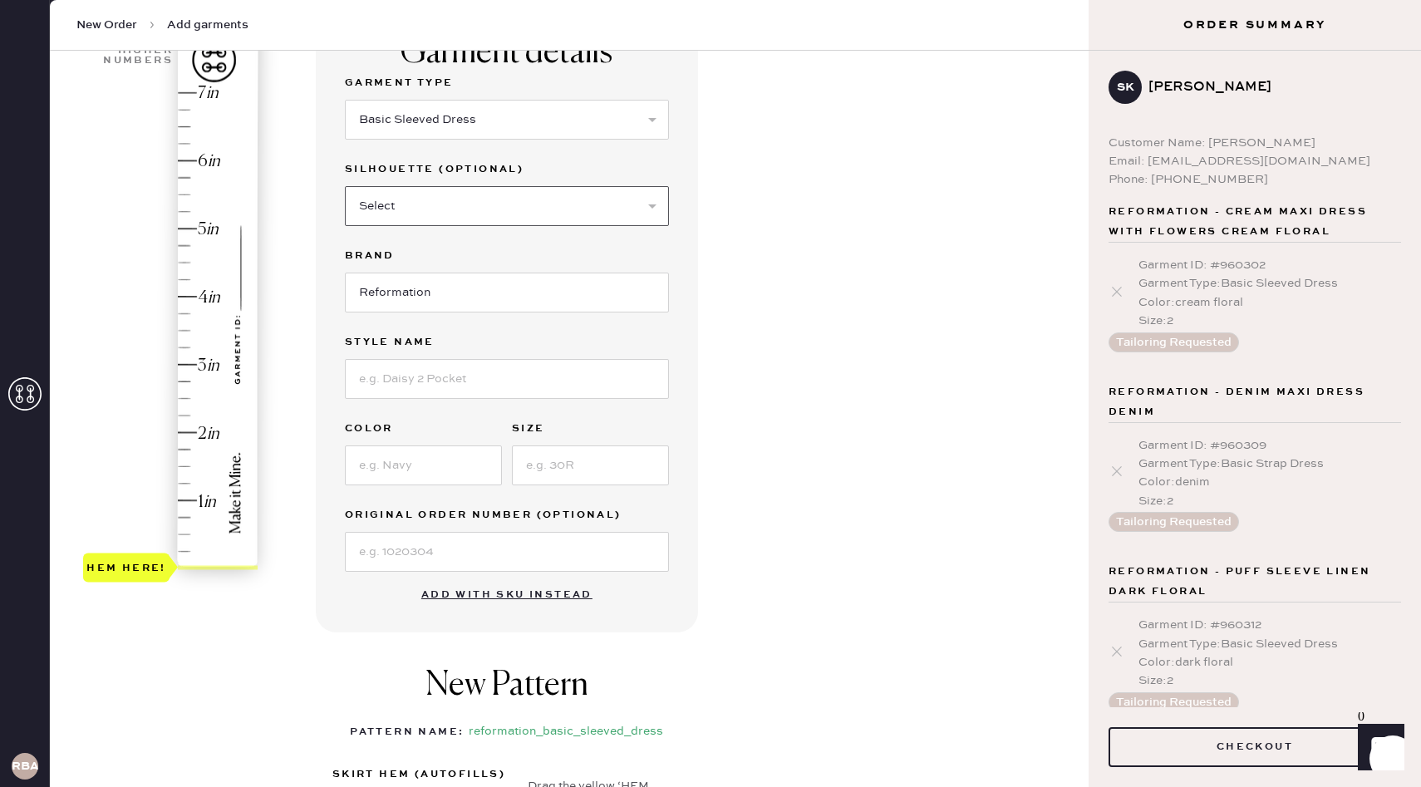
click at [493, 212] on select "Select Maxi Dress Midi Dress Mini Dress Other" at bounding box center [507, 206] width 324 height 40
select select "27"
click at [345, 186] on select "Select Maxi Dress Midi Dress Mini Dress Other" at bounding box center [507, 206] width 324 height 40
click at [461, 384] on input at bounding box center [507, 379] width 324 height 40
type input "F"
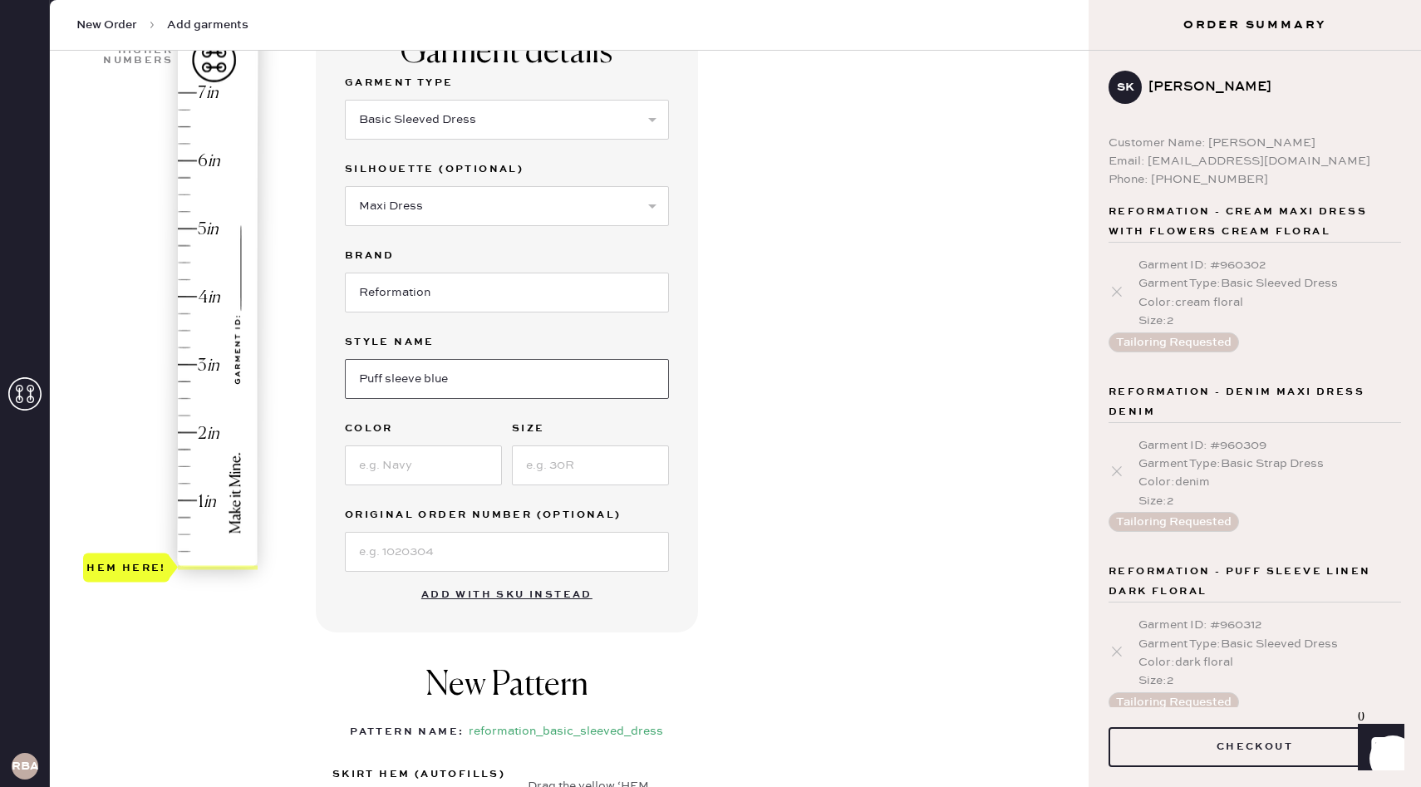
type input "Puff sleeve blue"
click at [445, 470] on input at bounding box center [423, 465] width 157 height 40
type input "blue floral"
click at [597, 467] on input at bounding box center [590, 465] width 157 height 40
type input "2"
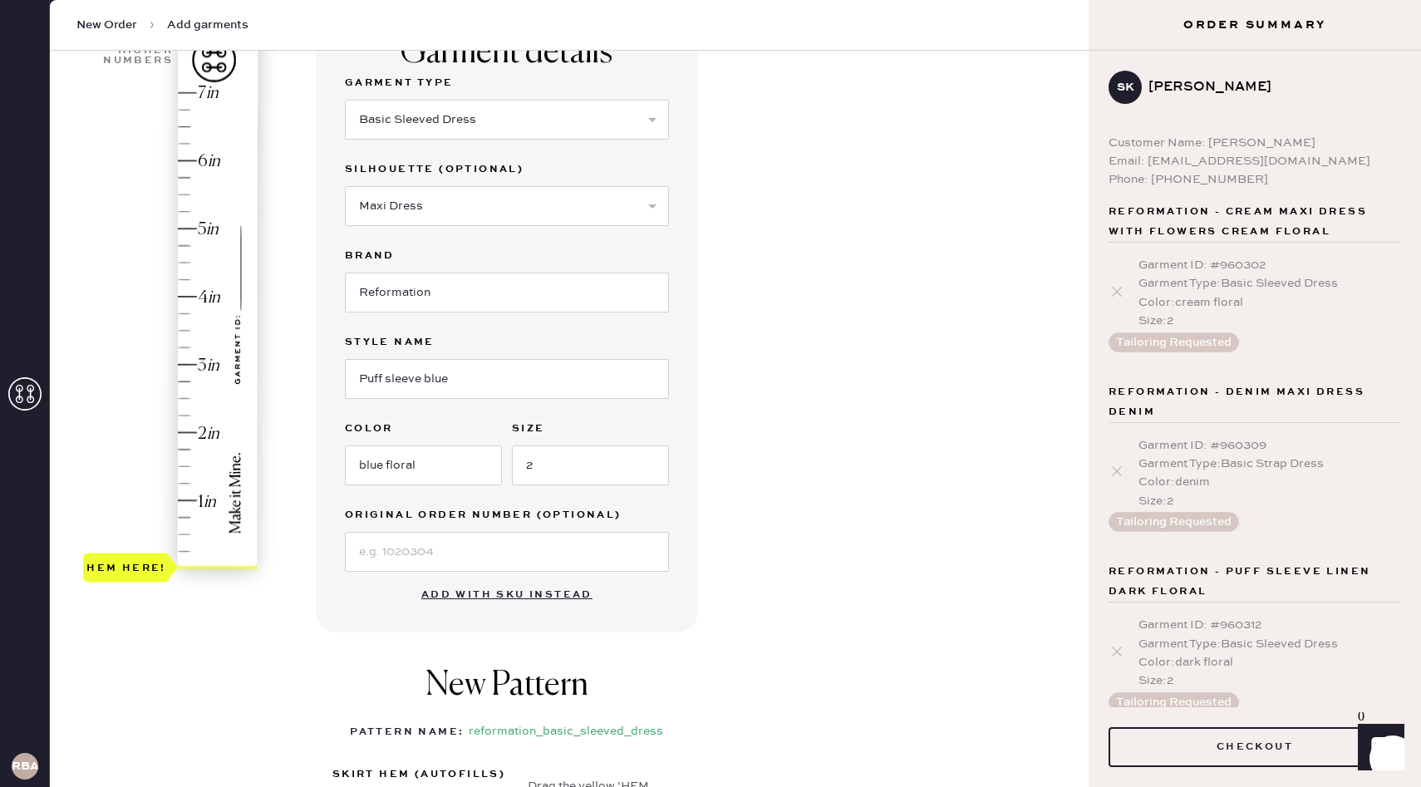
type input "4"
click at [188, 295] on div "Hem here!" at bounding box center [171, 331] width 177 height 490
click at [940, 426] on div "Garment details Garment Type Select Basic Skirt Jeans Leggings Pants Shorts Bas…" at bounding box center [695, 507] width 759 height 990
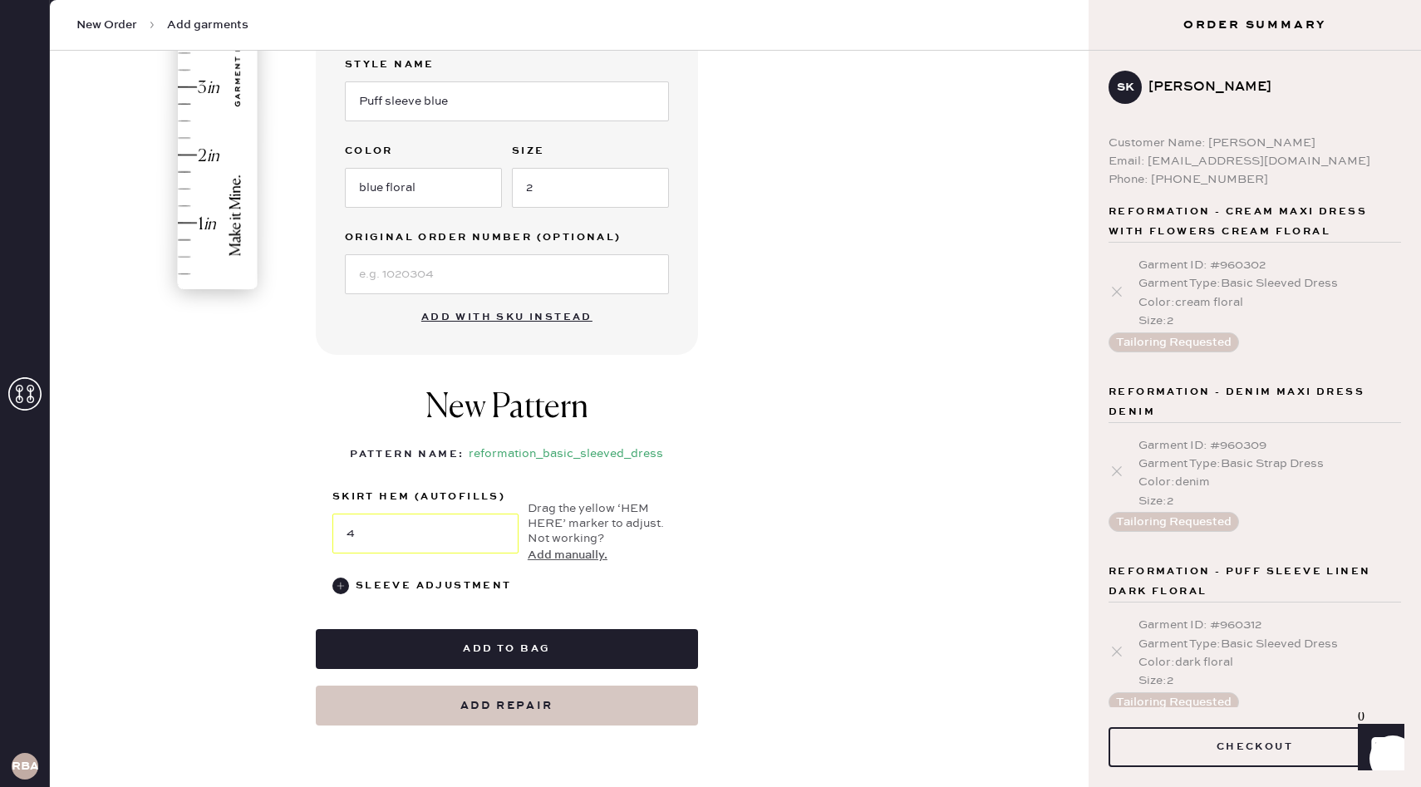
scroll to position [431, 0]
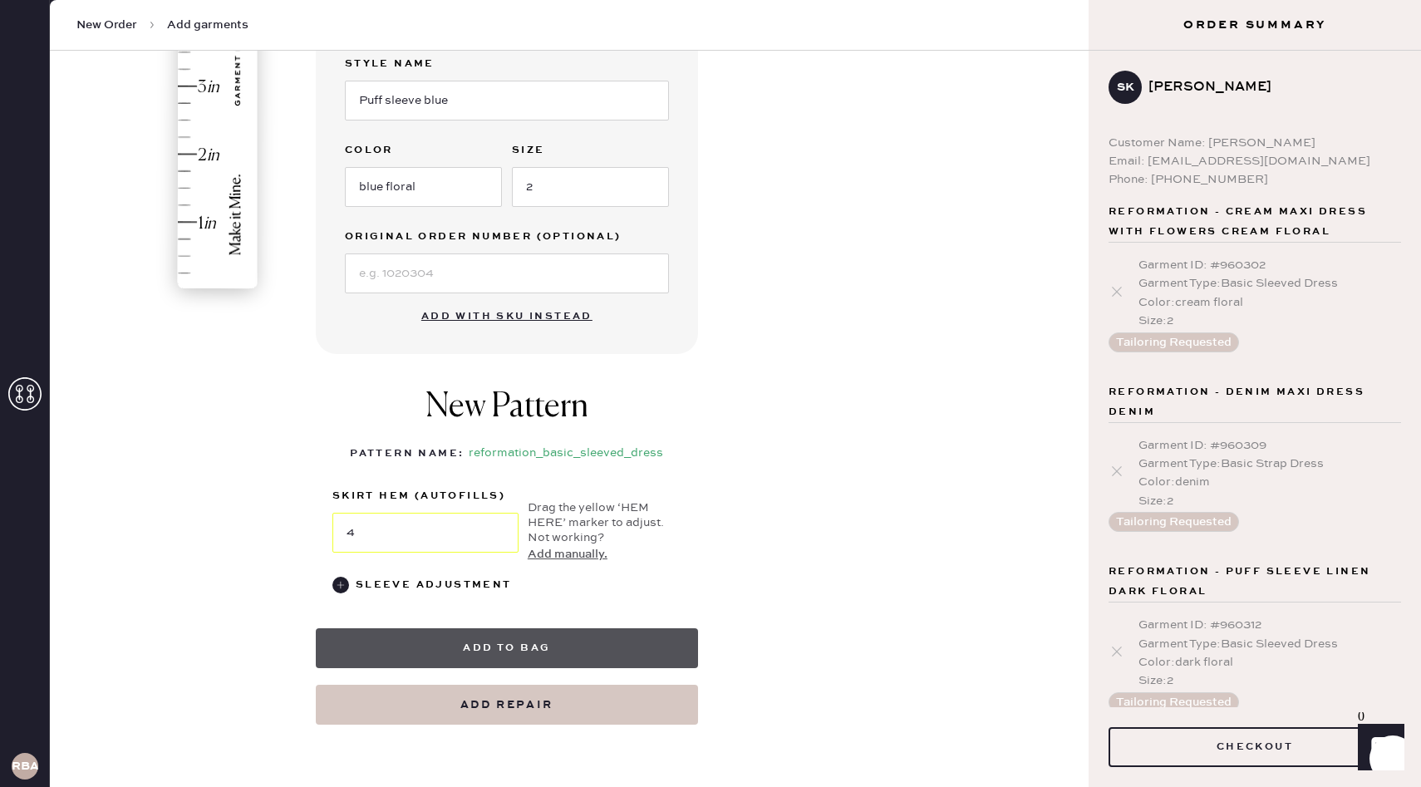
click at [565, 649] on button "Add to bag" at bounding box center [507, 648] width 382 height 40
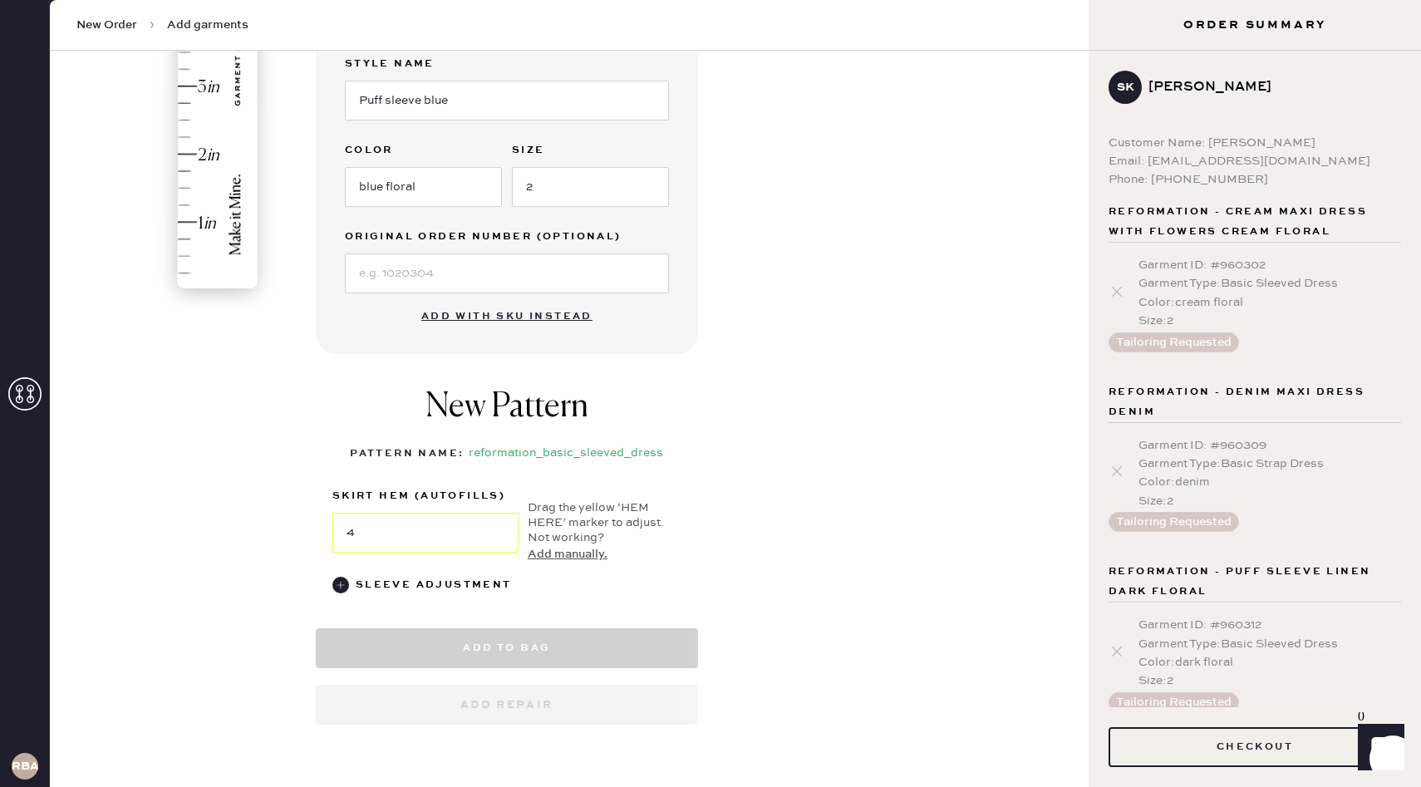
select select "8"
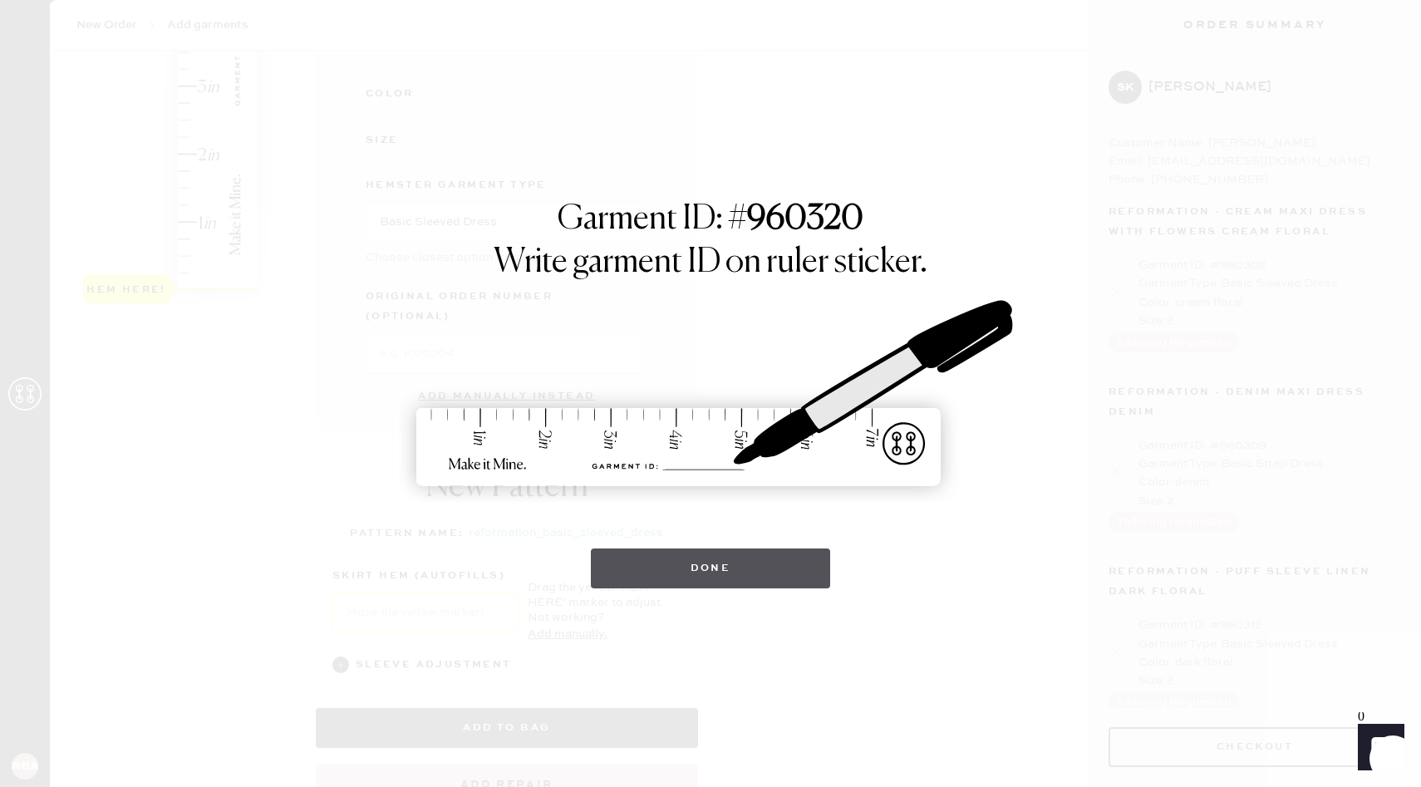
click at [745, 570] on button "Done" at bounding box center [711, 568] width 240 height 40
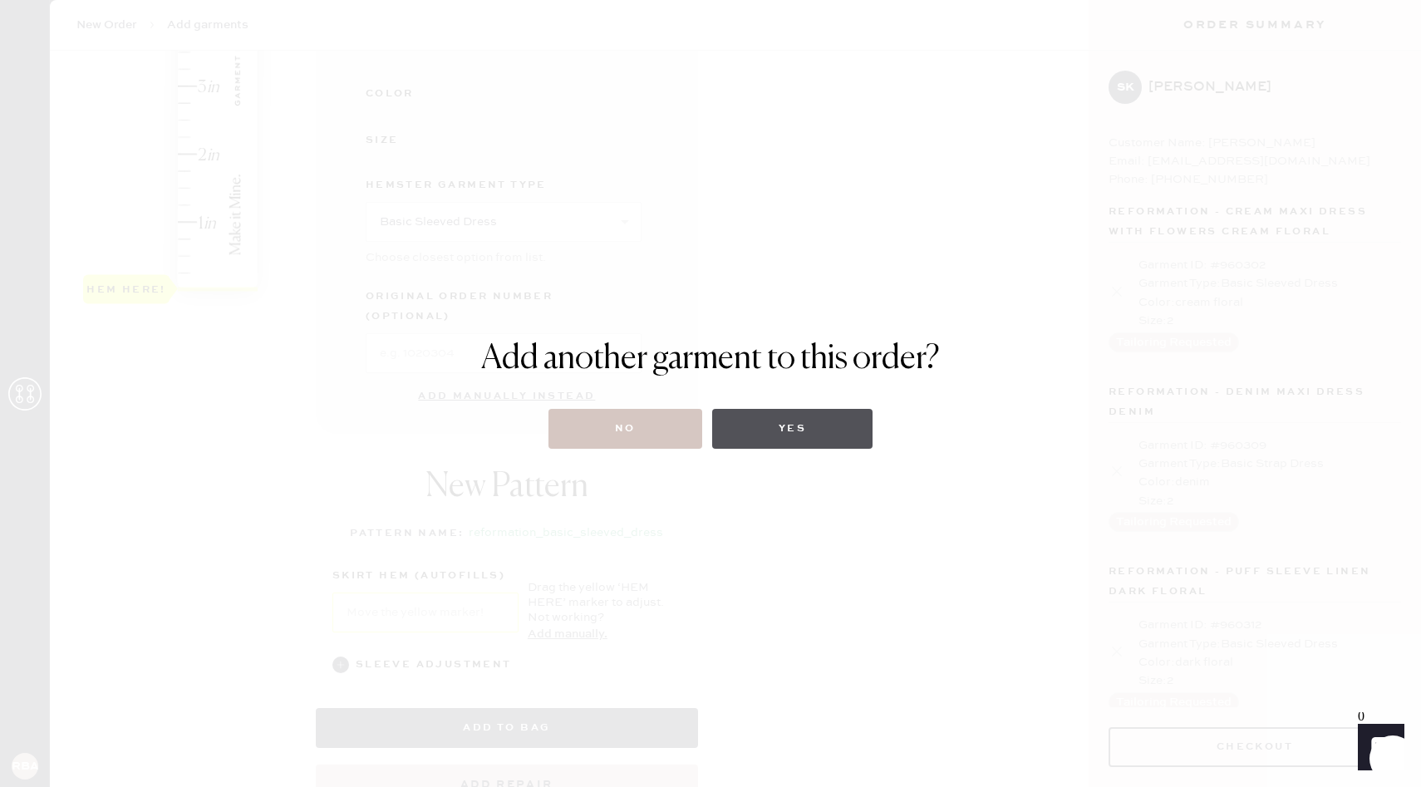
click at [804, 429] on button "Yes" at bounding box center [792, 429] width 160 height 40
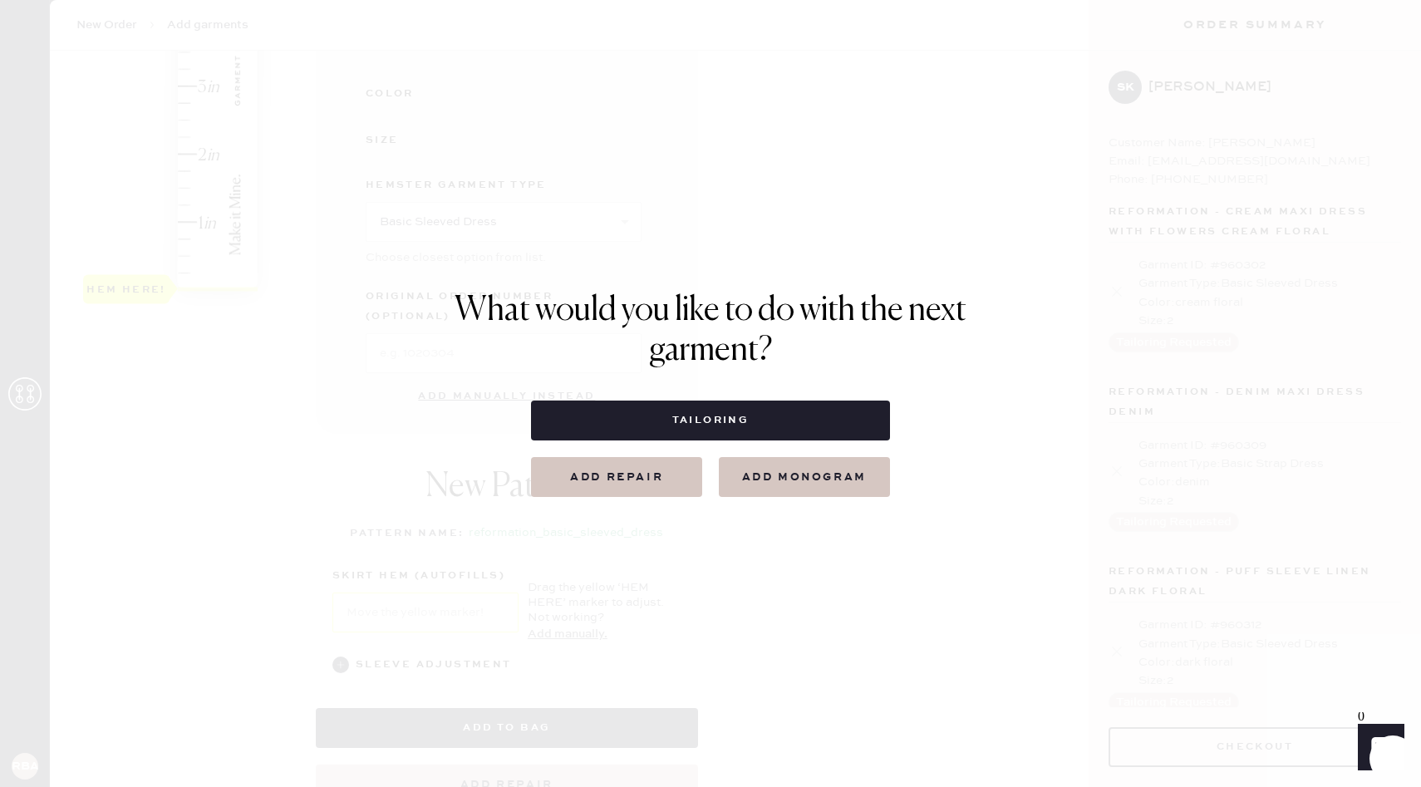
click at [804, 429] on button "Tailoring" at bounding box center [710, 420] width 358 height 40
select select
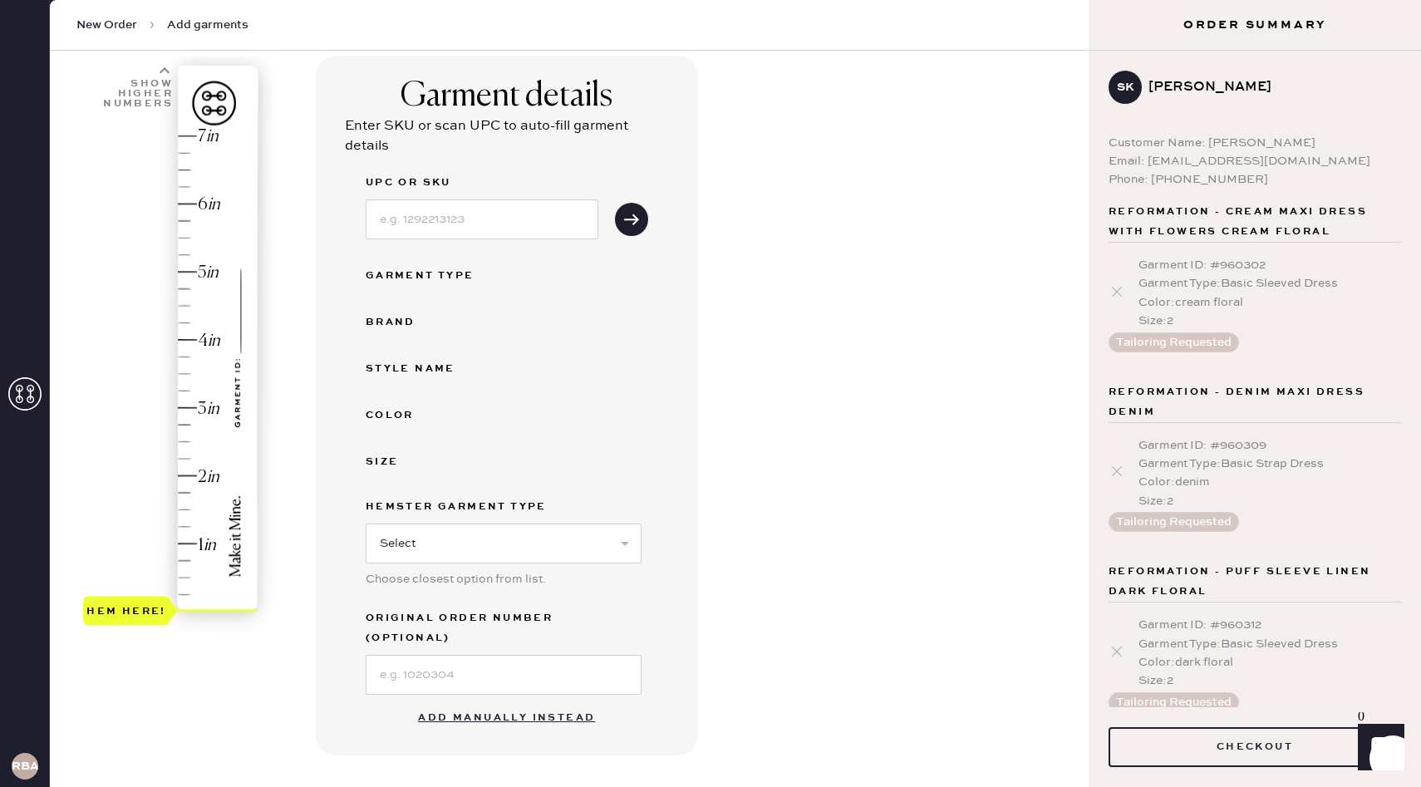
scroll to position [149, 0]
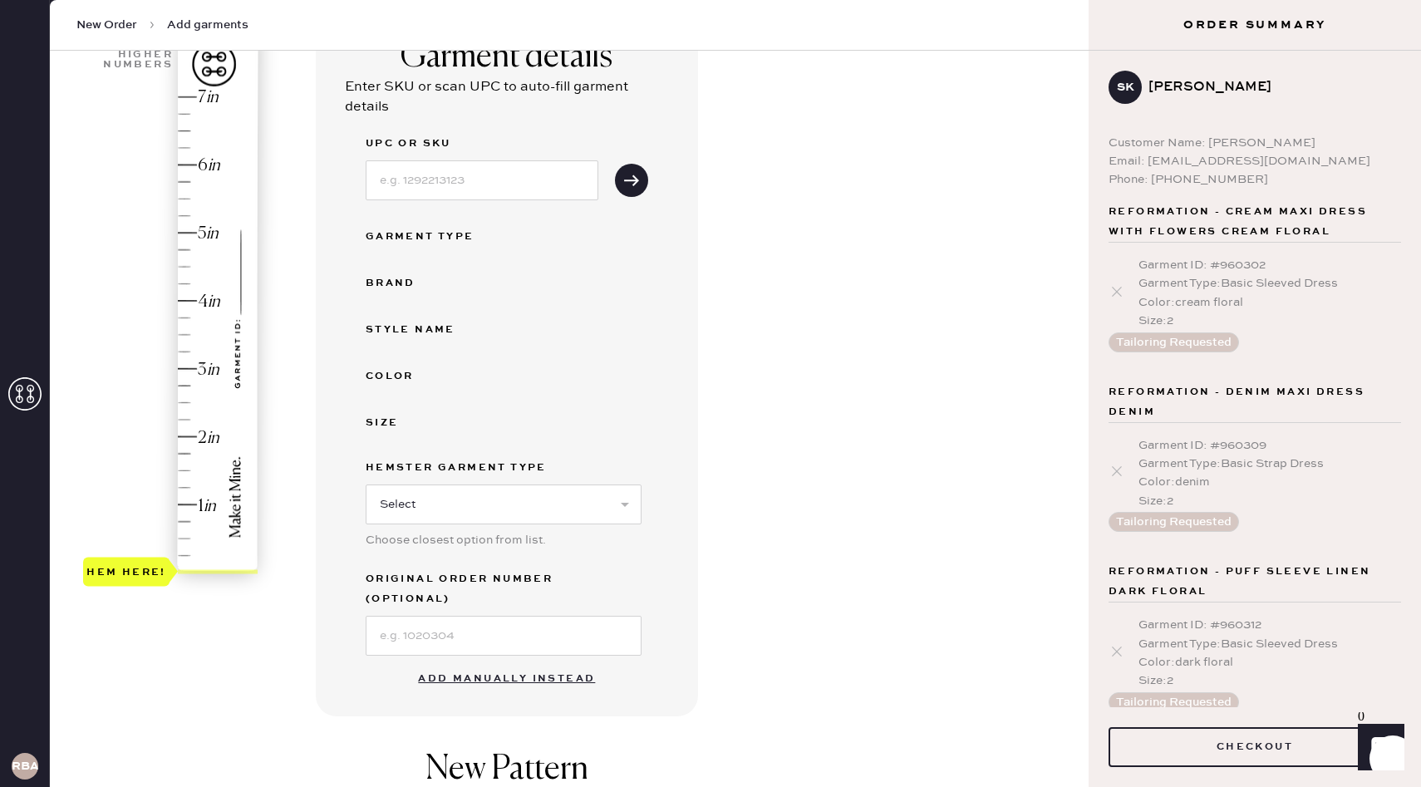
click at [467, 667] on button "Add manually instead" at bounding box center [506, 678] width 197 height 33
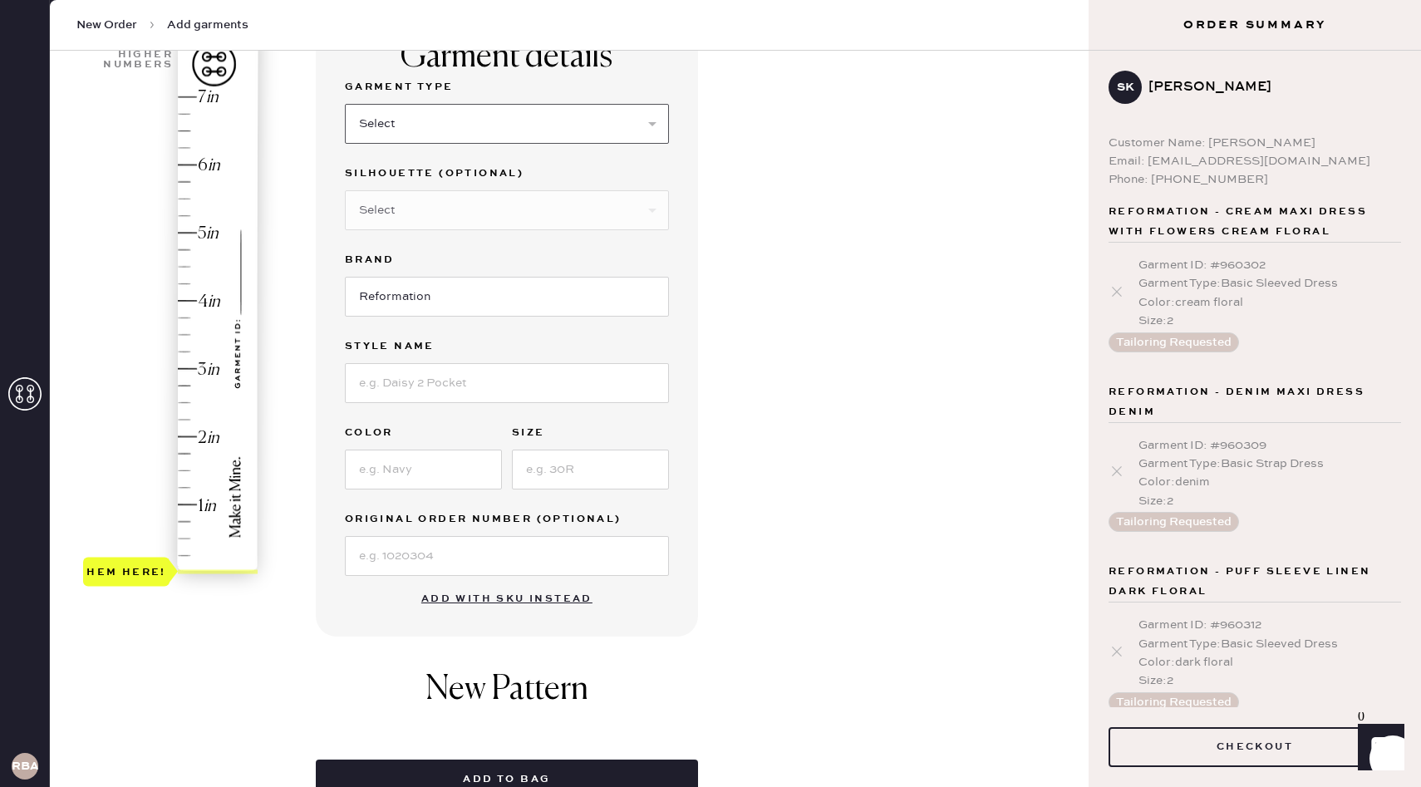
click at [453, 132] on select "Select Basic Skirt Jeans Leggings Pants Shorts Basic Sleeved Dress Basic Sleeve…" at bounding box center [507, 124] width 324 height 40
select select "6"
click at [345, 104] on select "Select Basic Skirt Jeans Leggings Pants Shorts Basic Sleeved Dress Basic Sleeve…" at bounding box center [507, 124] width 324 height 40
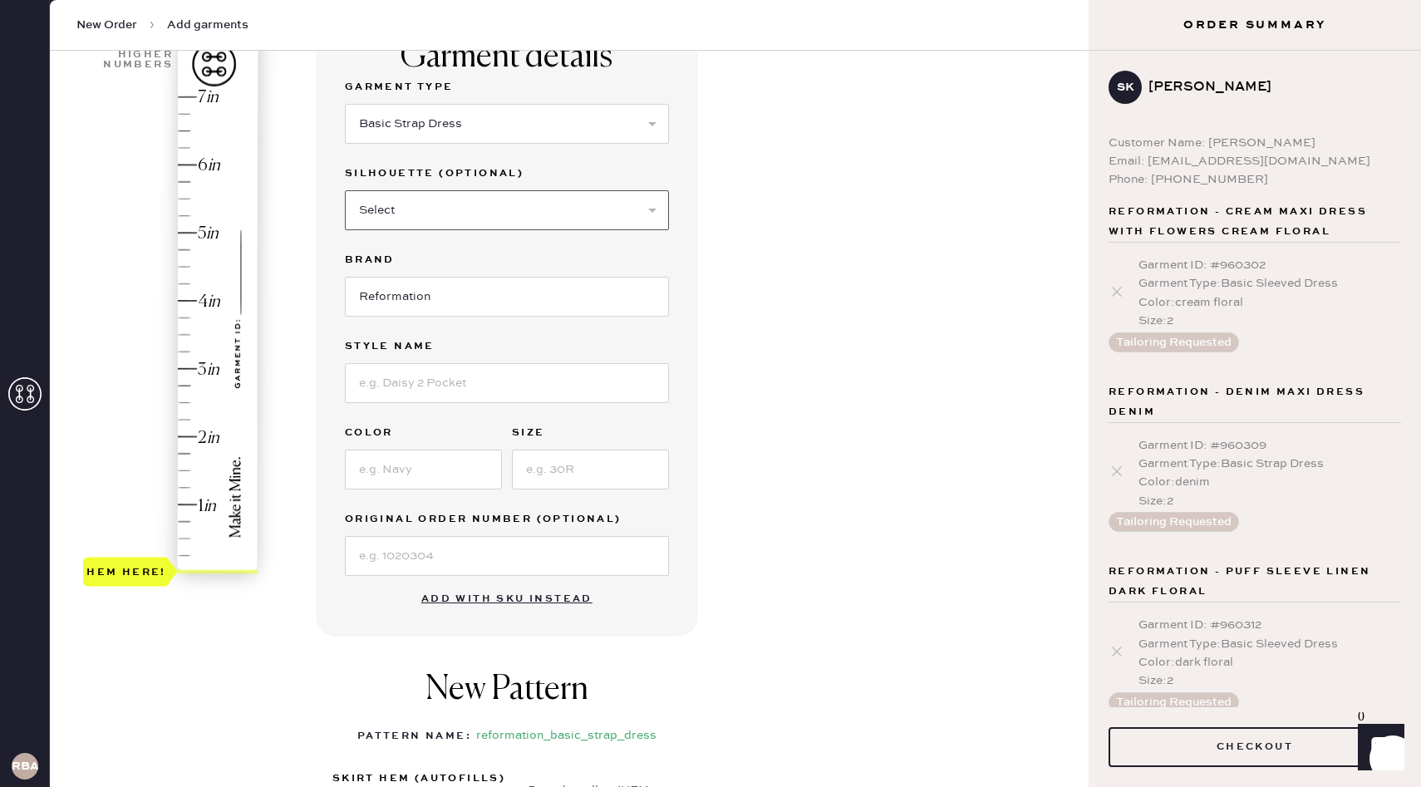
click at [454, 210] on select "Select Maxi Dress Midi Dress Mini Dress Other" at bounding box center [507, 210] width 324 height 40
select select "39"
click at [345, 190] on select "Select Maxi Dress Midi Dress Mini Dress Other" at bounding box center [507, 210] width 324 height 40
click at [459, 308] on input "Reformation" at bounding box center [507, 297] width 324 height 40
click at [454, 384] on input at bounding box center [507, 383] width 324 height 40
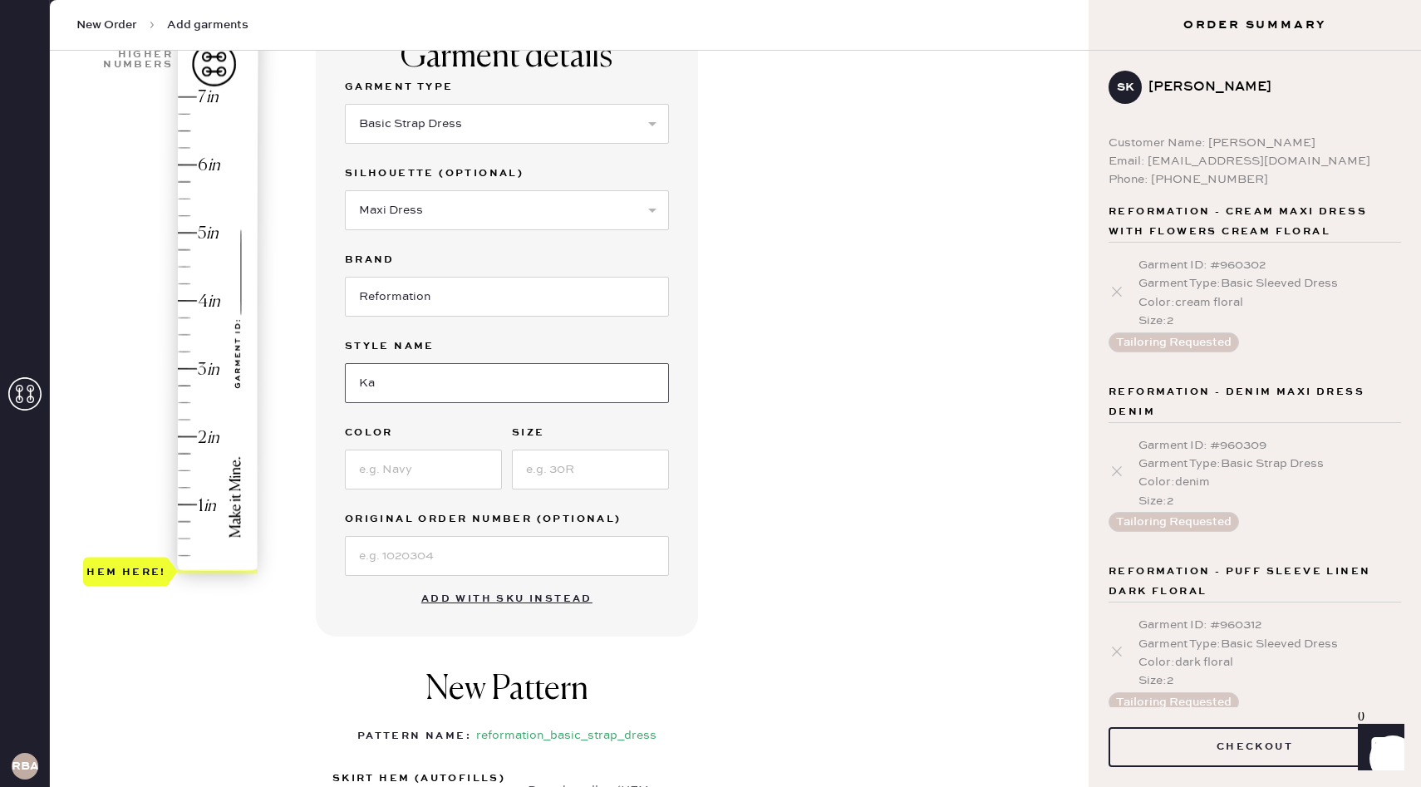
type input "K"
type input "[PERSON_NAME] floral"
click at [428, 474] on input at bounding box center [423, 469] width 157 height 40
type input "green floral"
click at [556, 475] on input at bounding box center [590, 469] width 157 height 40
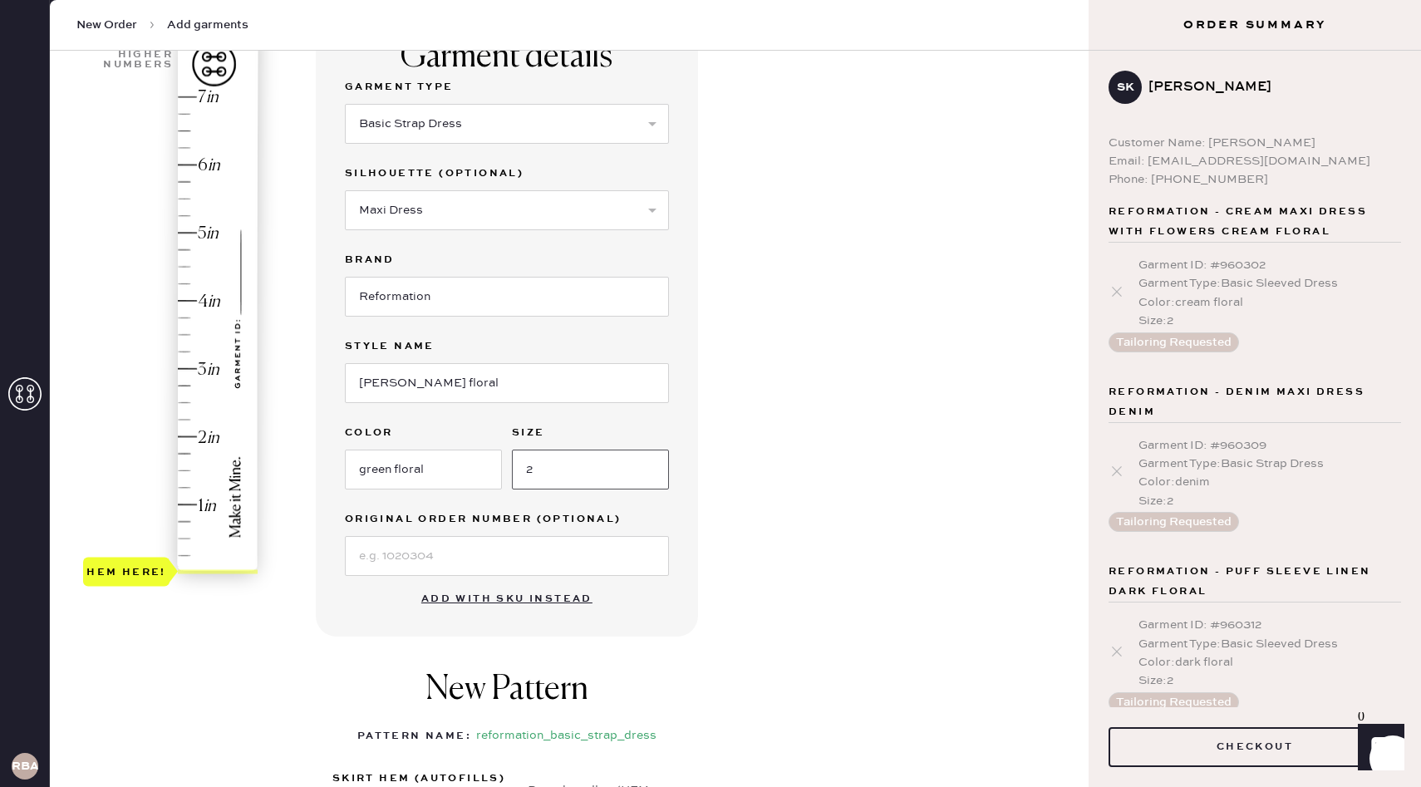
type input "2"
click at [490, 646] on div "New Pattern Pattern Name : reformation_basic_strap_dress 1 in 2 in 3 in 4 in Sh…" at bounding box center [507, 773] width 382 height 274
type input "4"
click at [203, 303] on div "Hem here!" at bounding box center [171, 335] width 177 height 490
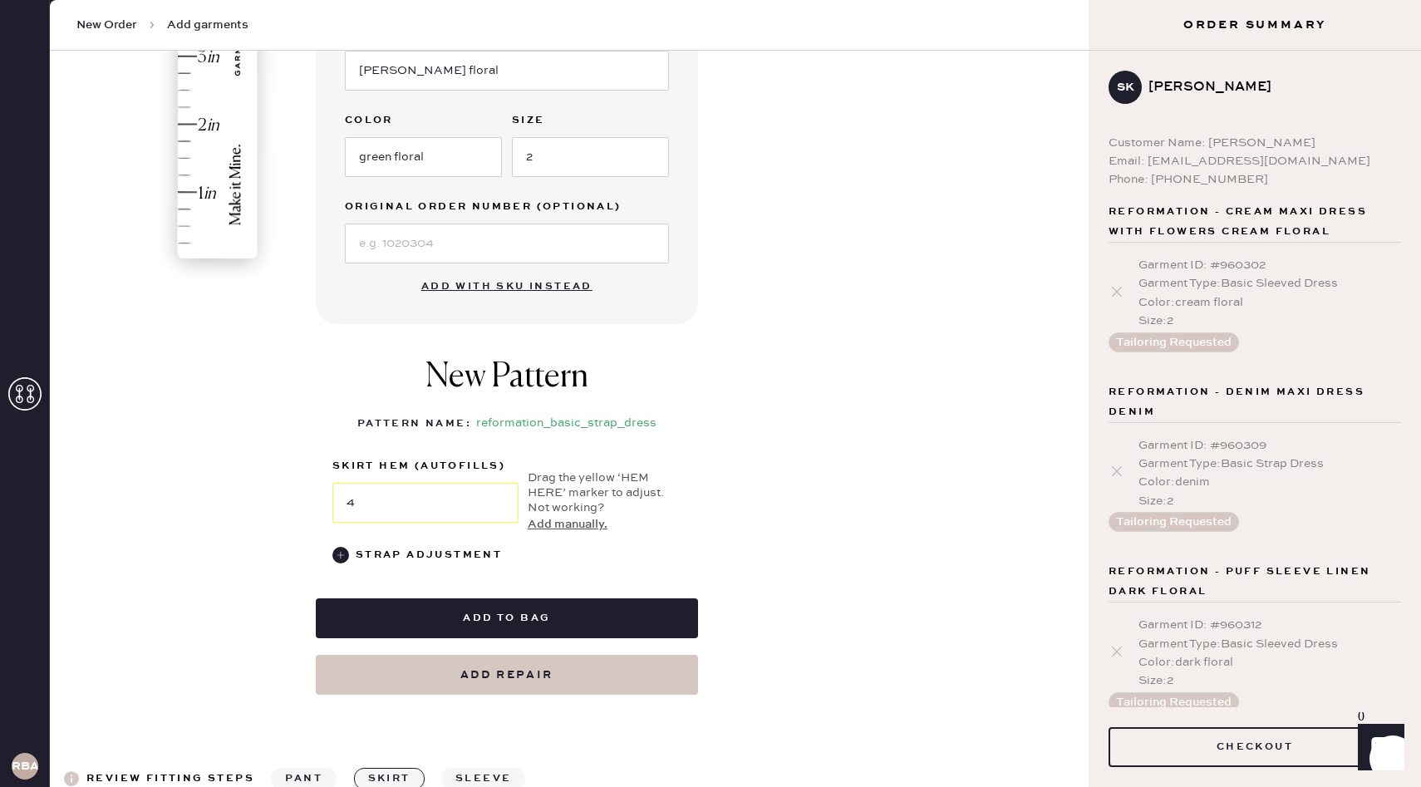
scroll to position [615, 0]
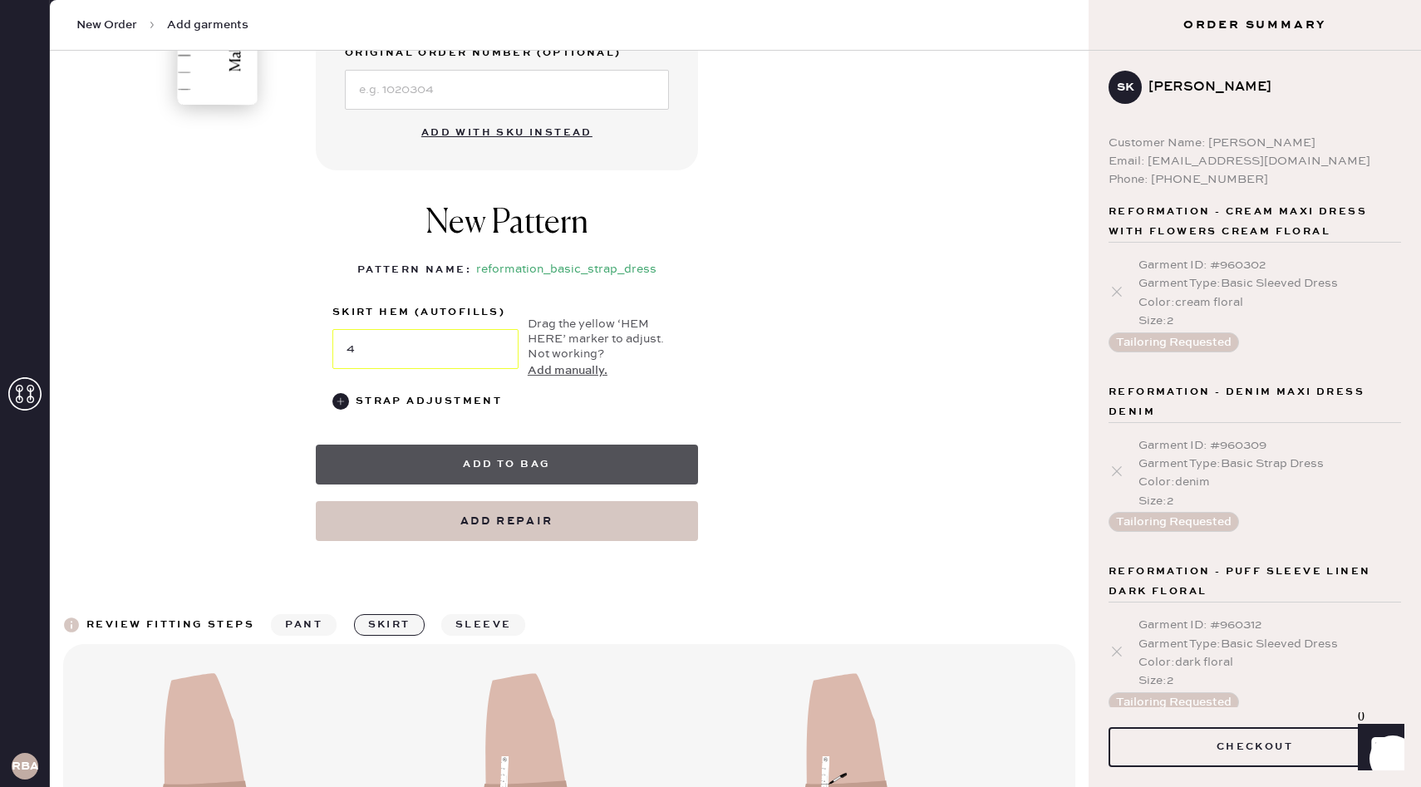
click at [572, 463] on button "Add to bag" at bounding box center [507, 464] width 382 height 40
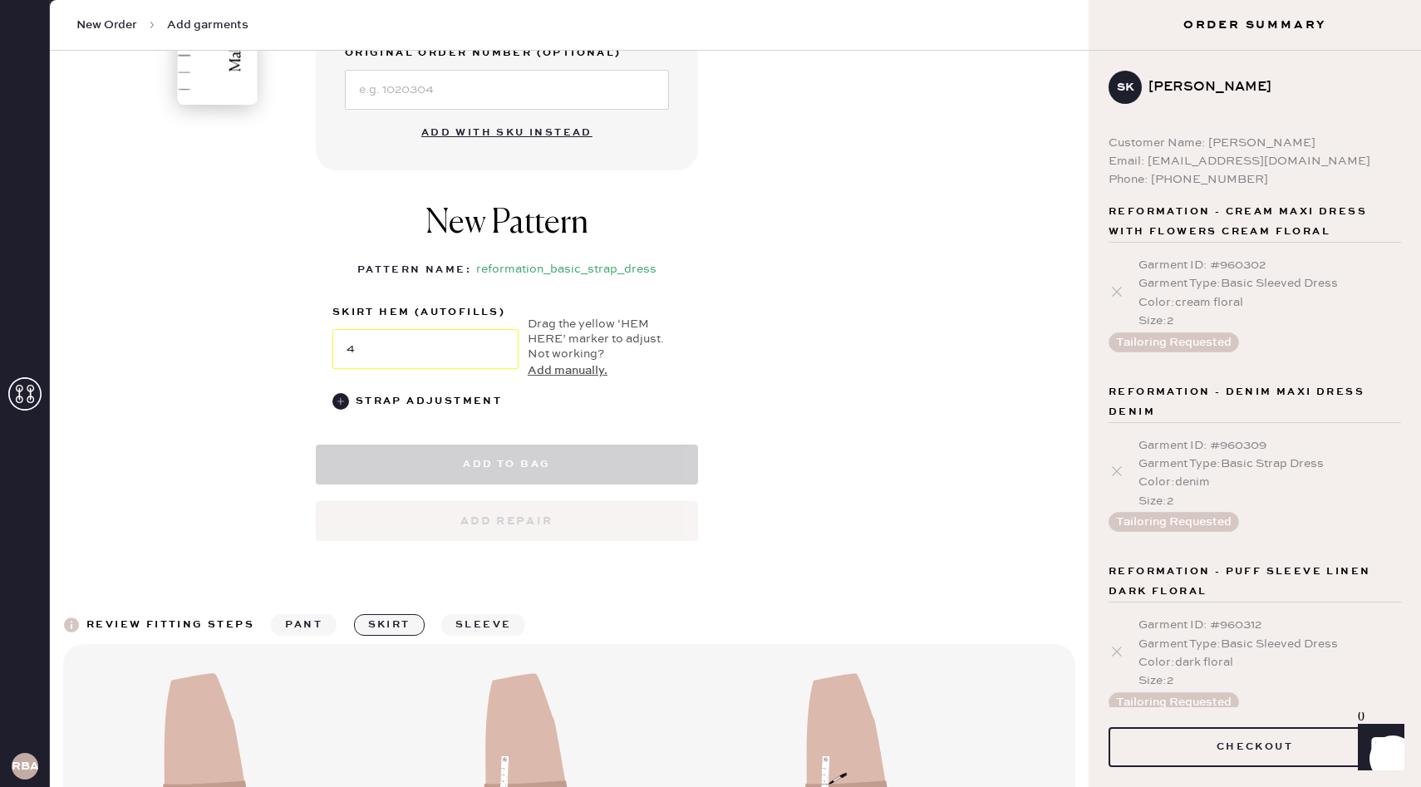
select select "6"
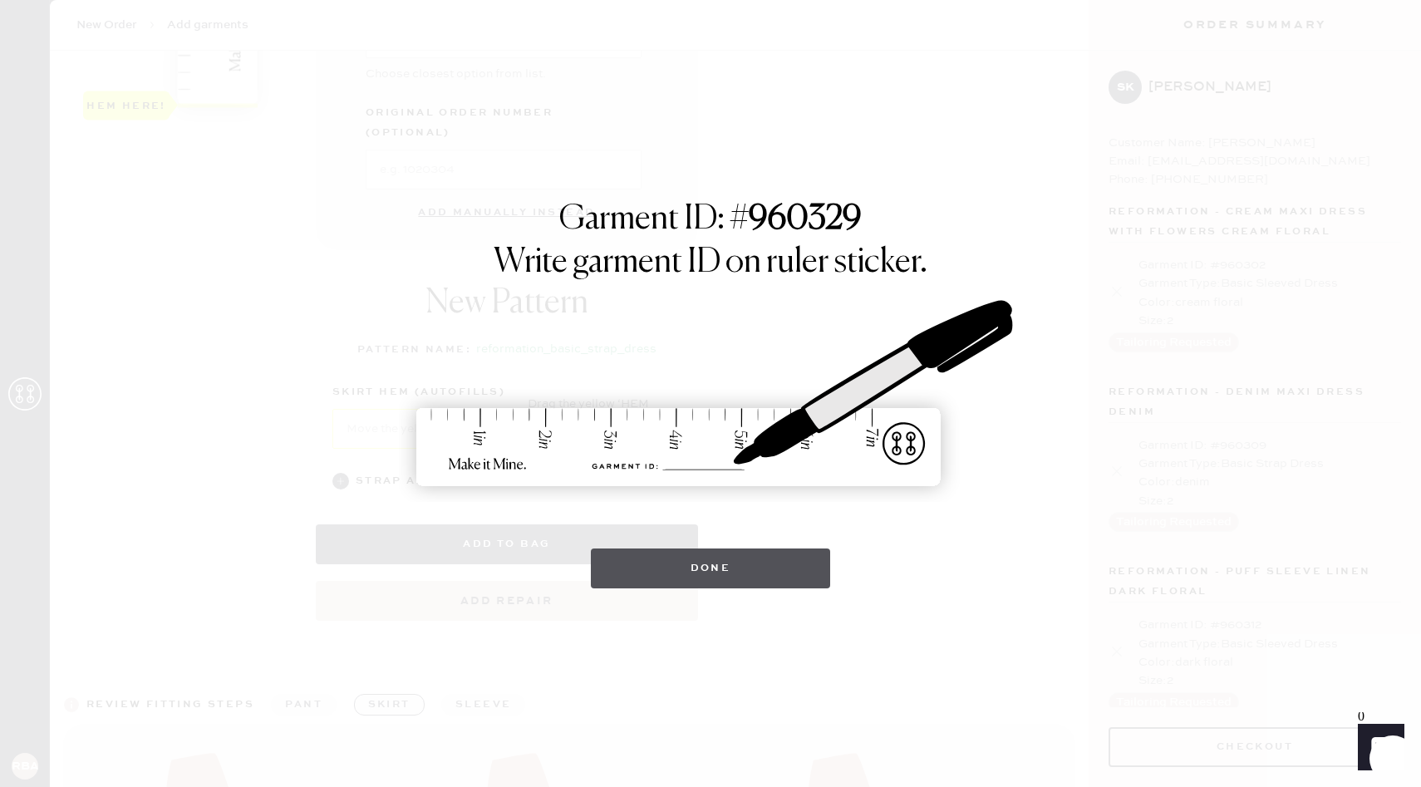
click at [747, 557] on button "Done" at bounding box center [711, 568] width 240 height 40
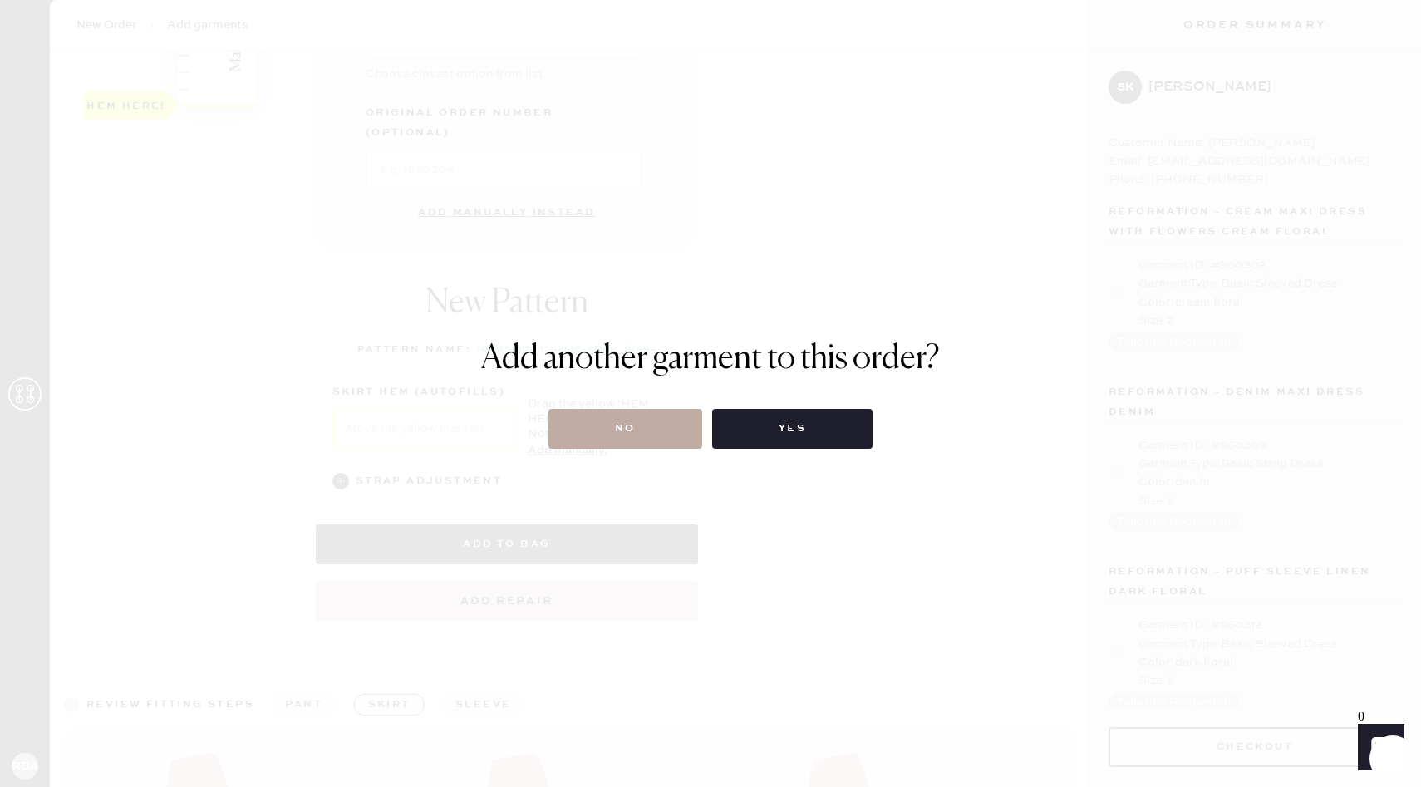
click at [634, 431] on button "No" at bounding box center [625, 429] width 154 height 40
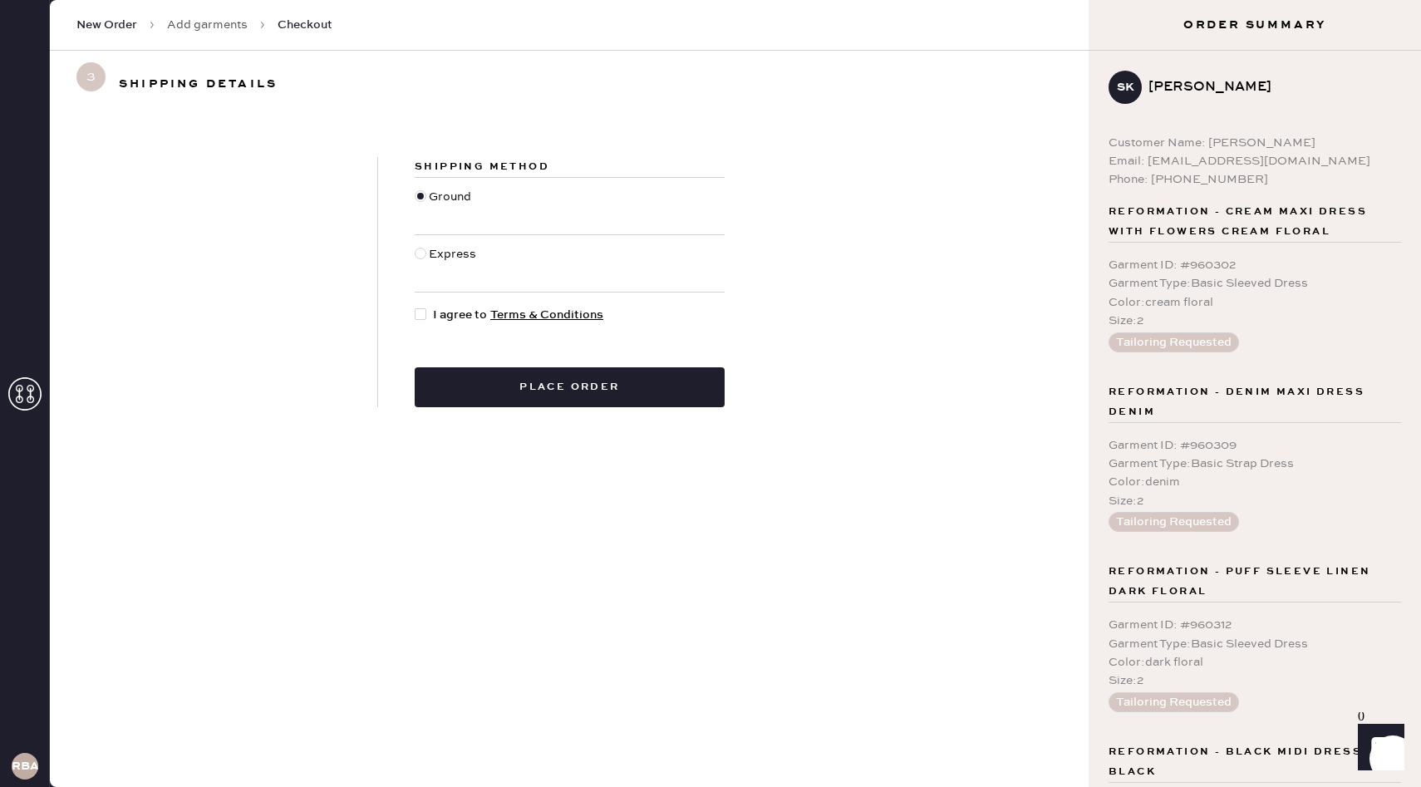
click at [439, 308] on span "I agree to Terms & Conditions" at bounding box center [518, 315] width 170 height 18
click at [415, 307] on input "I agree to Terms & Conditions" at bounding box center [415, 306] width 1 height 1
checkbox input "true"
drag, startPoint x: 1105, startPoint y: 140, endPoint x: 1233, endPoint y: 197, distance: 140.2
click at [1233, 197] on div "SK [PERSON_NAME] Customer Name: [PERSON_NAME] Email: [EMAIL_ADDRESS][DOMAIN_NAM…" at bounding box center [1254, 419] width 332 height 736
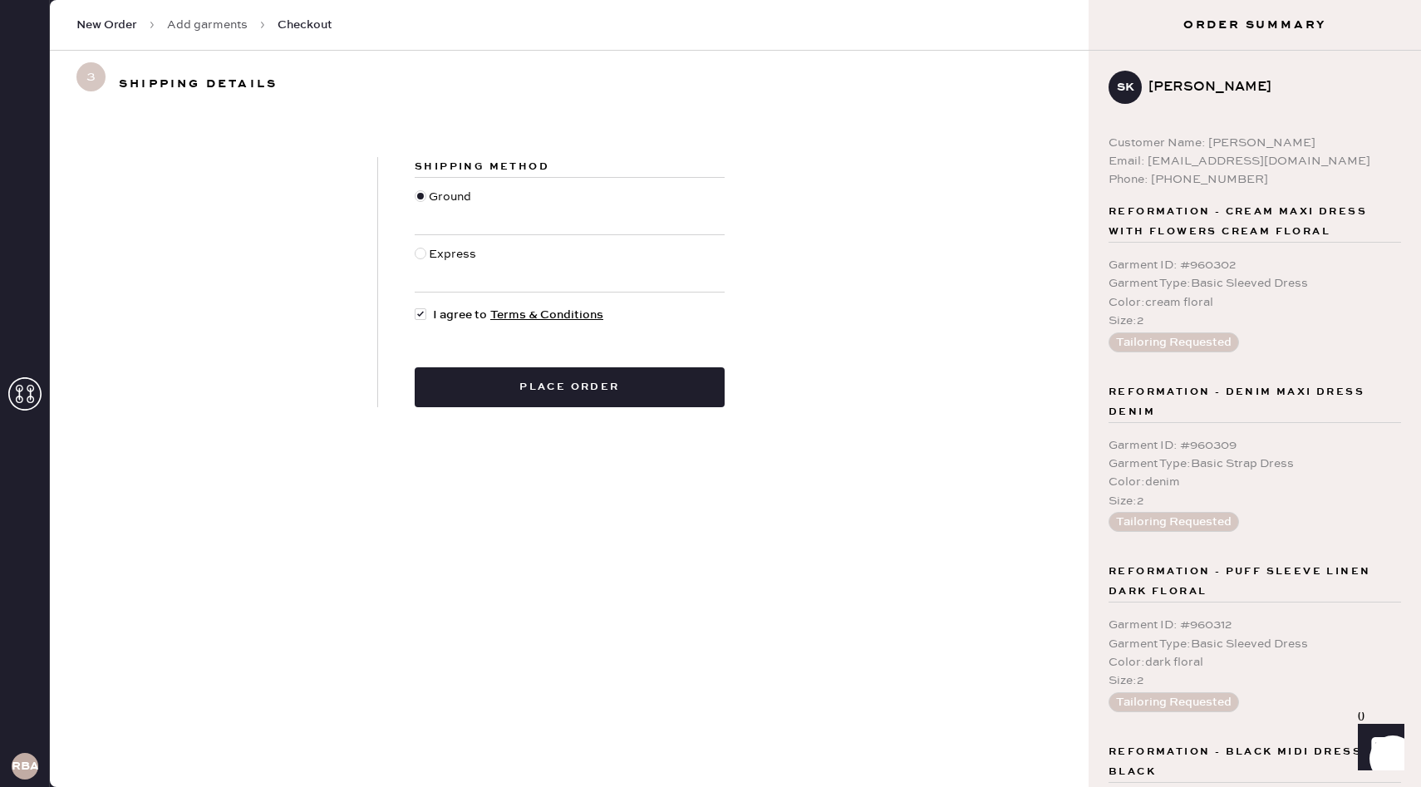
click at [912, 238] on form "Shipping Method Ground Express I agree to Terms & Conditions Place order" at bounding box center [569, 282] width 1038 height 250
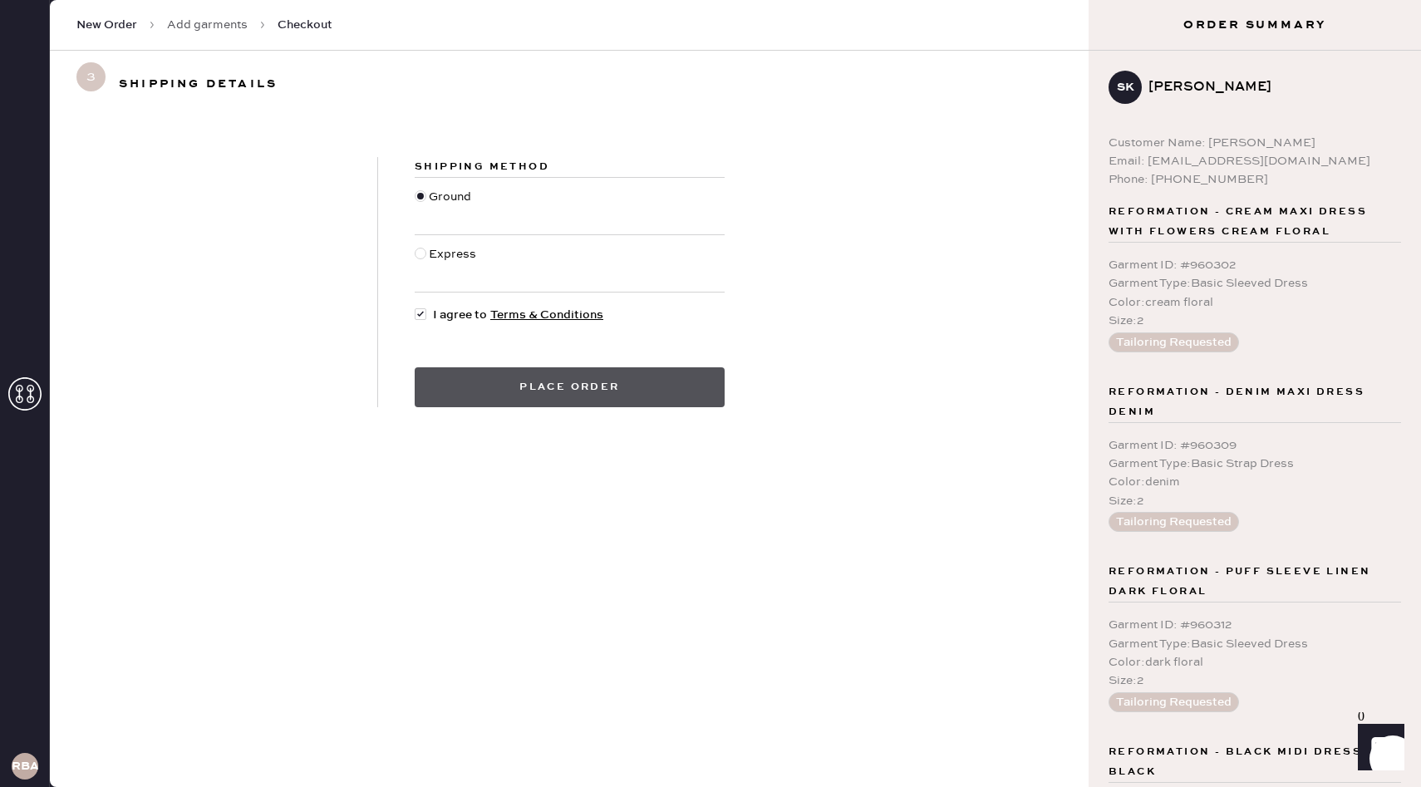
click at [579, 395] on button "Place order" at bounding box center [570, 387] width 310 height 40
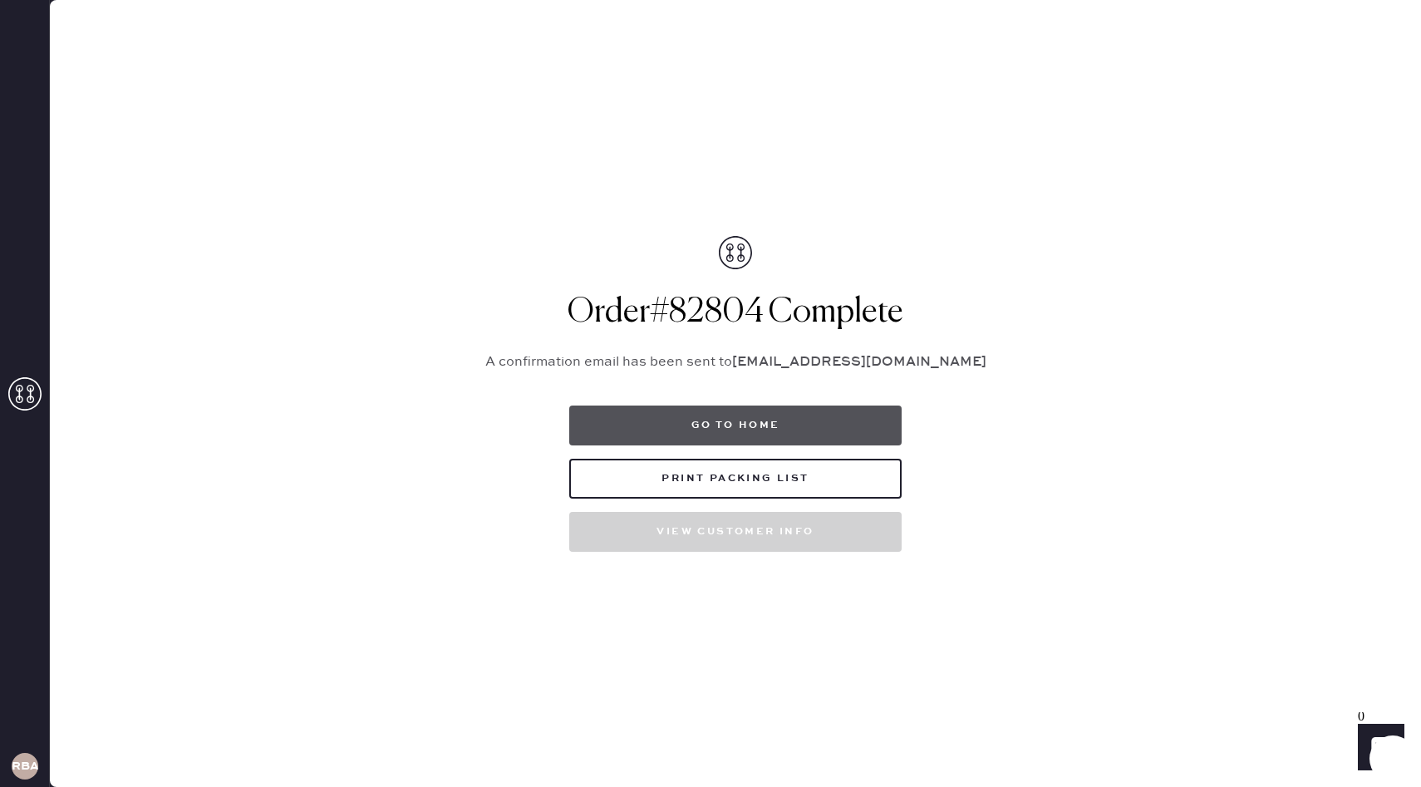
click at [772, 425] on button "Go to home" at bounding box center [735, 425] width 332 height 40
